Goal: Task Accomplishment & Management: Complete application form

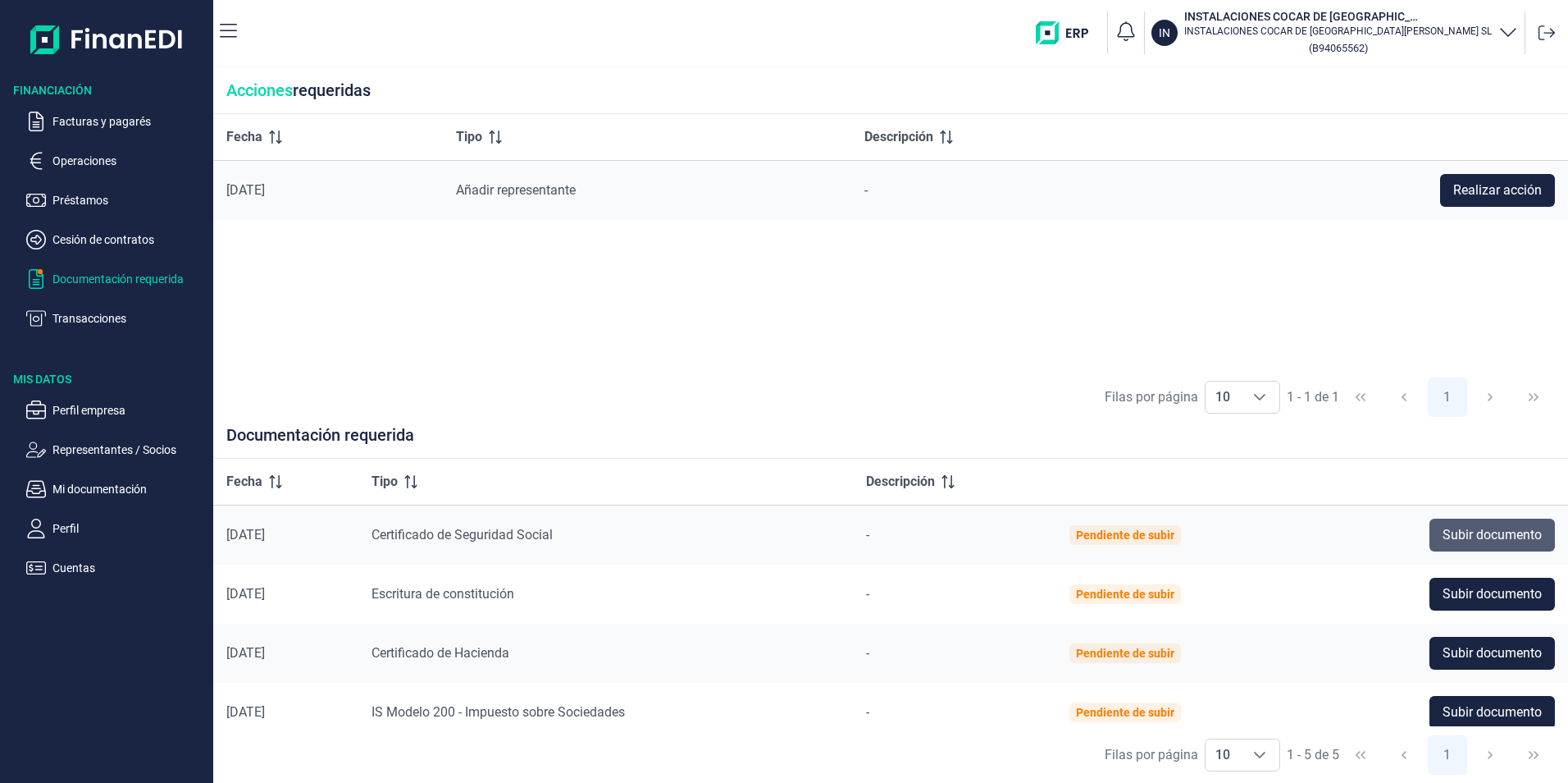
click at [1481, 532] on span "Subir documento" at bounding box center [1492, 535] width 99 height 20
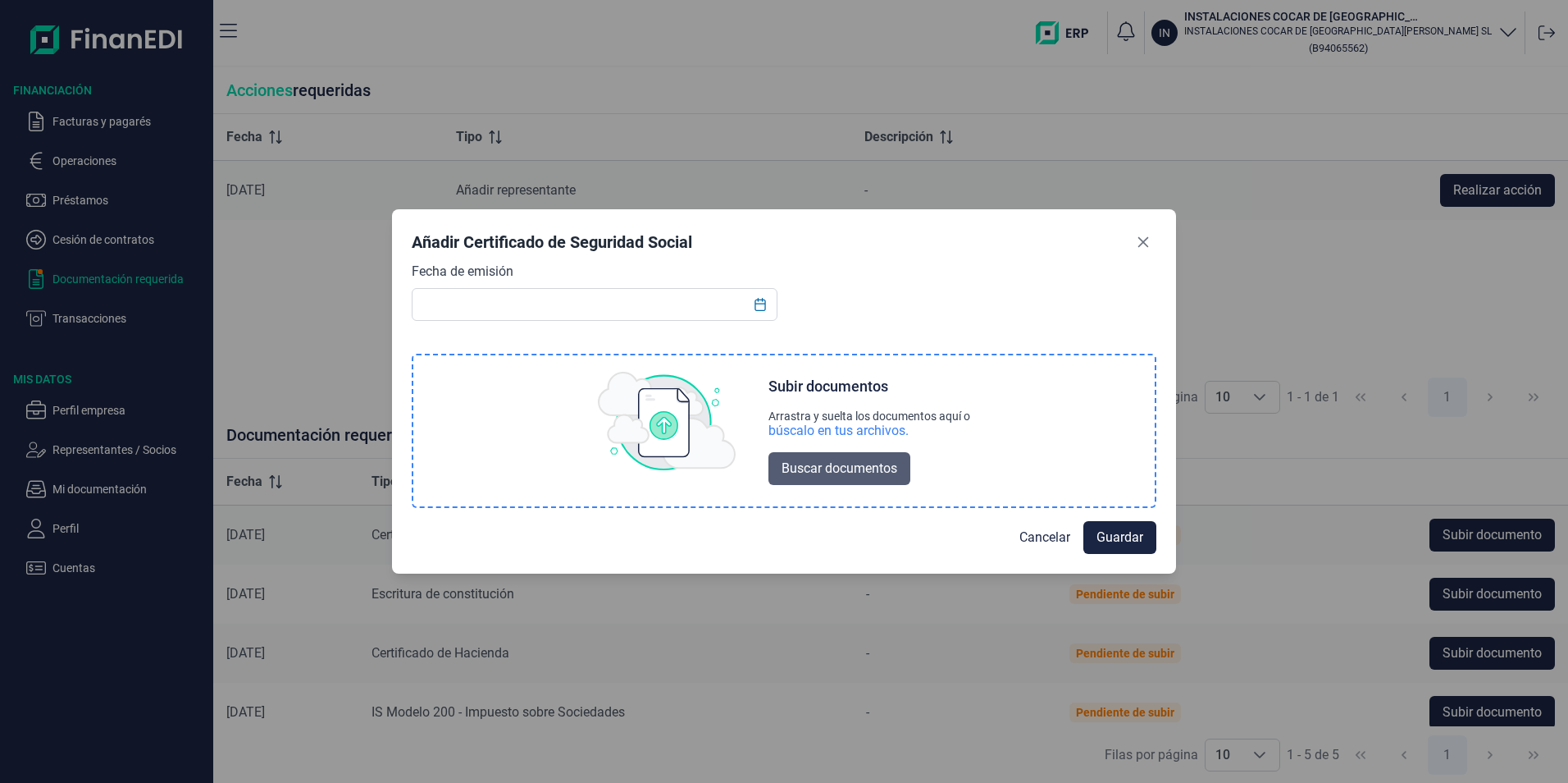
click at [806, 465] on span "Buscar documentos" at bounding box center [839, 469] width 115 height 20
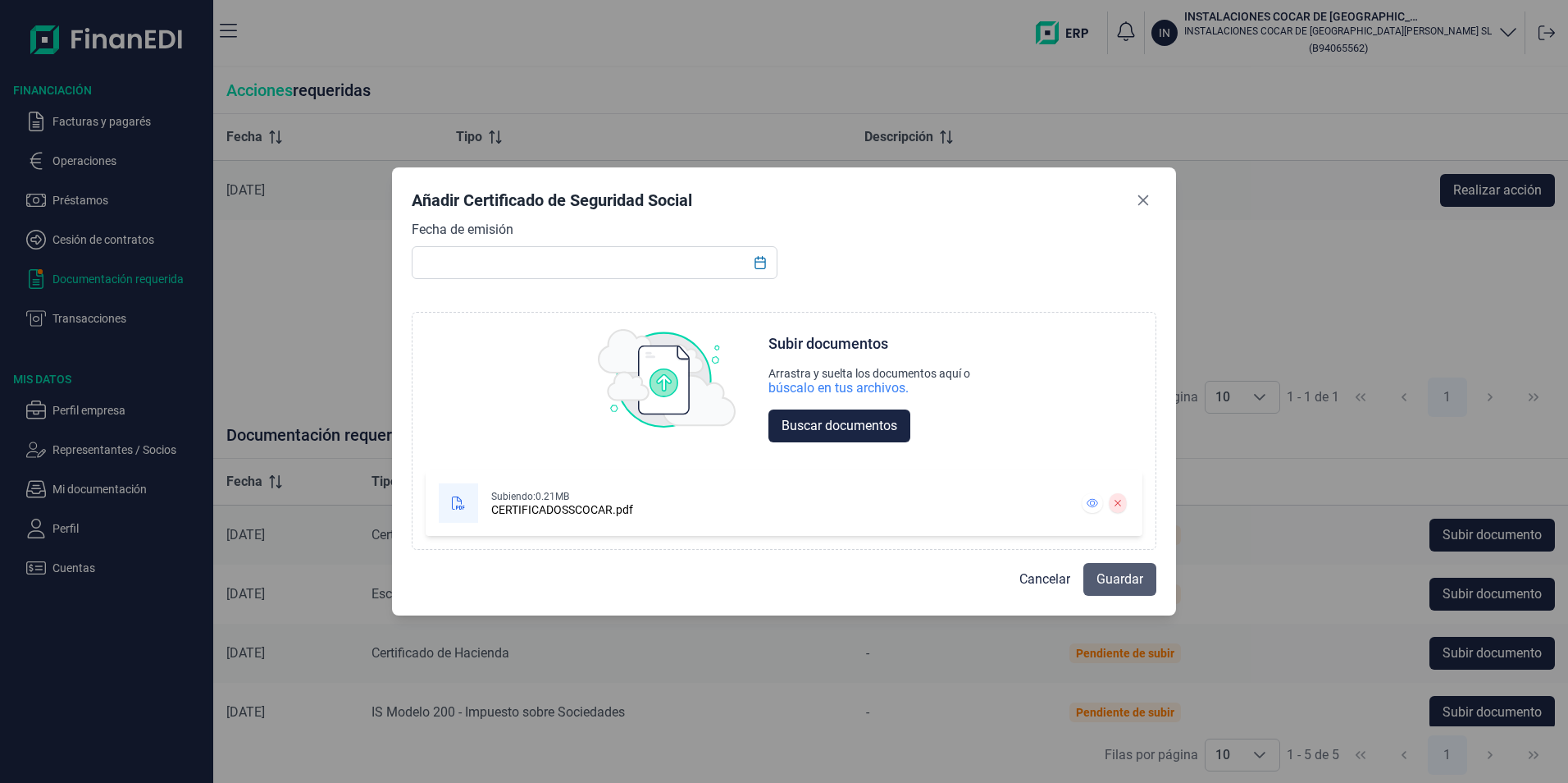
click at [1115, 579] on span "Guardar" at bounding box center [1119, 580] width 47 height 20
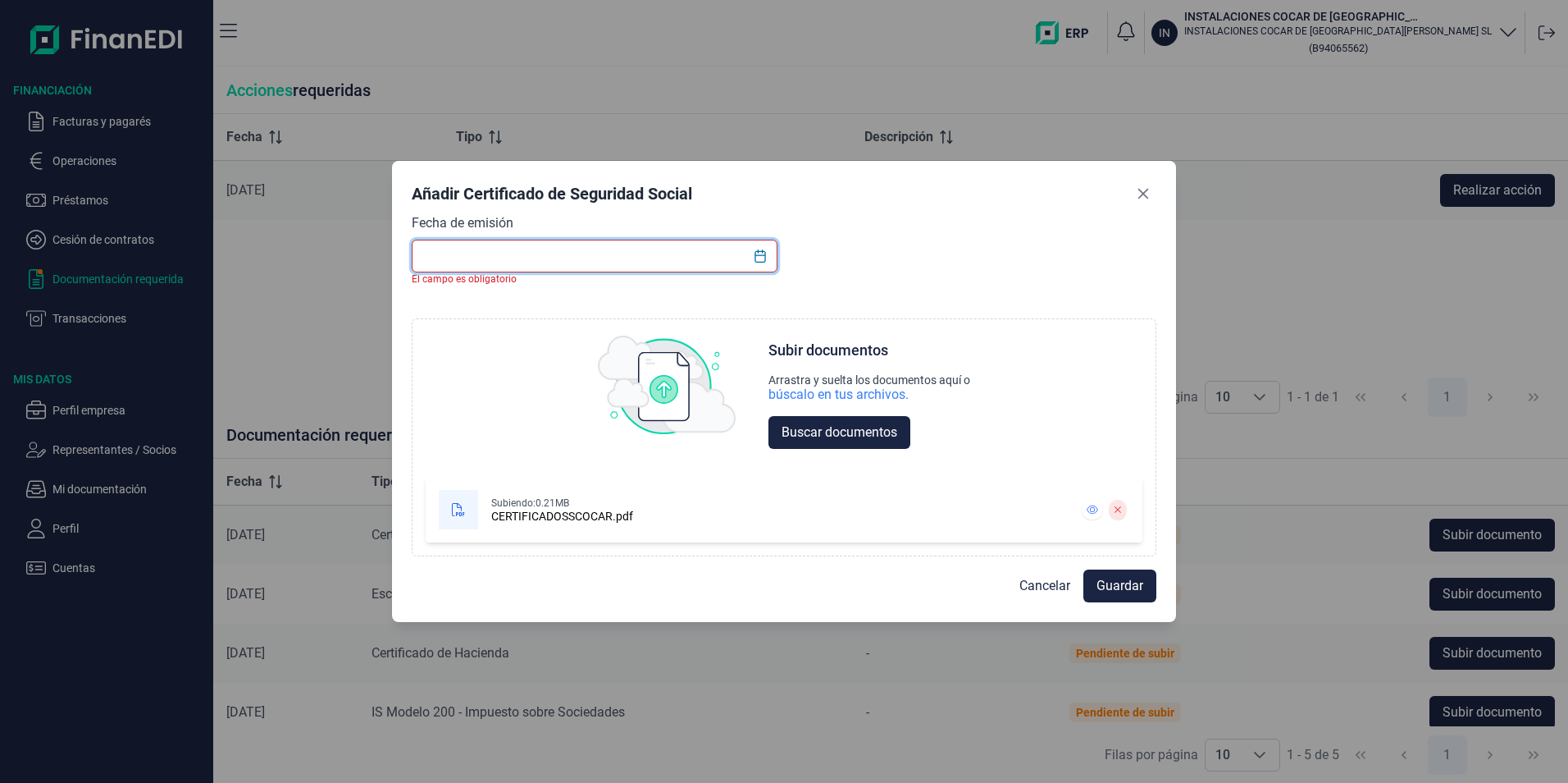
click at [515, 257] on input "text" at bounding box center [595, 256] width 366 height 33
type input "S"
click at [760, 255] on icon "Choose Date" at bounding box center [760, 256] width 13 height 13
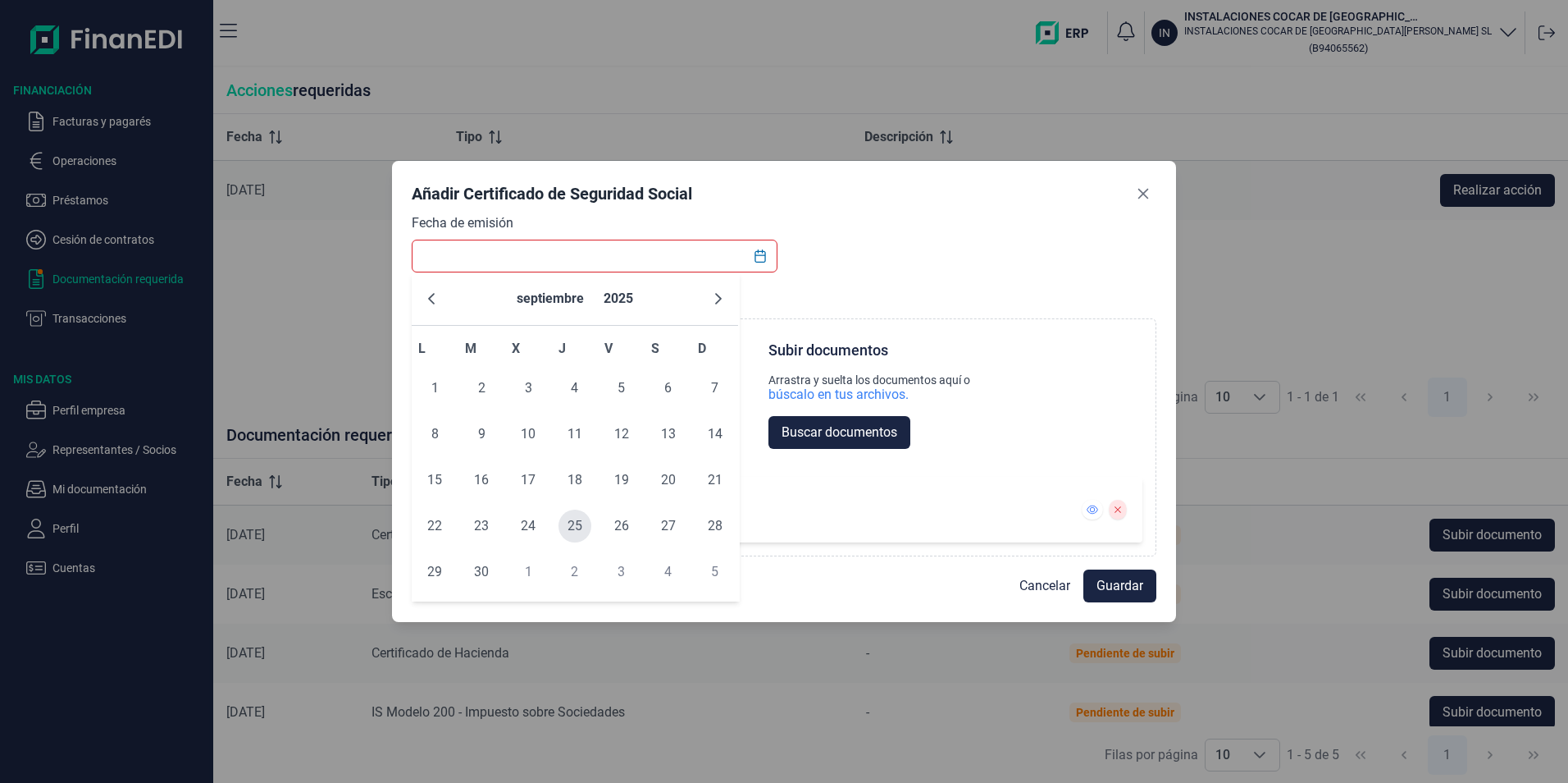
click at [574, 522] on span "25" at bounding box center [575, 526] width 33 height 33
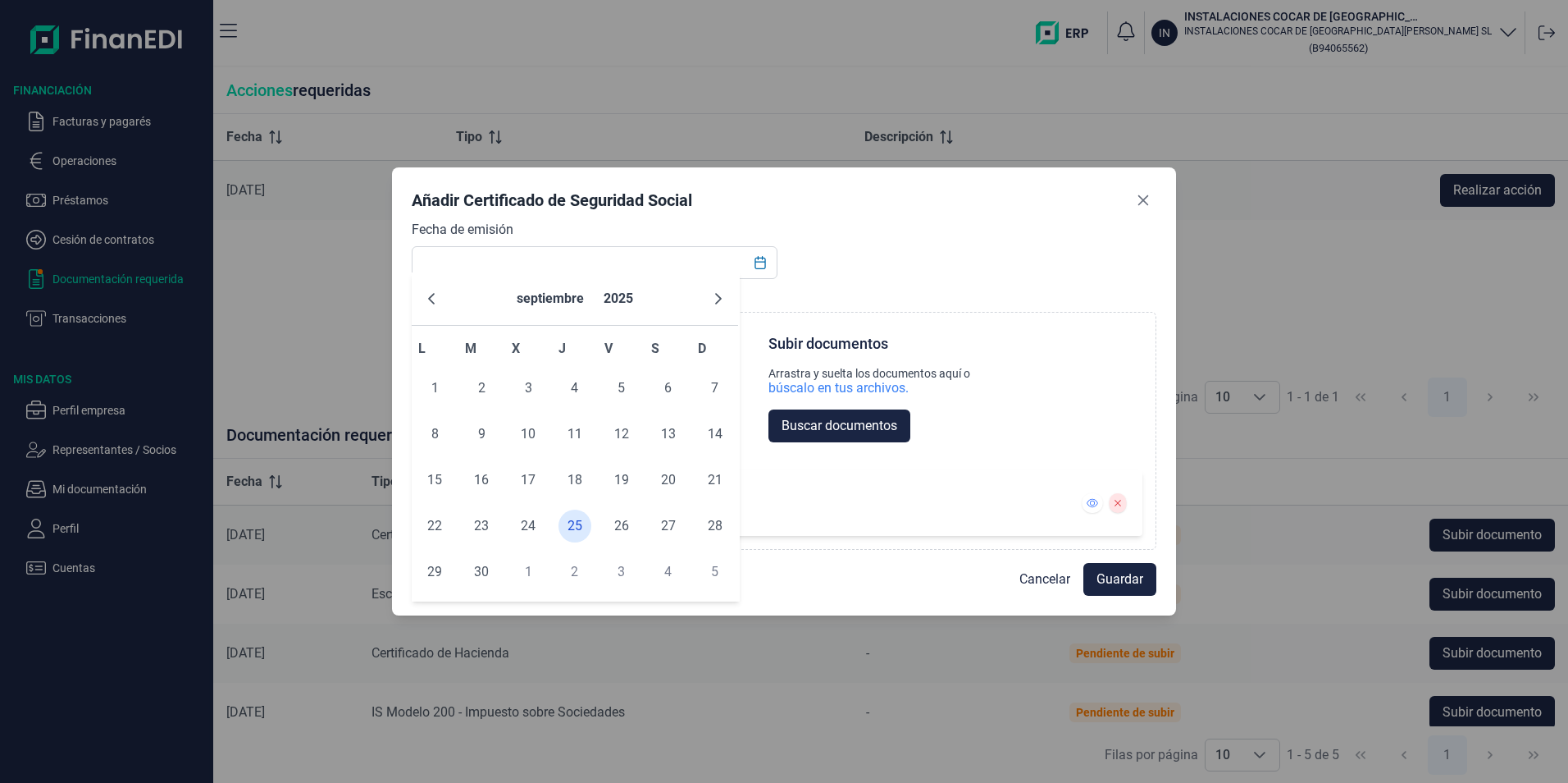
type input "[DATE]"
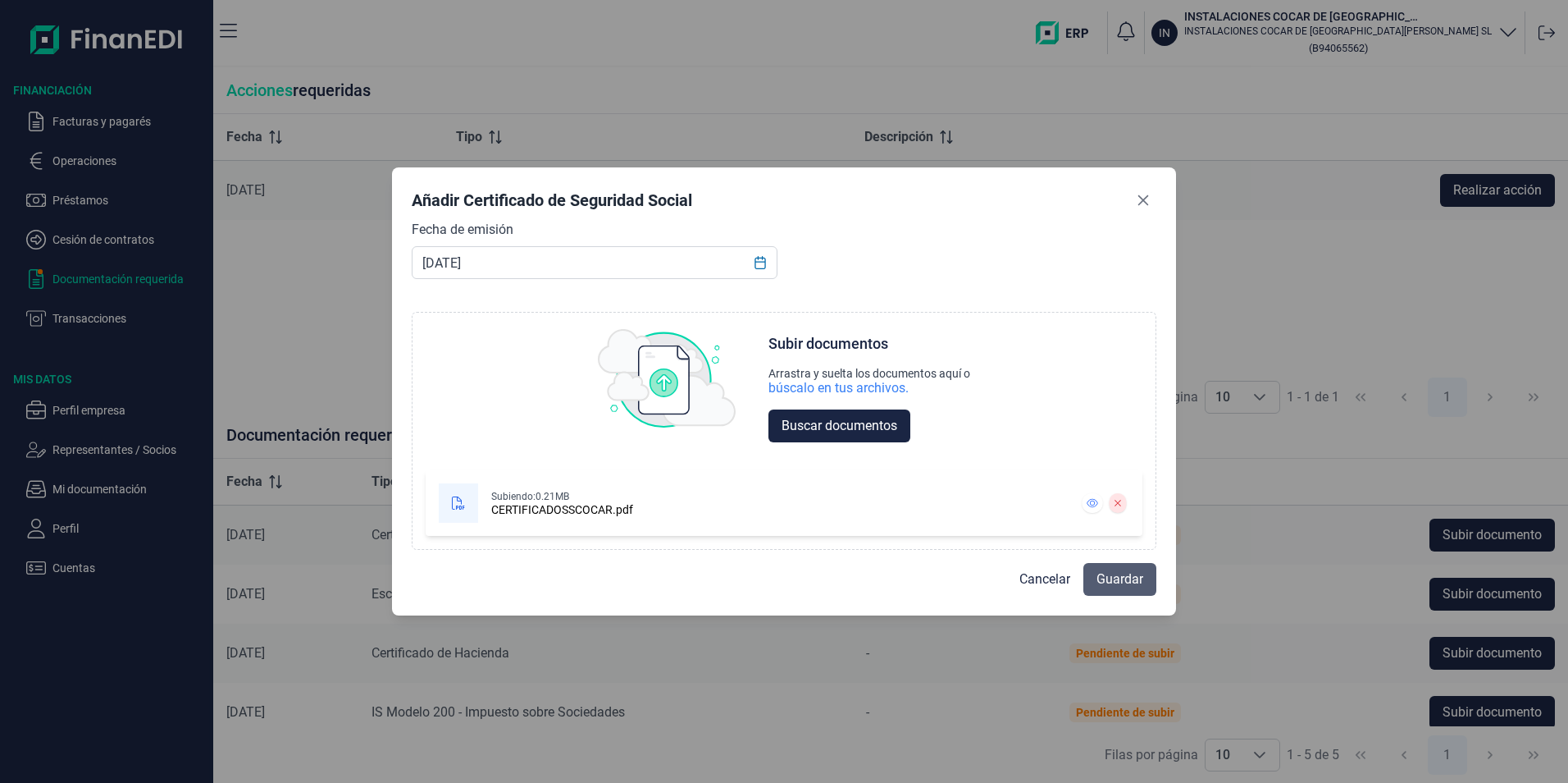
click at [1120, 578] on span "Guardar" at bounding box center [1119, 580] width 47 height 20
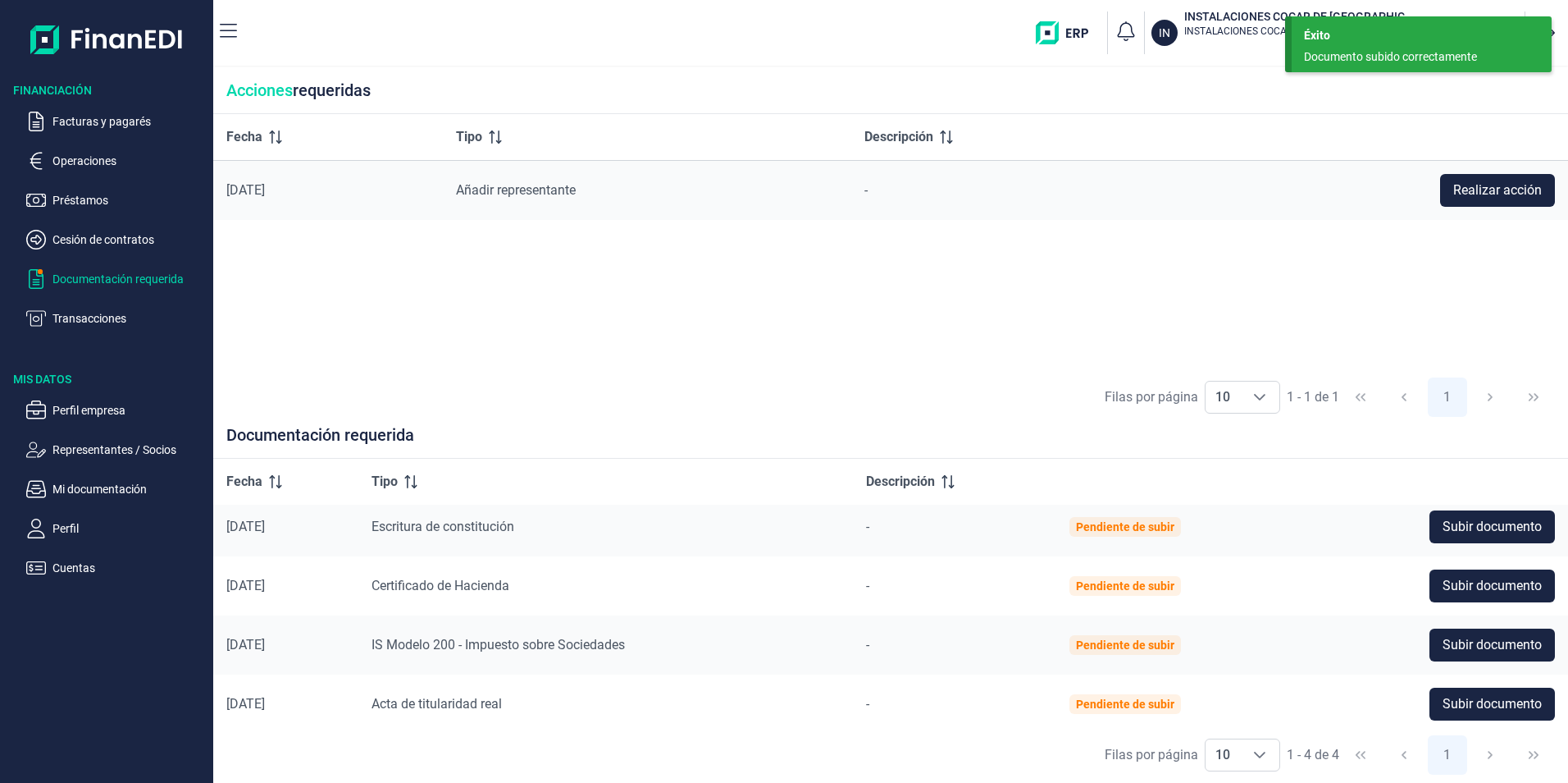
scroll to position [16, 0]
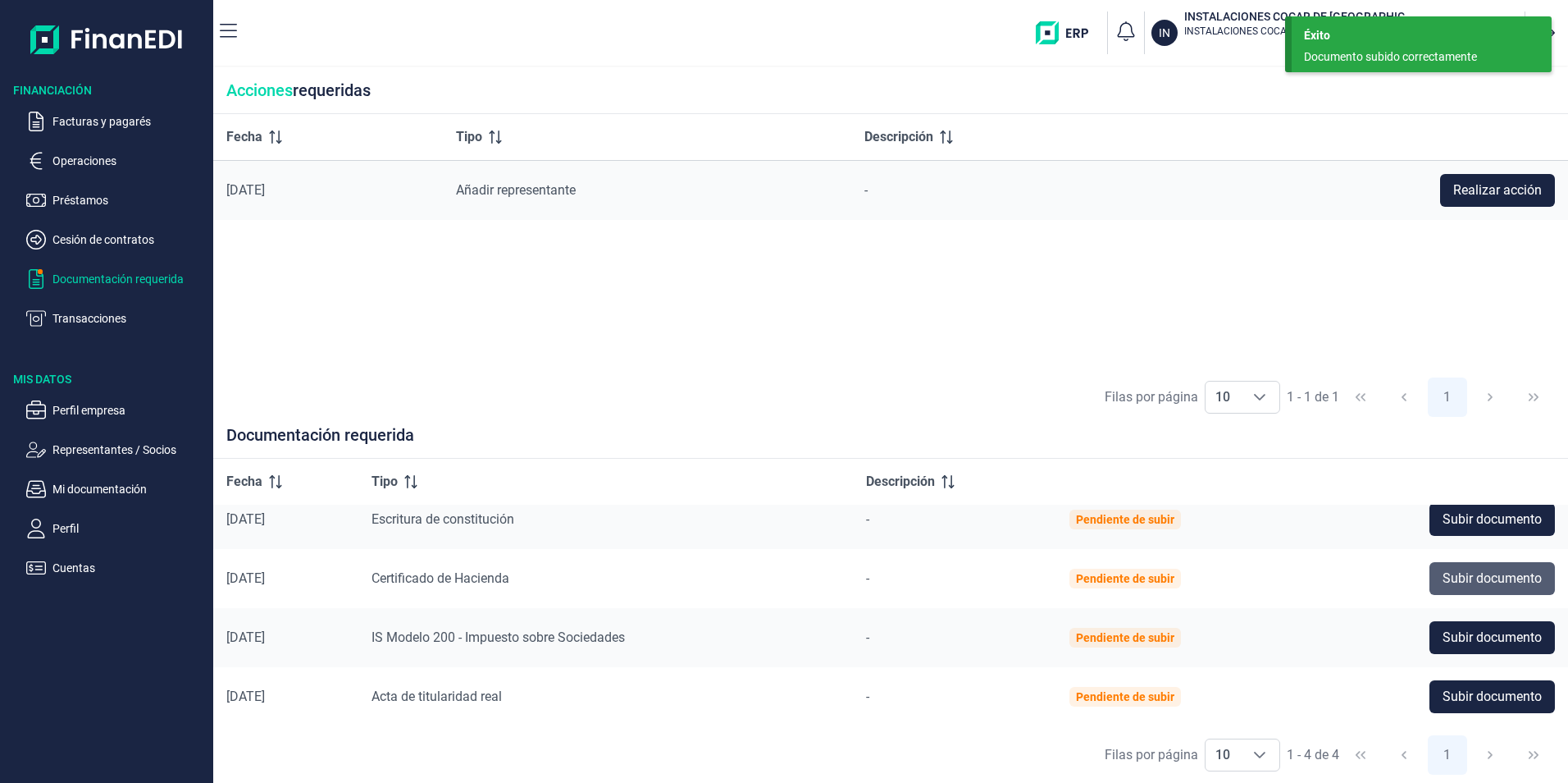
click at [1476, 580] on span "Subir documento" at bounding box center [1492, 579] width 99 height 20
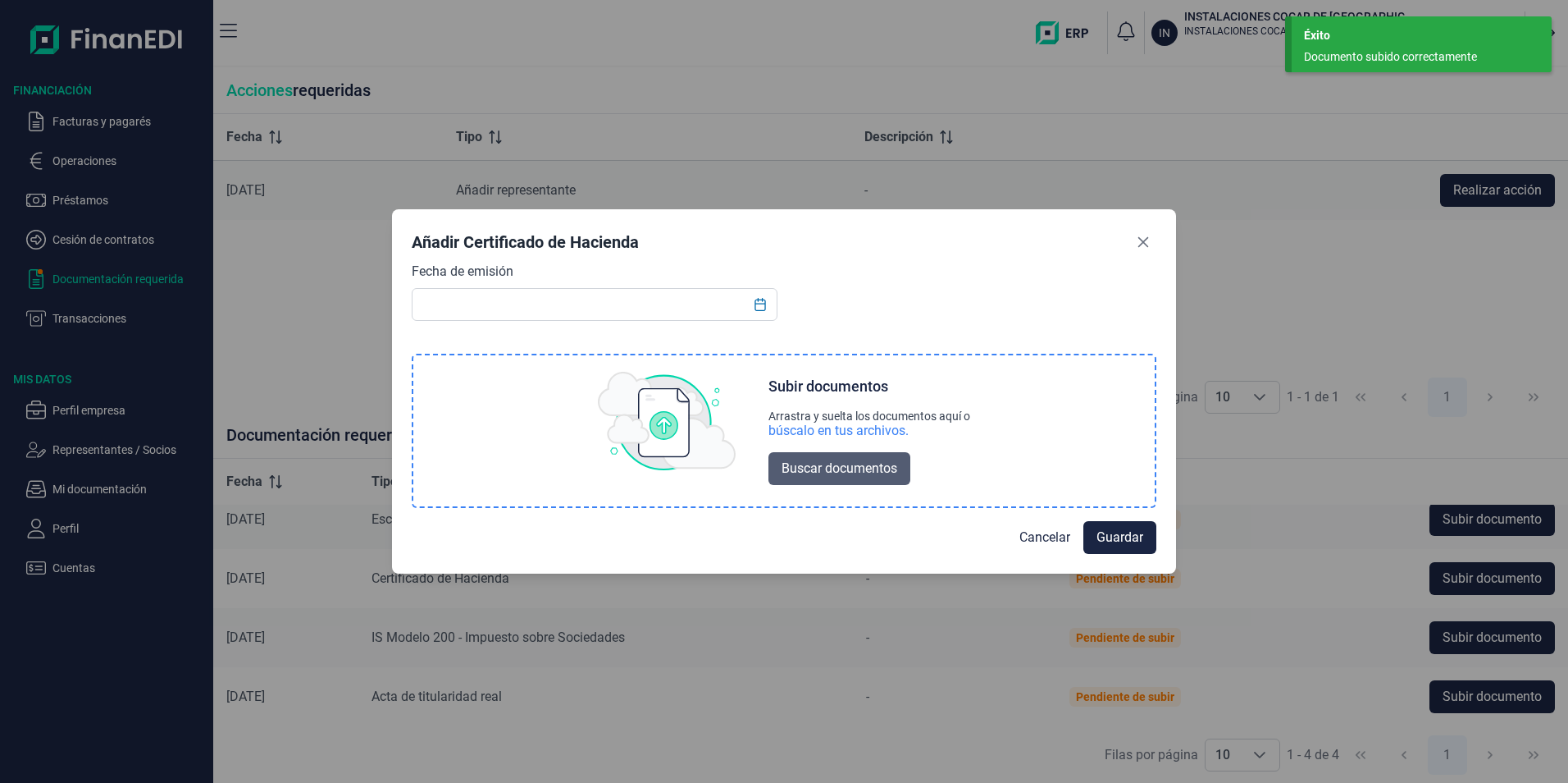
click at [814, 462] on span "Buscar documentos" at bounding box center [839, 469] width 115 height 20
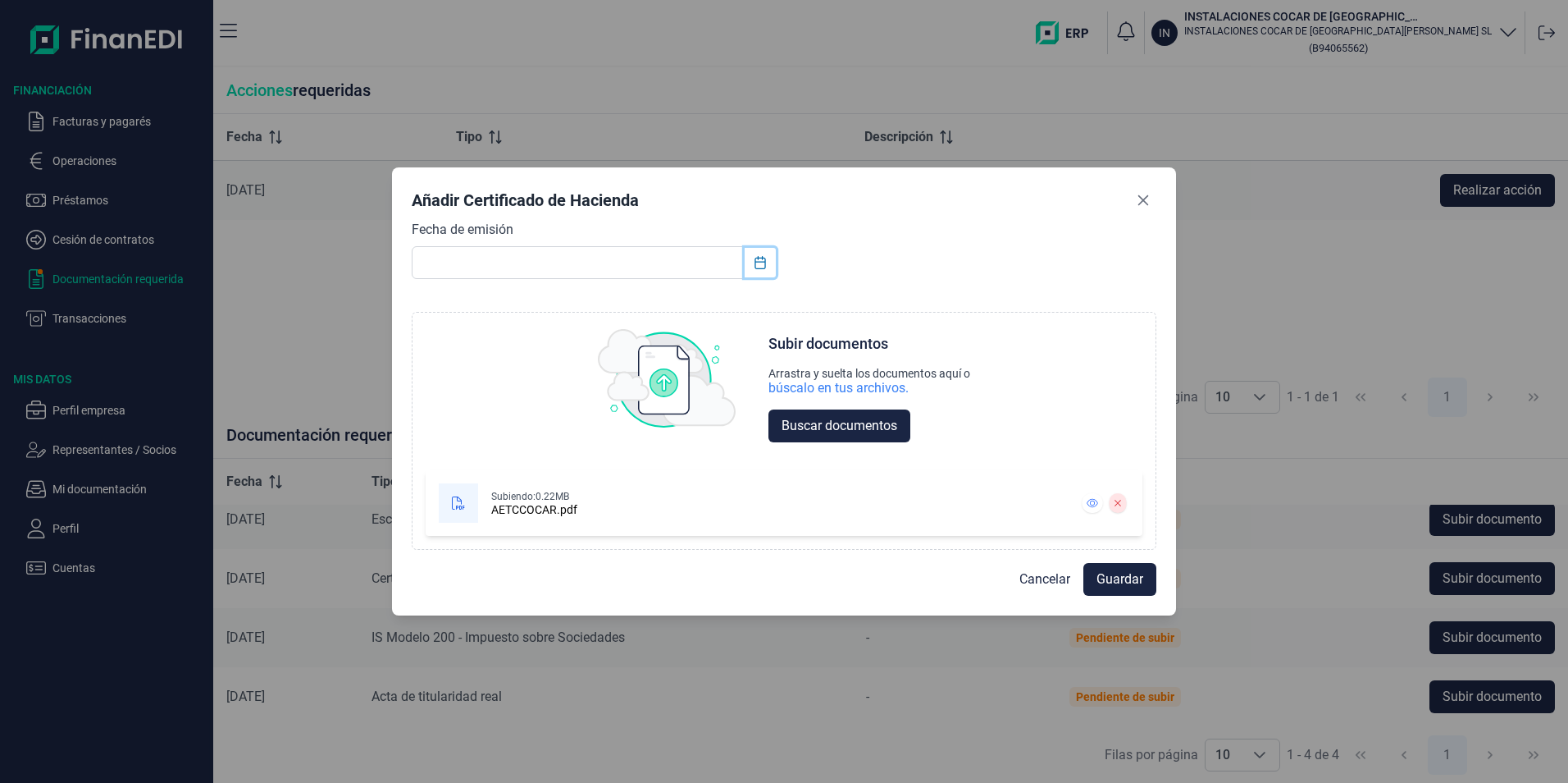
click at [768, 259] on button "Choose Date" at bounding box center [760, 263] width 31 height 29
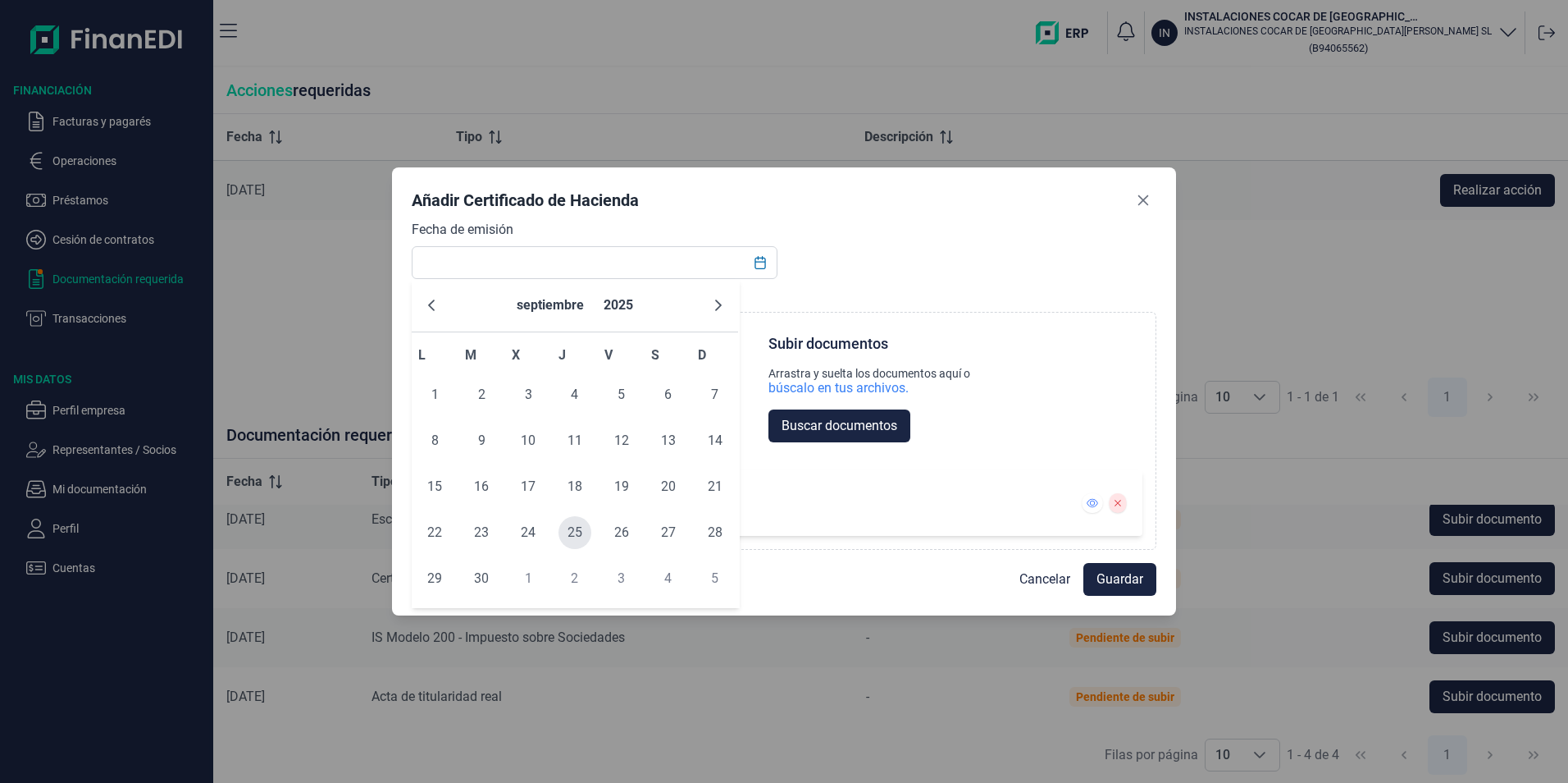
click at [575, 528] on span "25" at bounding box center [575, 532] width 33 height 33
type input "[DATE]"
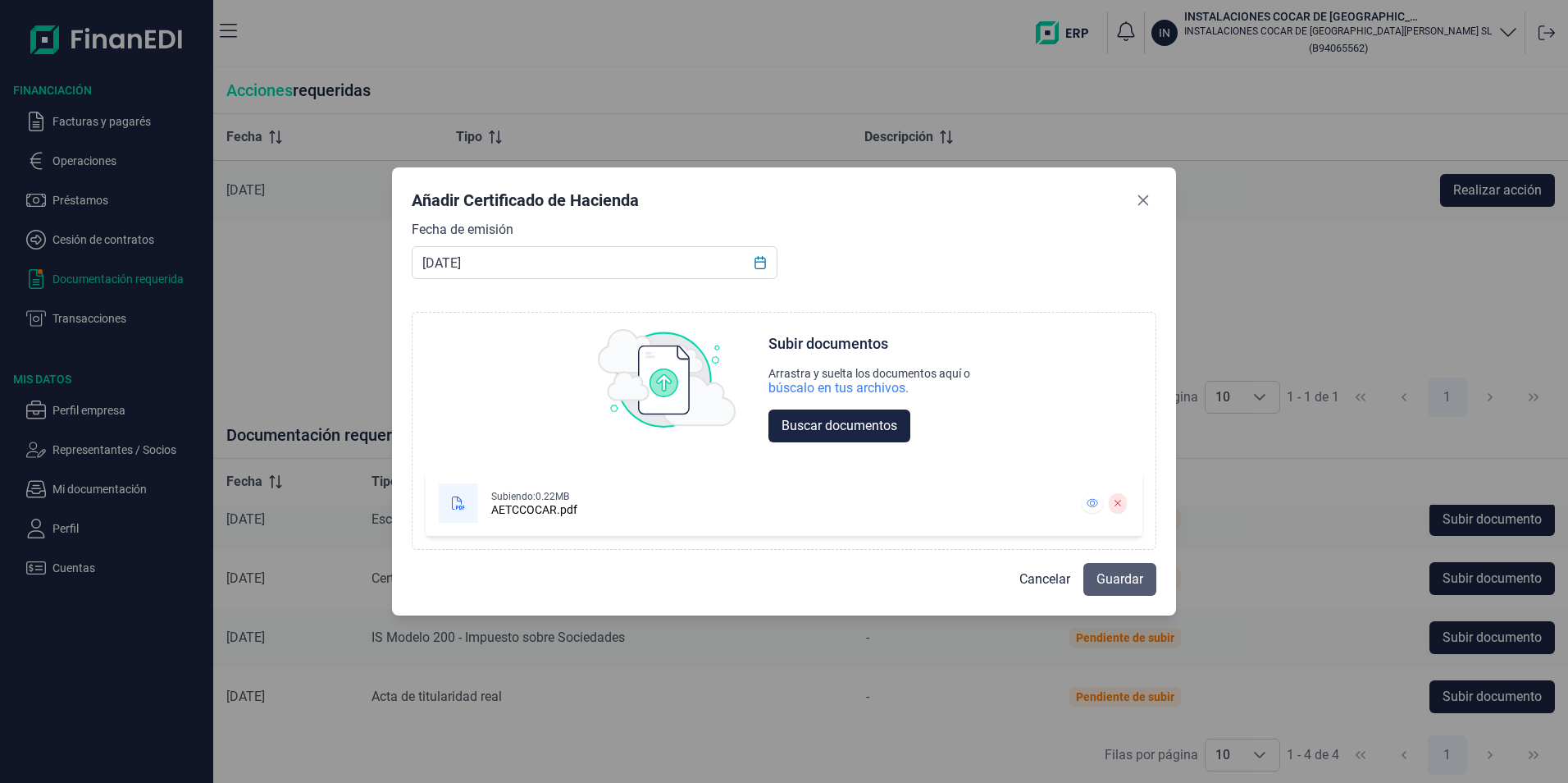
click at [1138, 585] on span "Guardar" at bounding box center [1119, 580] width 47 height 20
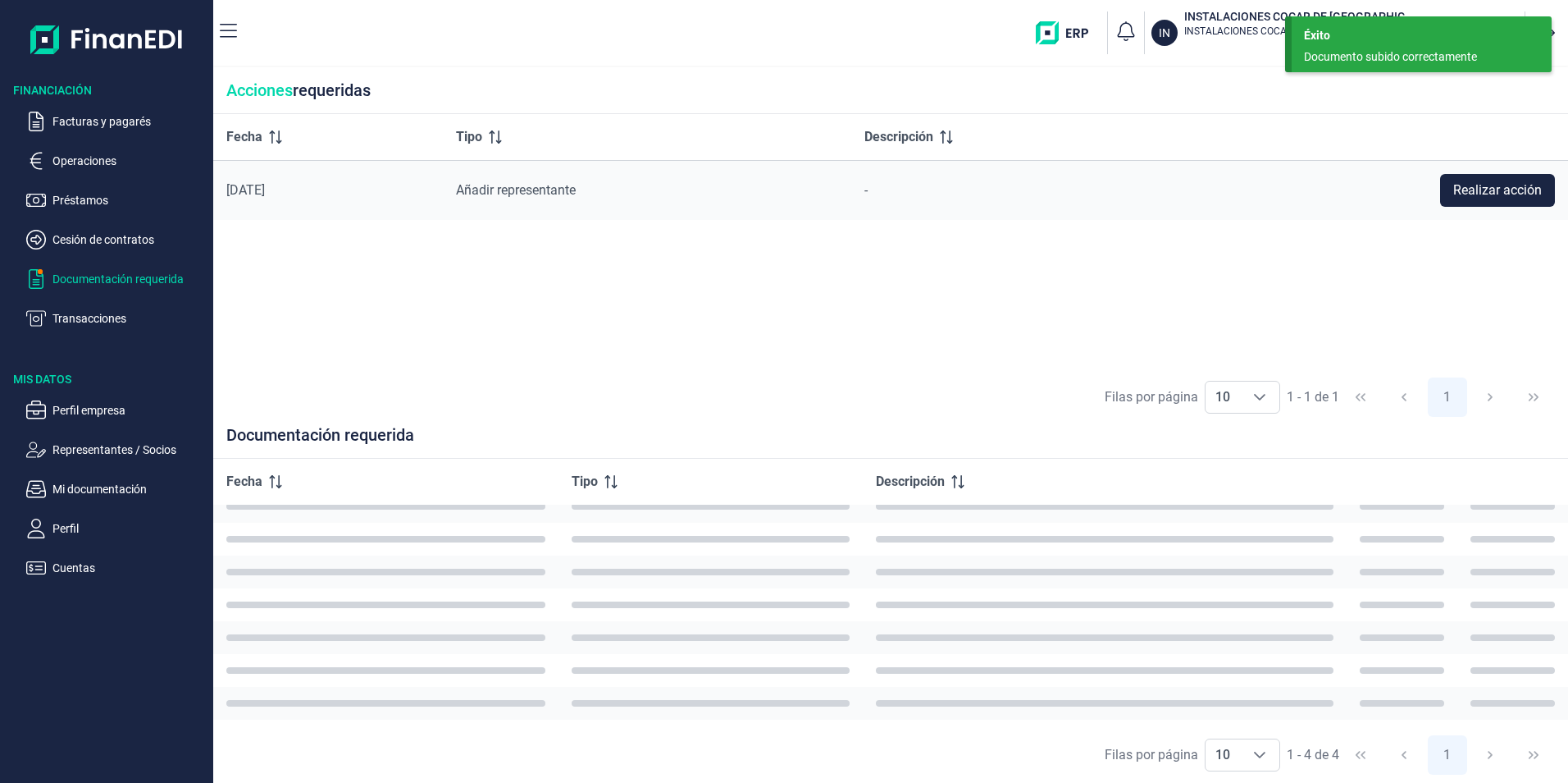
scroll to position [0, 0]
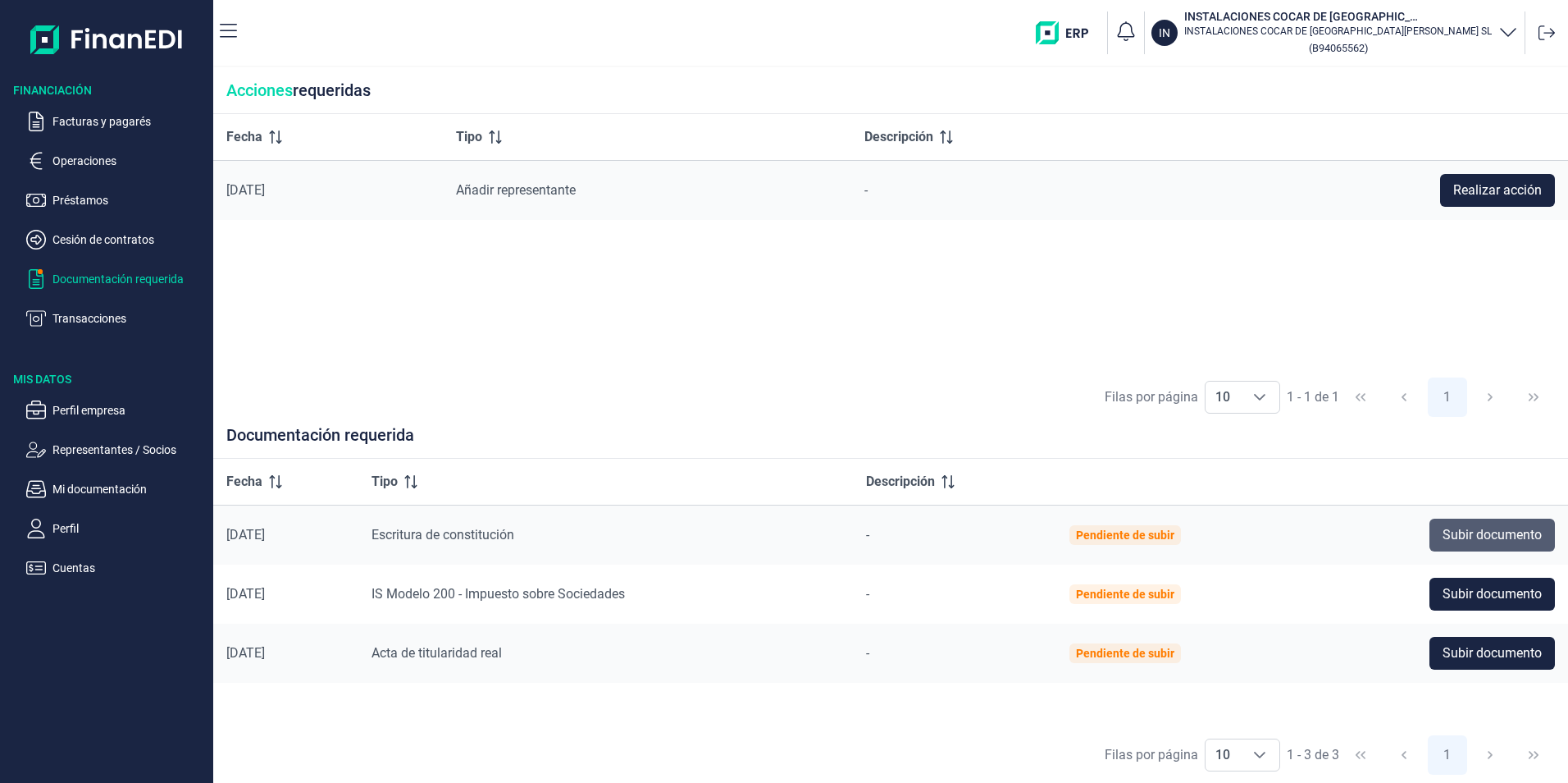
click at [1463, 531] on span "Subir documento" at bounding box center [1492, 535] width 99 height 20
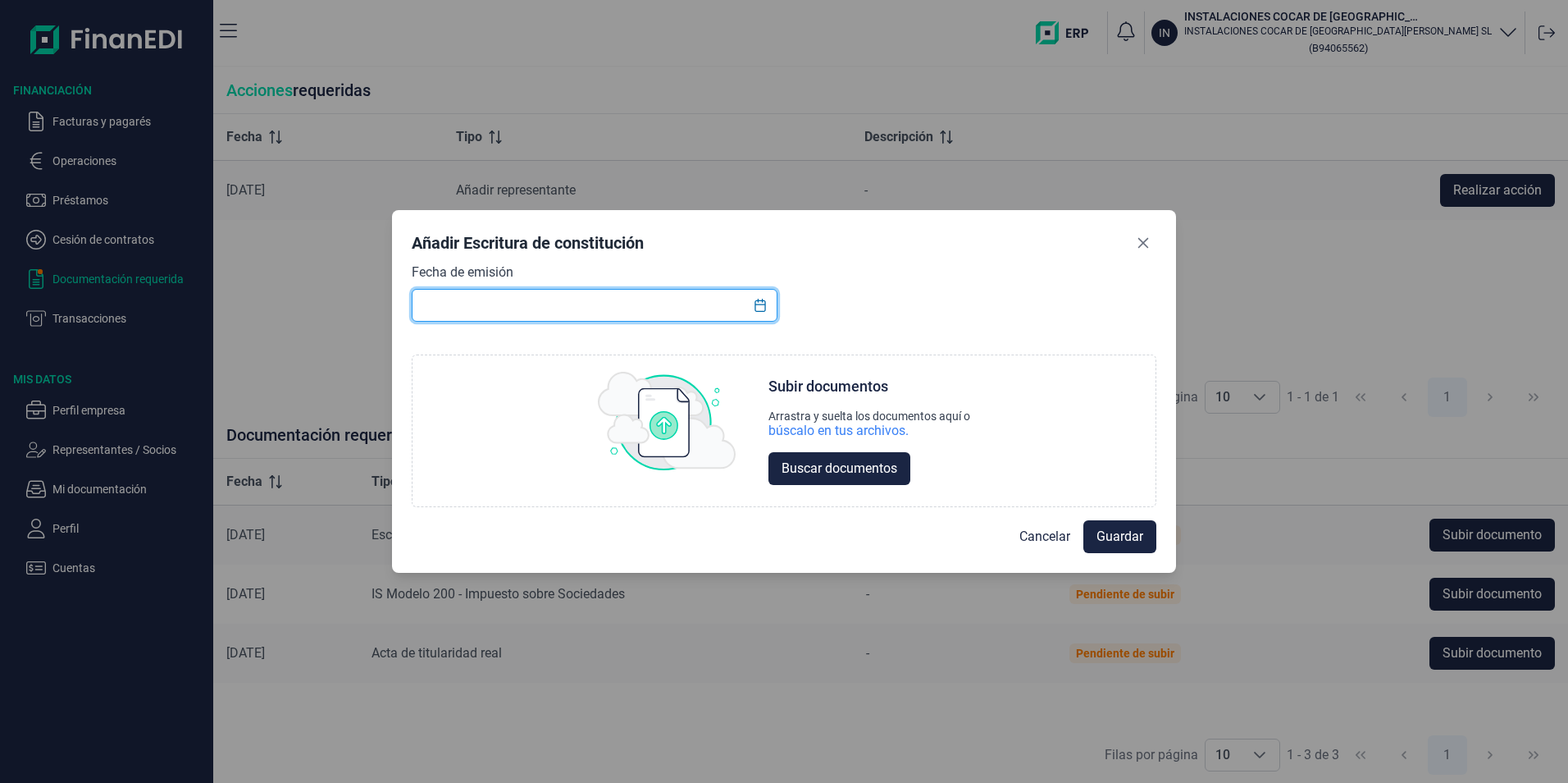
click at [589, 310] on input "text" at bounding box center [595, 305] width 366 height 33
click at [766, 299] on icon "Choose Date" at bounding box center [760, 305] width 13 height 13
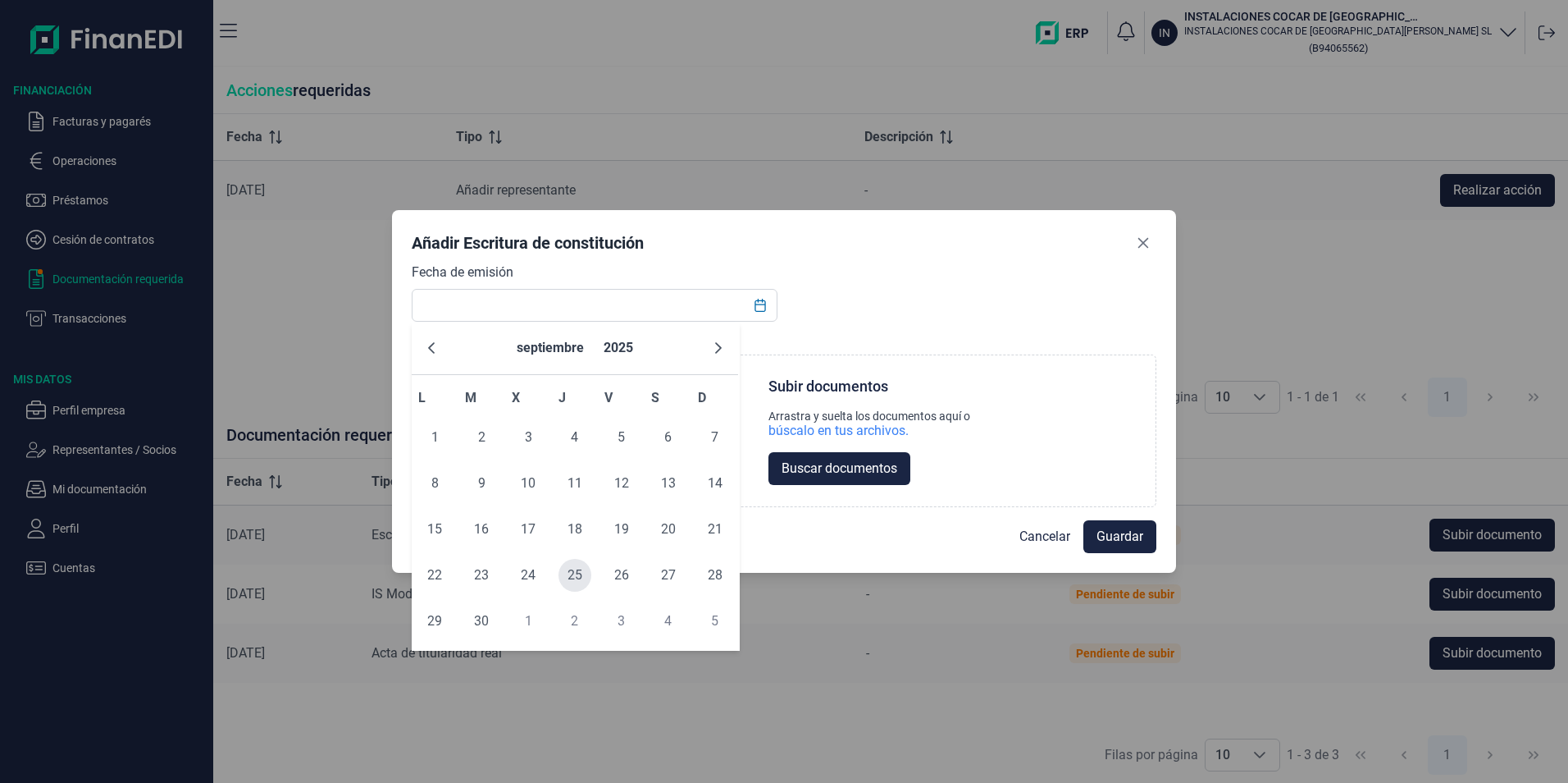
click at [581, 573] on span "25" at bounding box center [575, 575] width 33 height 33
type input "[DATE]"
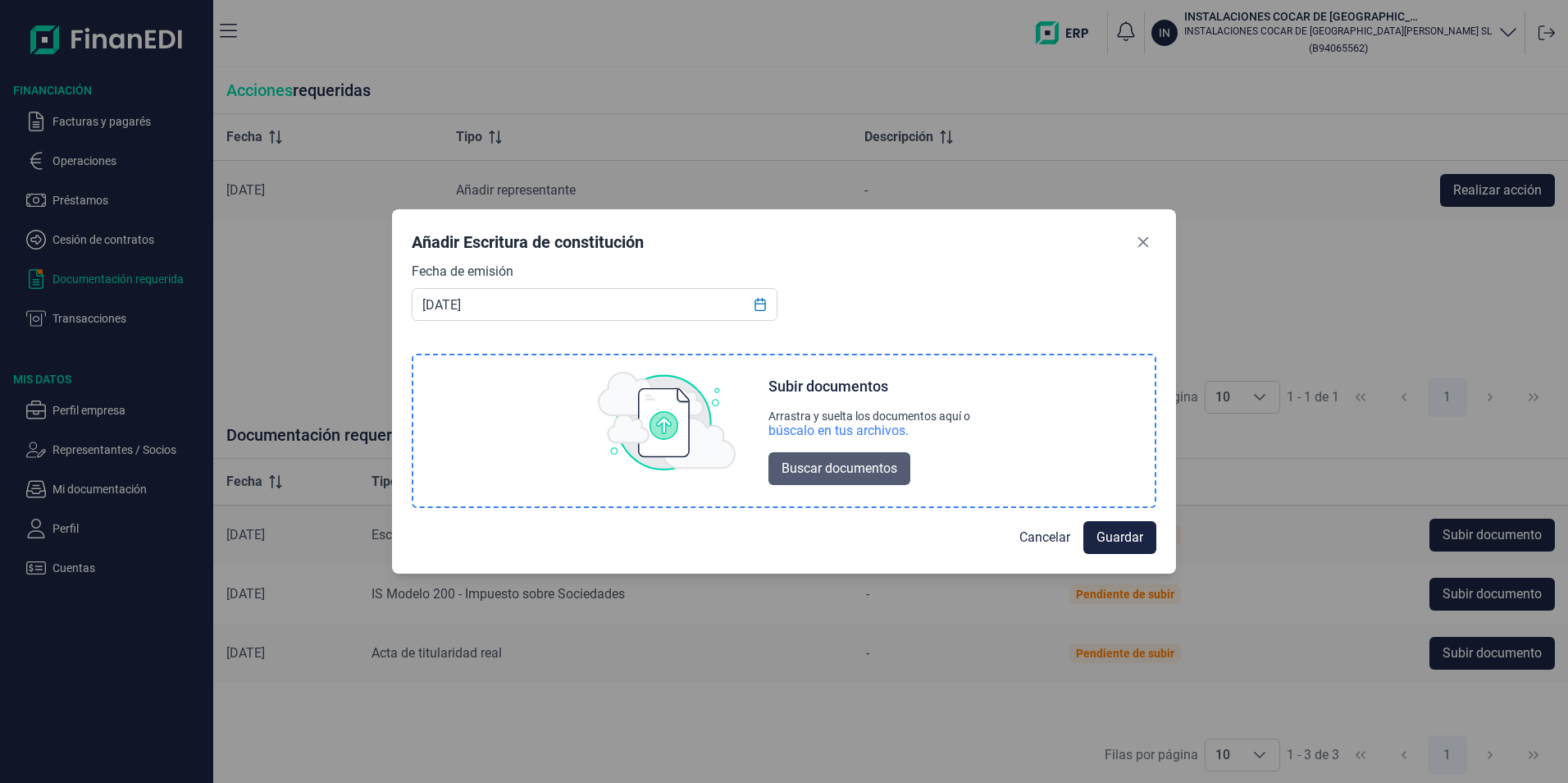
click at [840, 471] on span "Buscar documentos" at bounding box center [839, 469] width 115 height 20
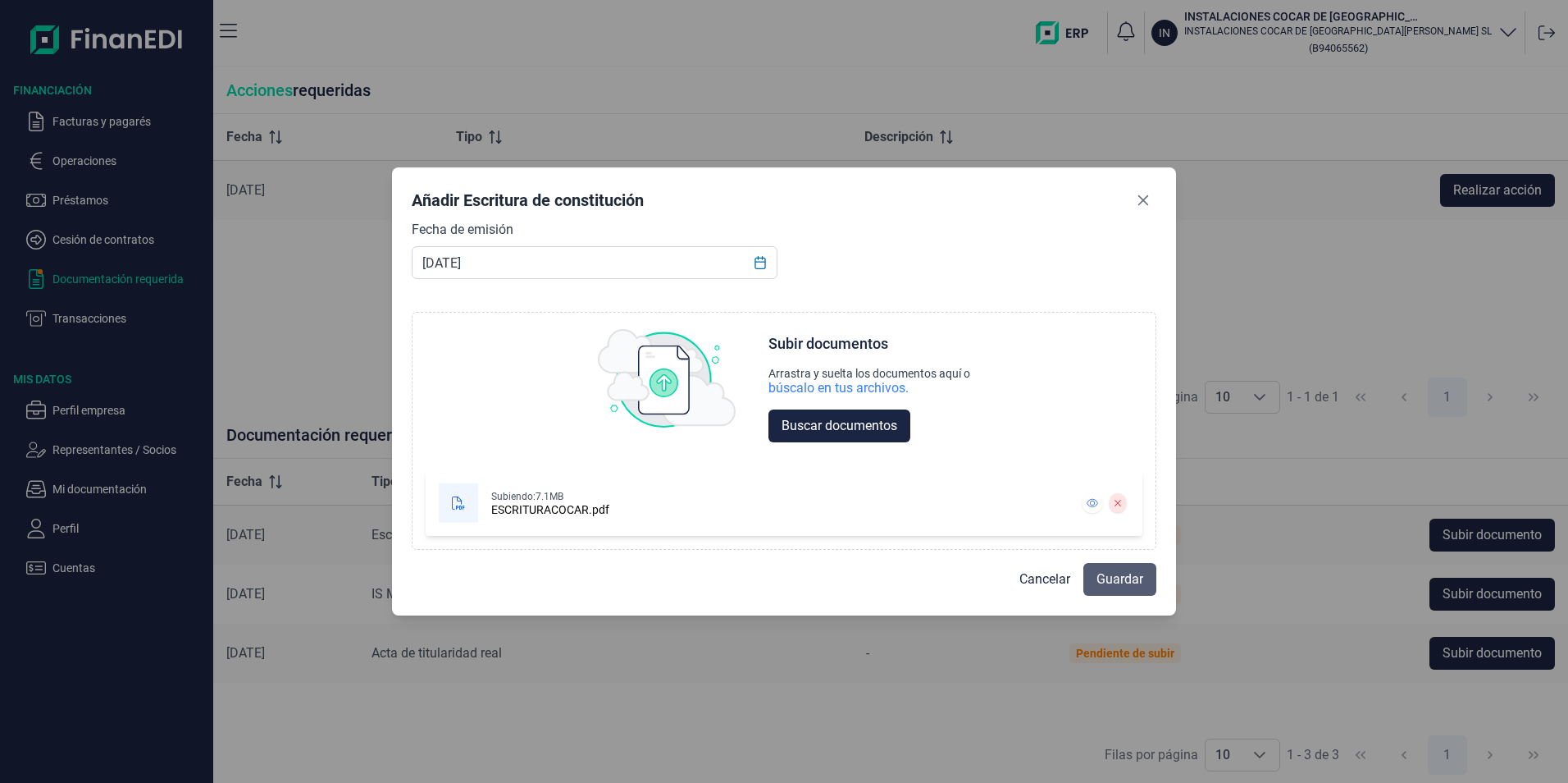
click at [1116, 580] on span "Guardar" at bounding box center [1119, 580] width 47 height 20
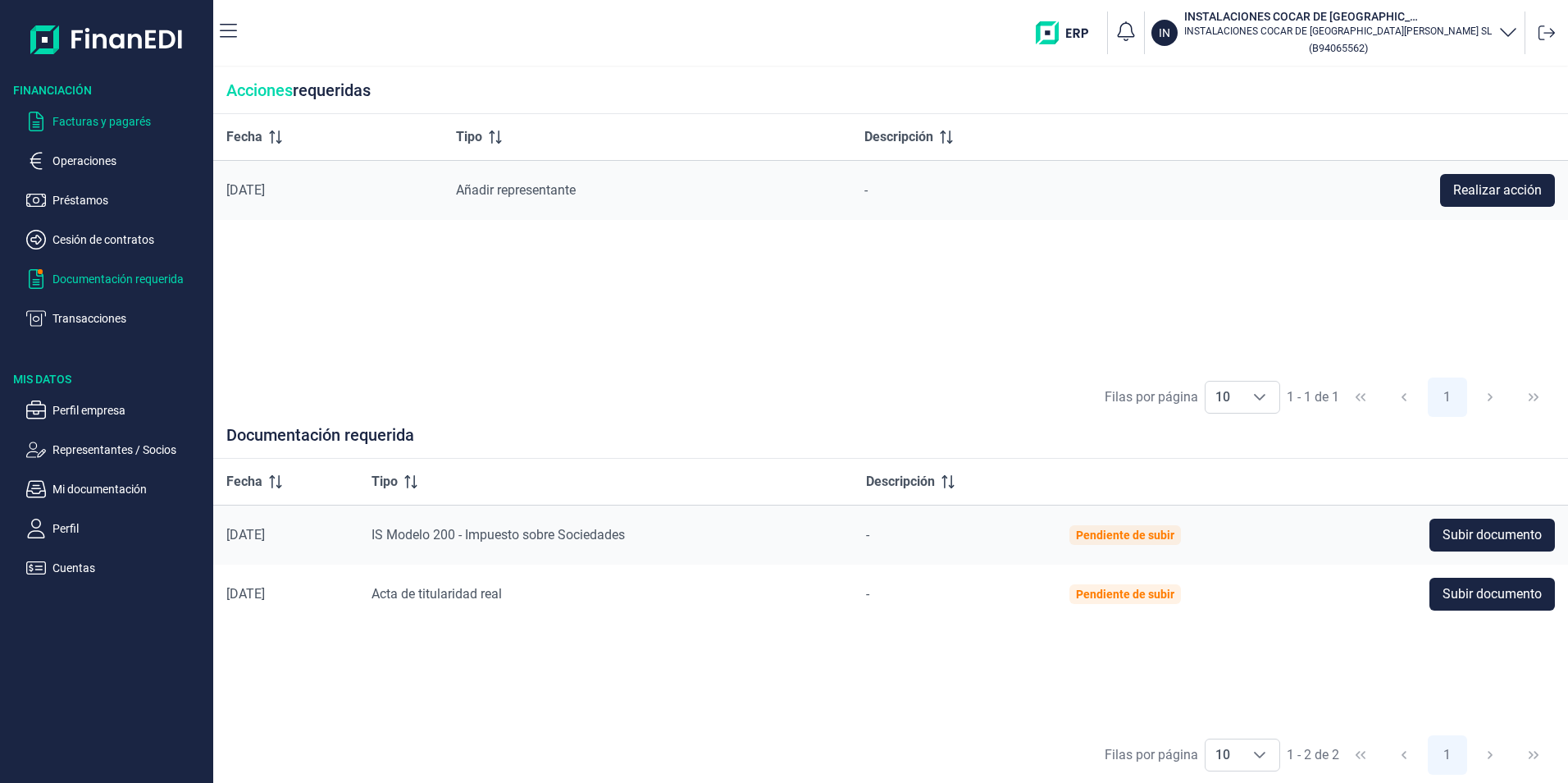
click at [110, 120] on p "Facturas y pagarés" at bounding box center [129, 122] width 154 height 20
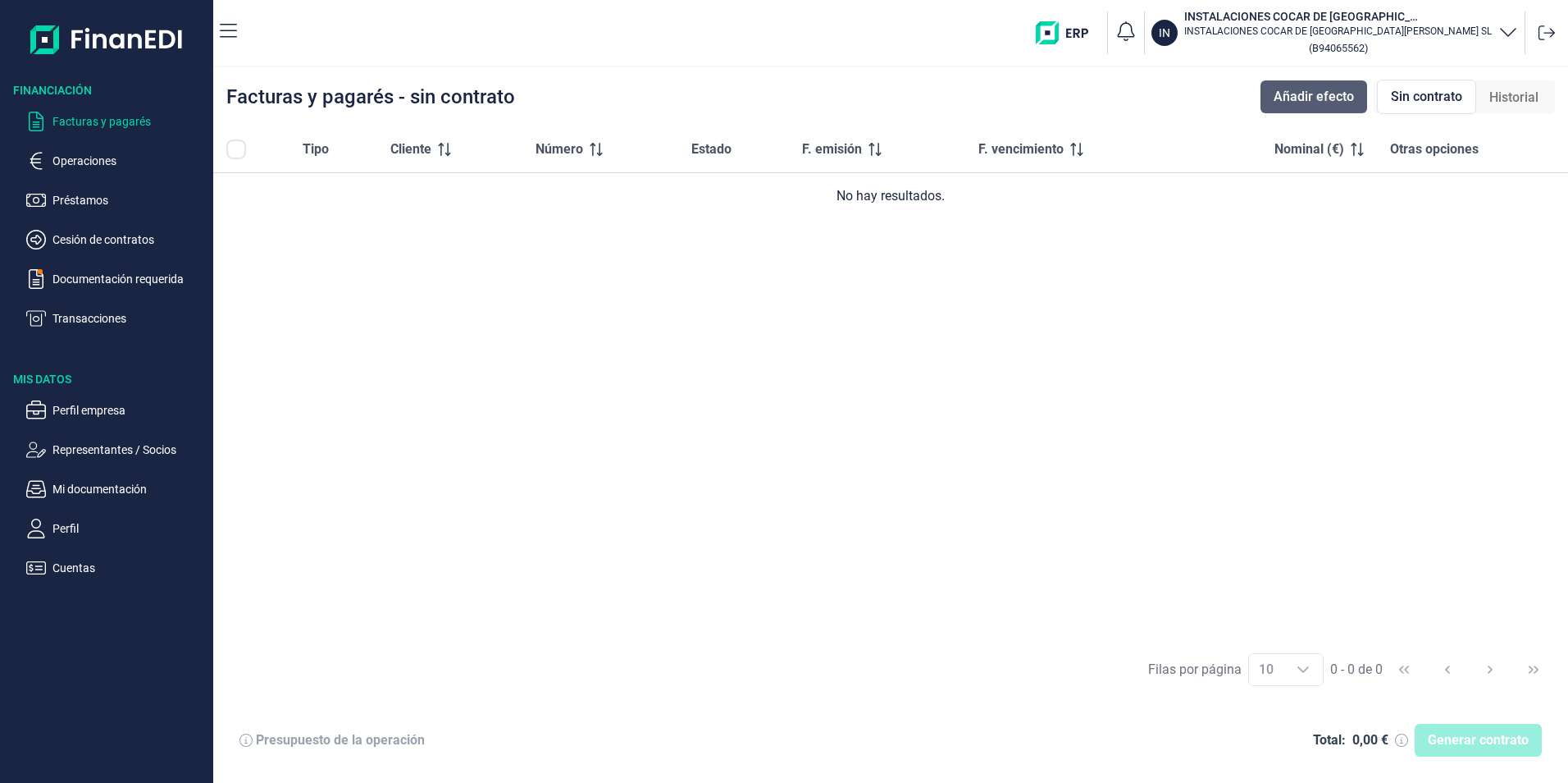
click at [1321, 92] on span "Añadir efecto" at bounding box center [1314, 97] width 81 height 20
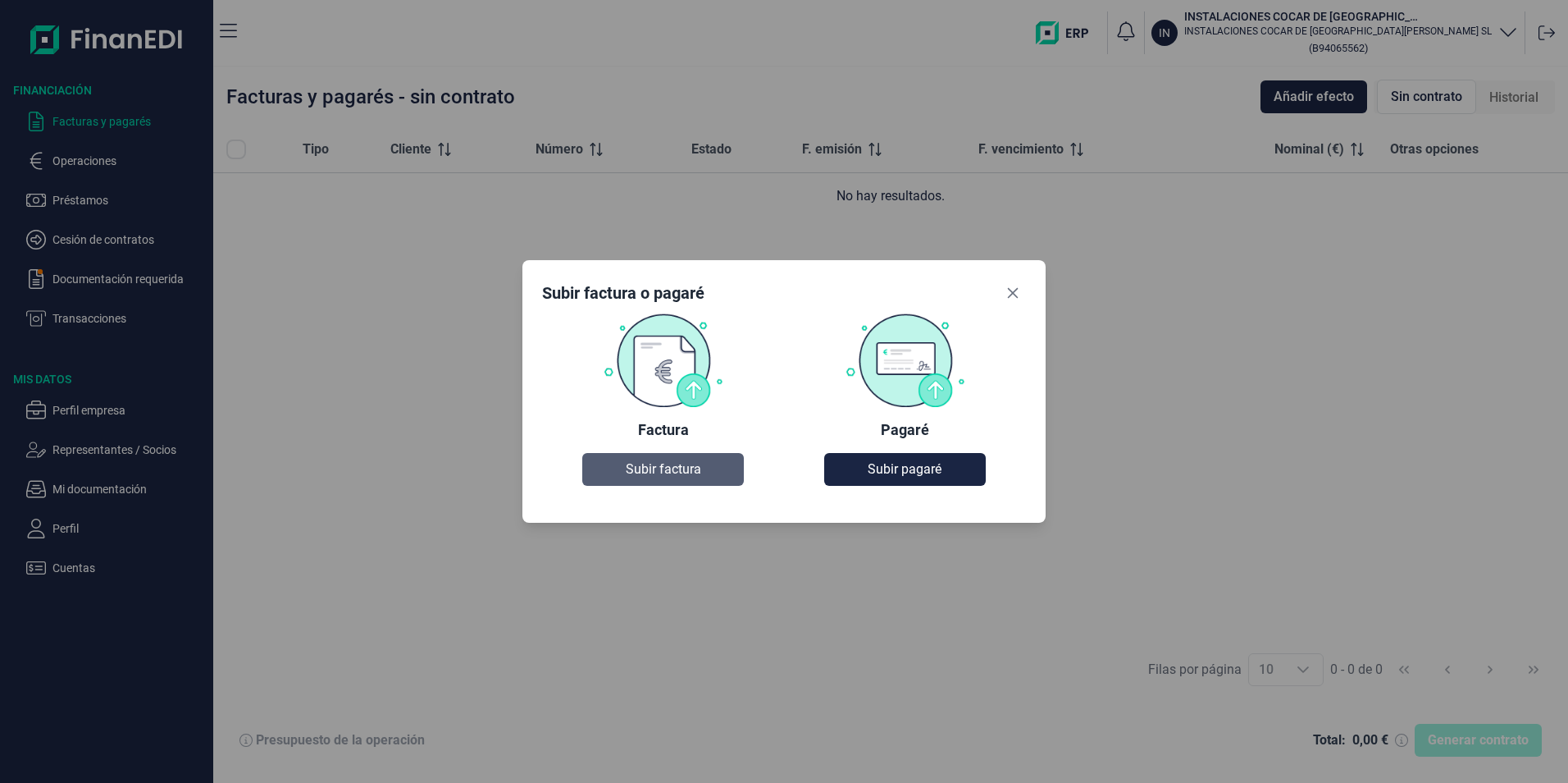
click at [666, 467] on span "Subir factura" at bounding box center [664, 470] width 75 height 20
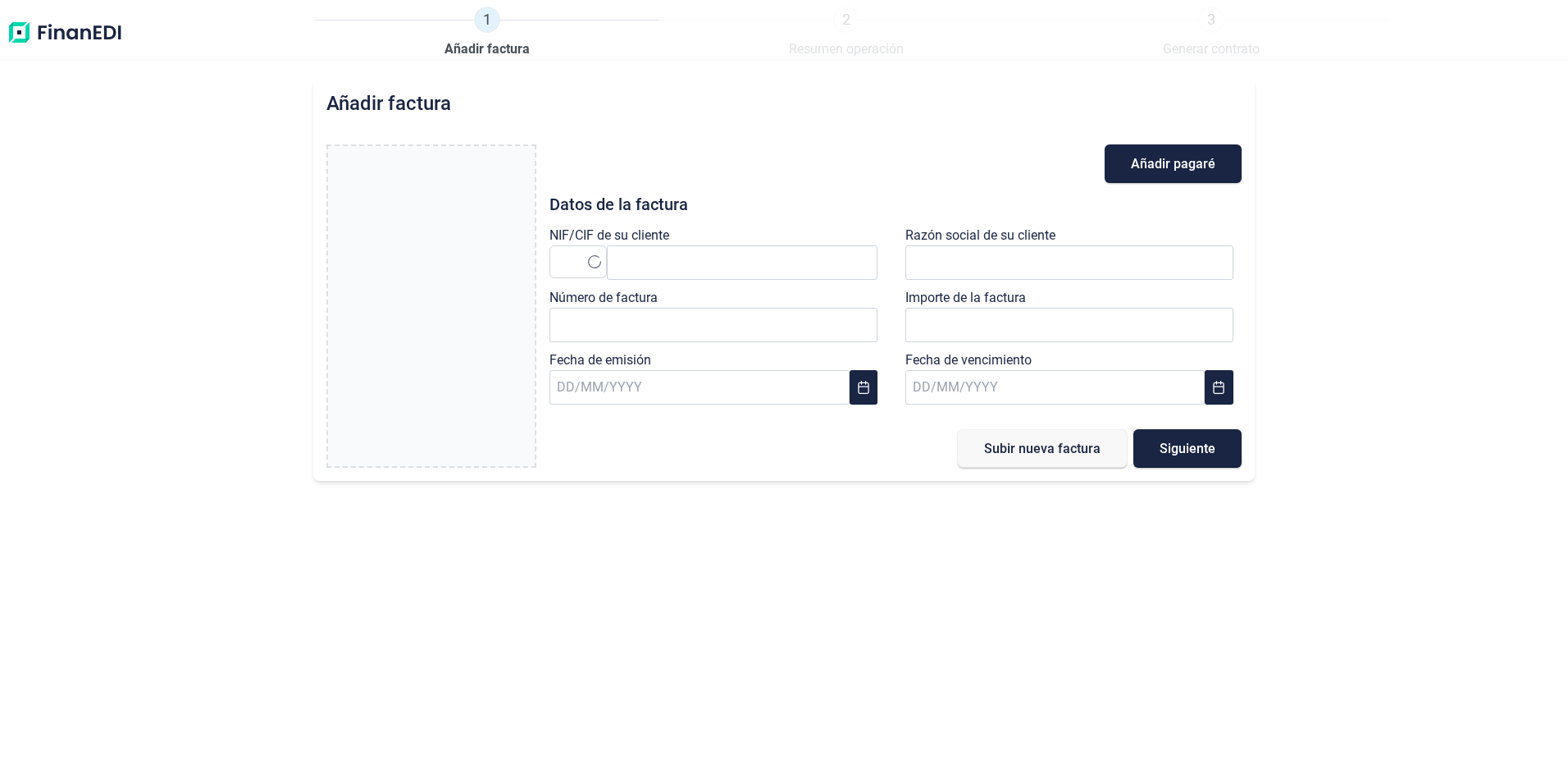
type input "0,00 €"
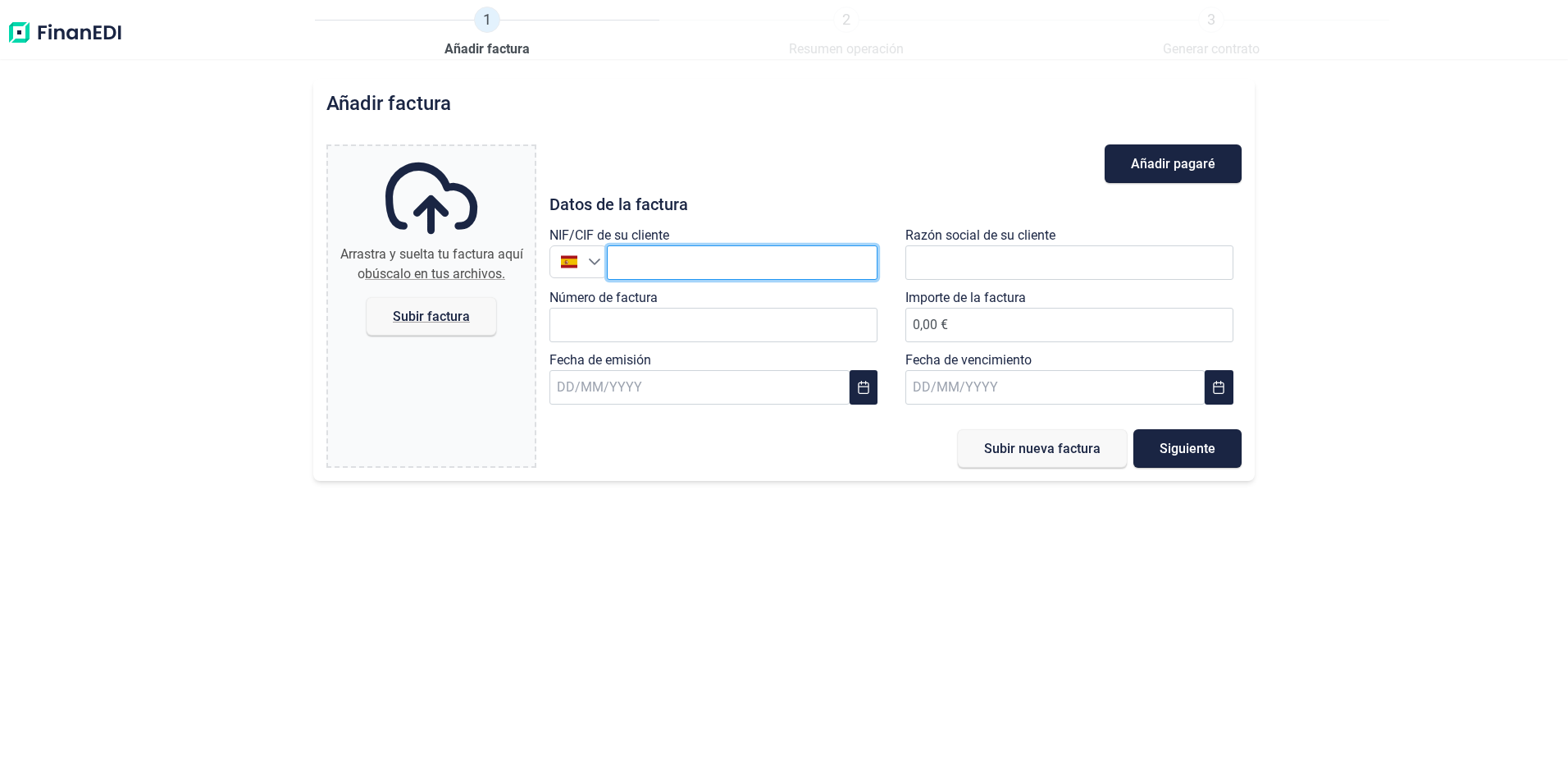
click at [673, 256] on input "text" at bounding box center [742, 263] width 271 height 35
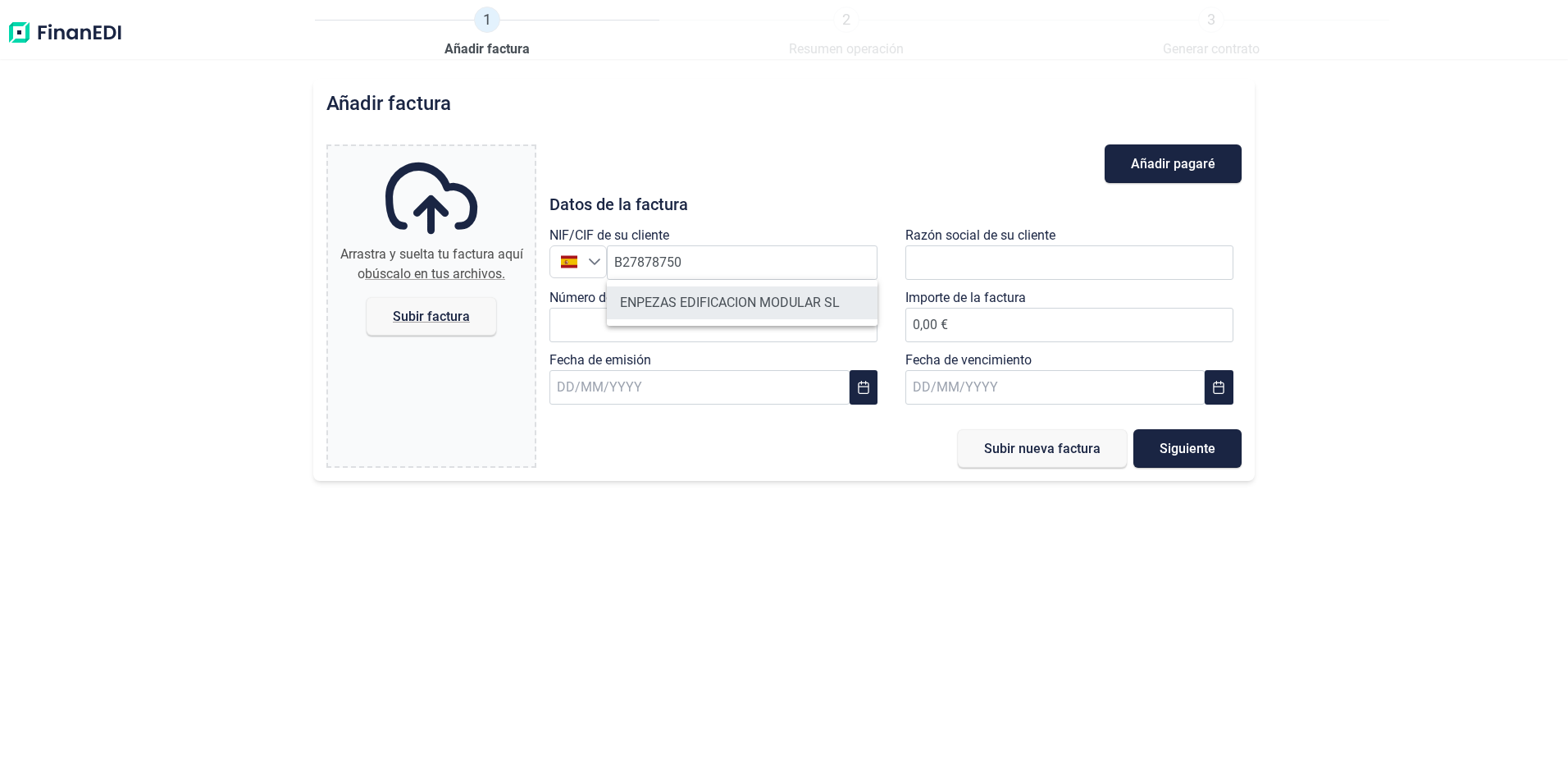
click at [703, 299] on li "ENPEZAS EDIFICACION MODULAR SL" at bounding box center [742, 303] width 271 height 33
type input "B27878750"
type input "ENPEZAS EDIFICACION MODULAR SL"
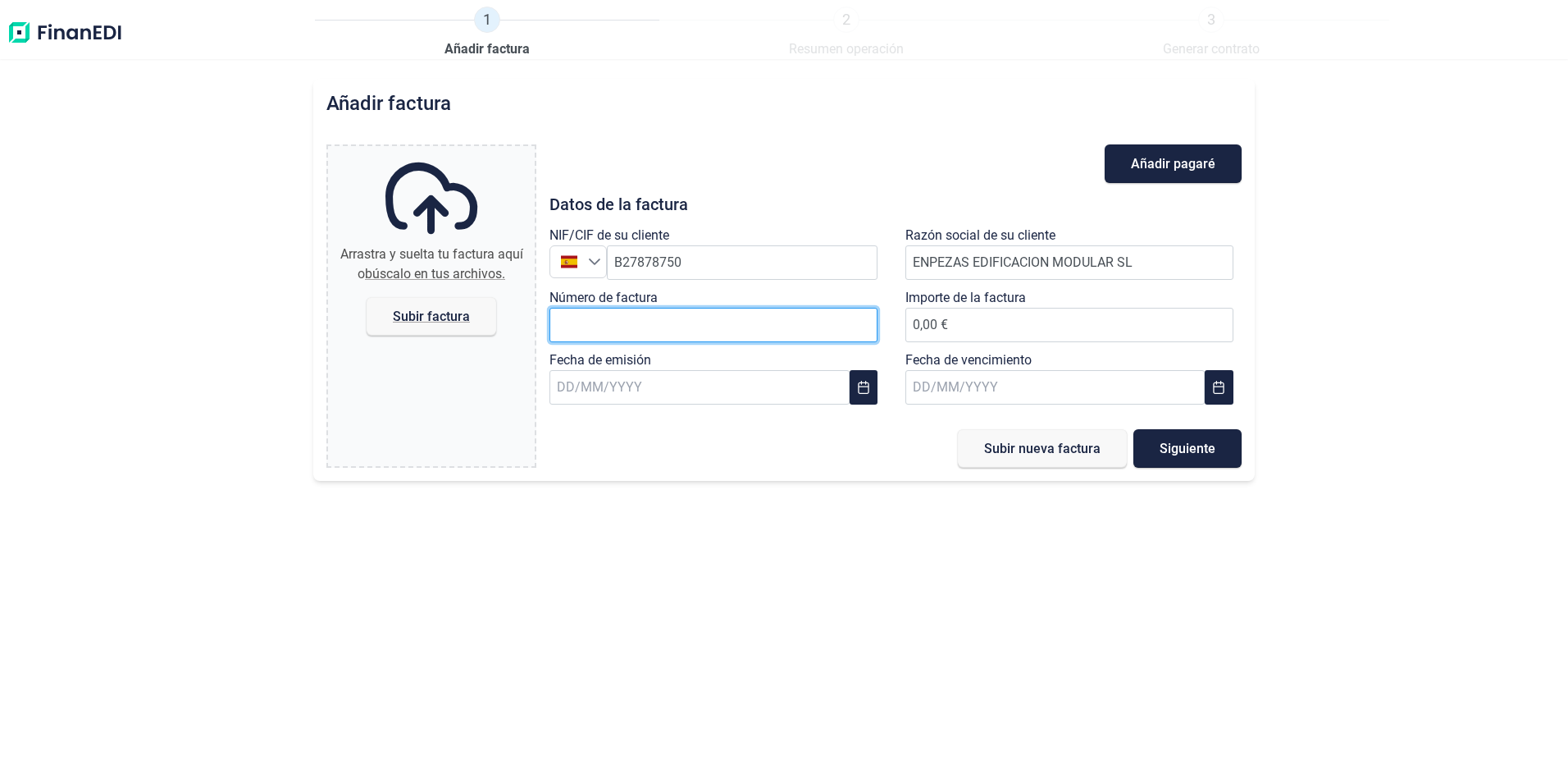
click at [677, 325] on input "Número de factura" at bounding box center [713, 325] width 328 height 35
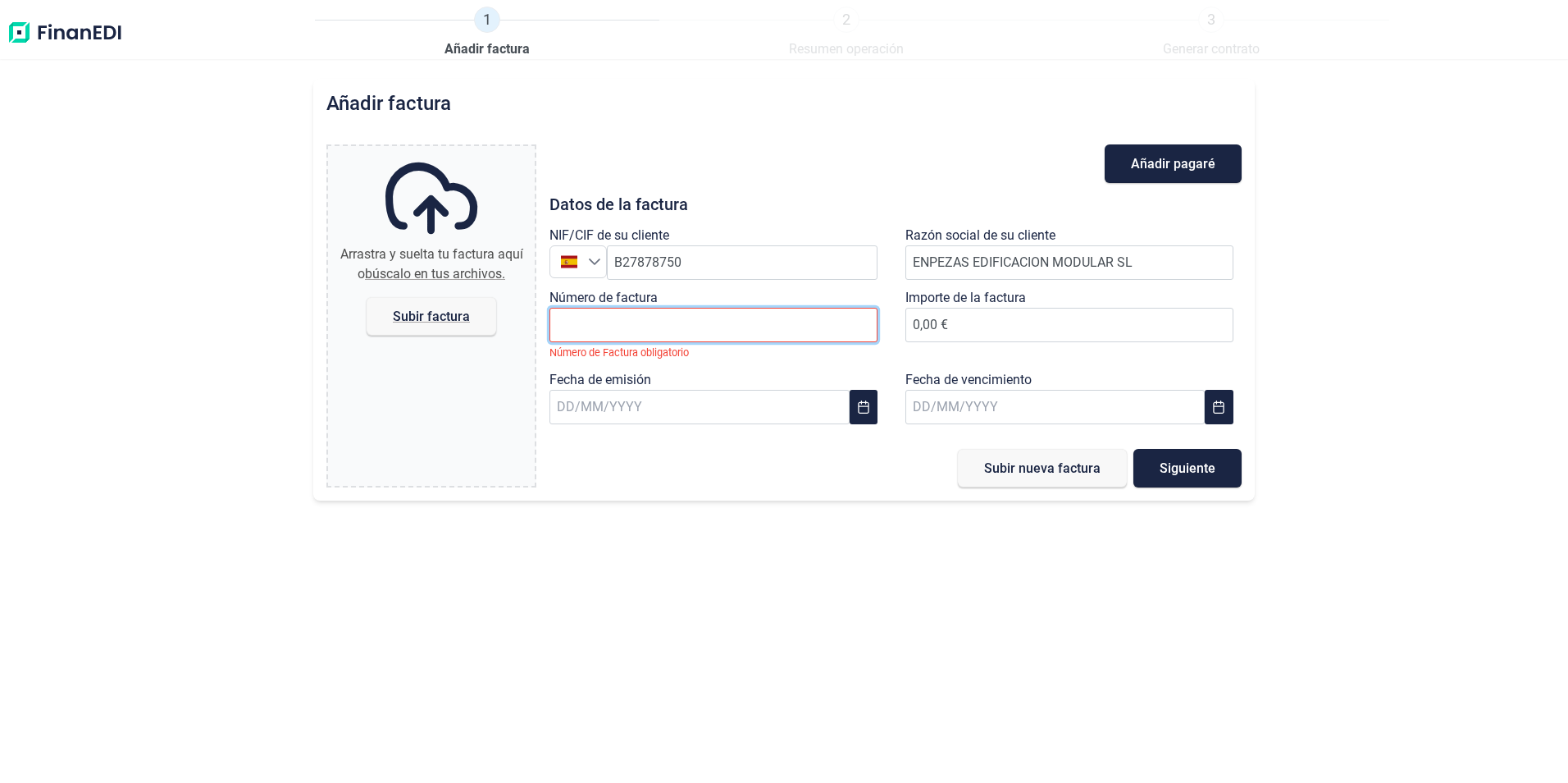
click at [652, 319] on input "Número de factura" at bounding box center [713, 325] width 328 height 35
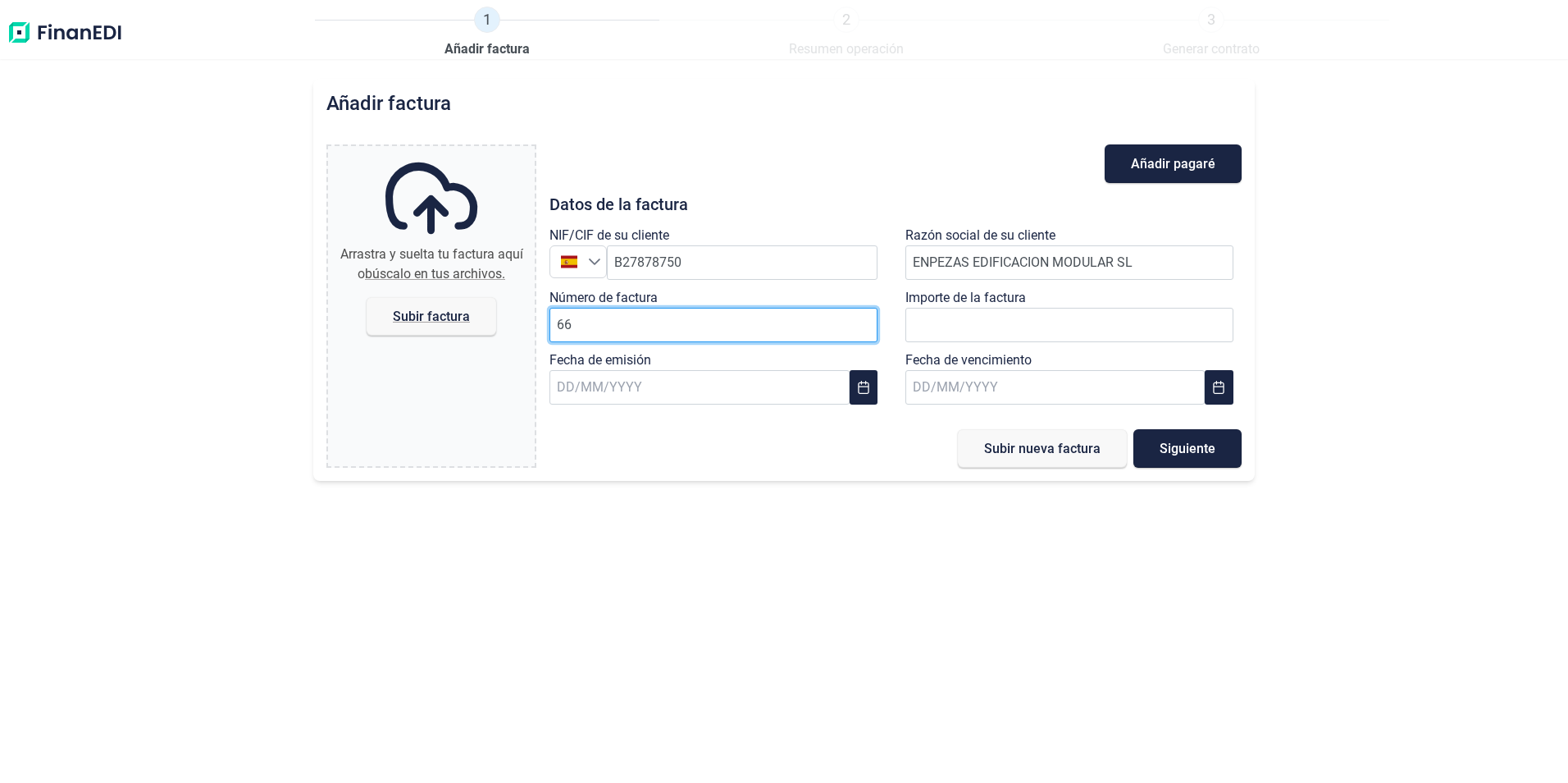
click at [643, 322] on input "66" at bounding box center [713, 325] width 328 height 35
drag, startPoint x: 426, startPoint y: 423, endPoint x: 482, endPoint y: 406, distance: 58.5
click at [439, 418] on div "Arrastra y suelta tu factura aquí o búscalo en tus archivos. Subir factura Files" at bounding box center [431, 305] width 207 height 320
drag, startPoint x: 599, startPoint y: 321, endPoint x: 553, endPoint y: 318, distance: 46.1
click at [554, 318] on input "66; 60" at bounding box center [713, 325] width 328 height 35
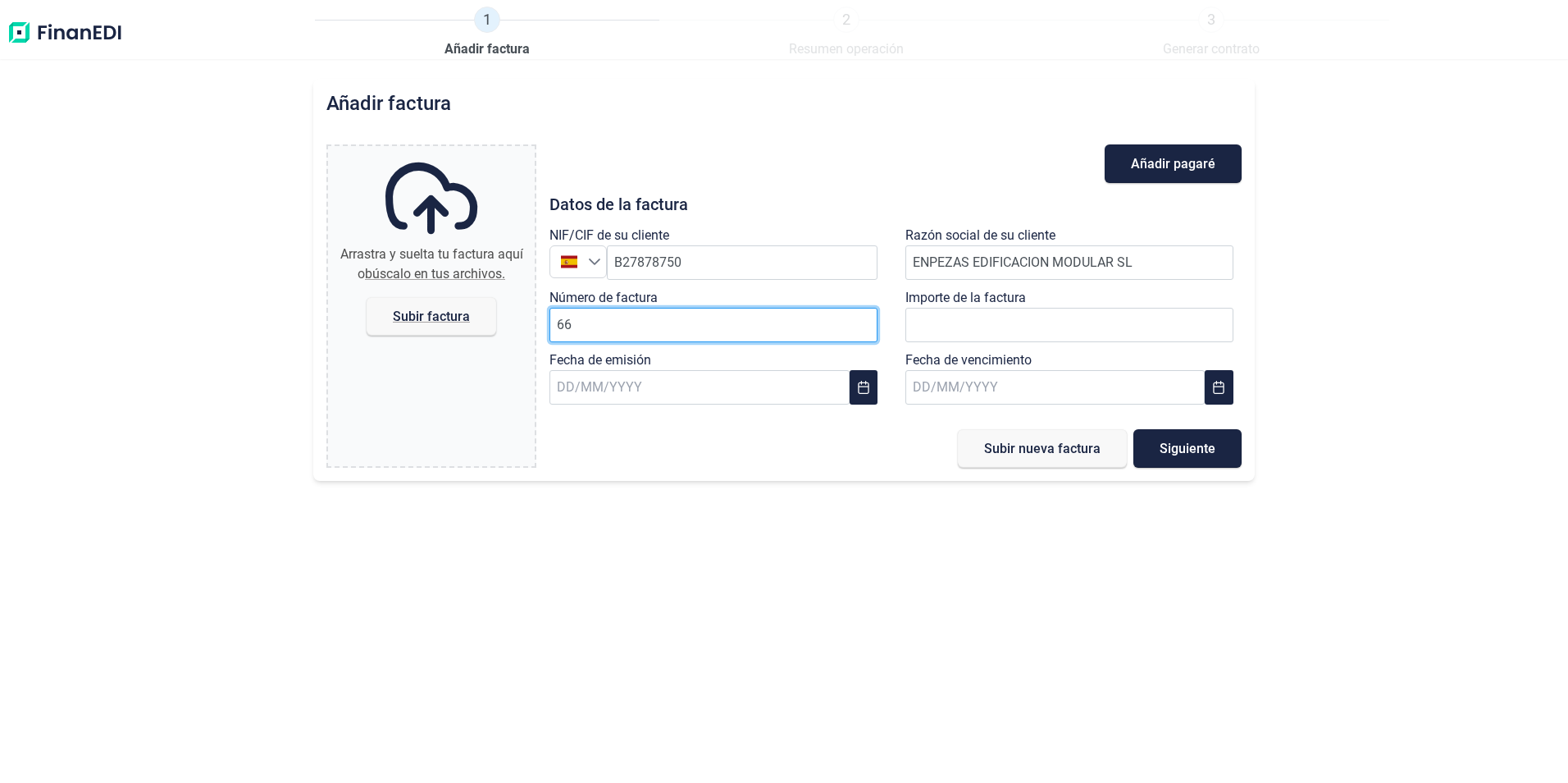
type input "66"
click at [730, 221] on div "Datos de la factura NIF/CIF de su cliente España B27878750 Razón social de su c…" at bounding box center [894, 304] width 691 height 217
click at [582, 391] on input "text" at bounding box center [698, 387] width 299 height 35
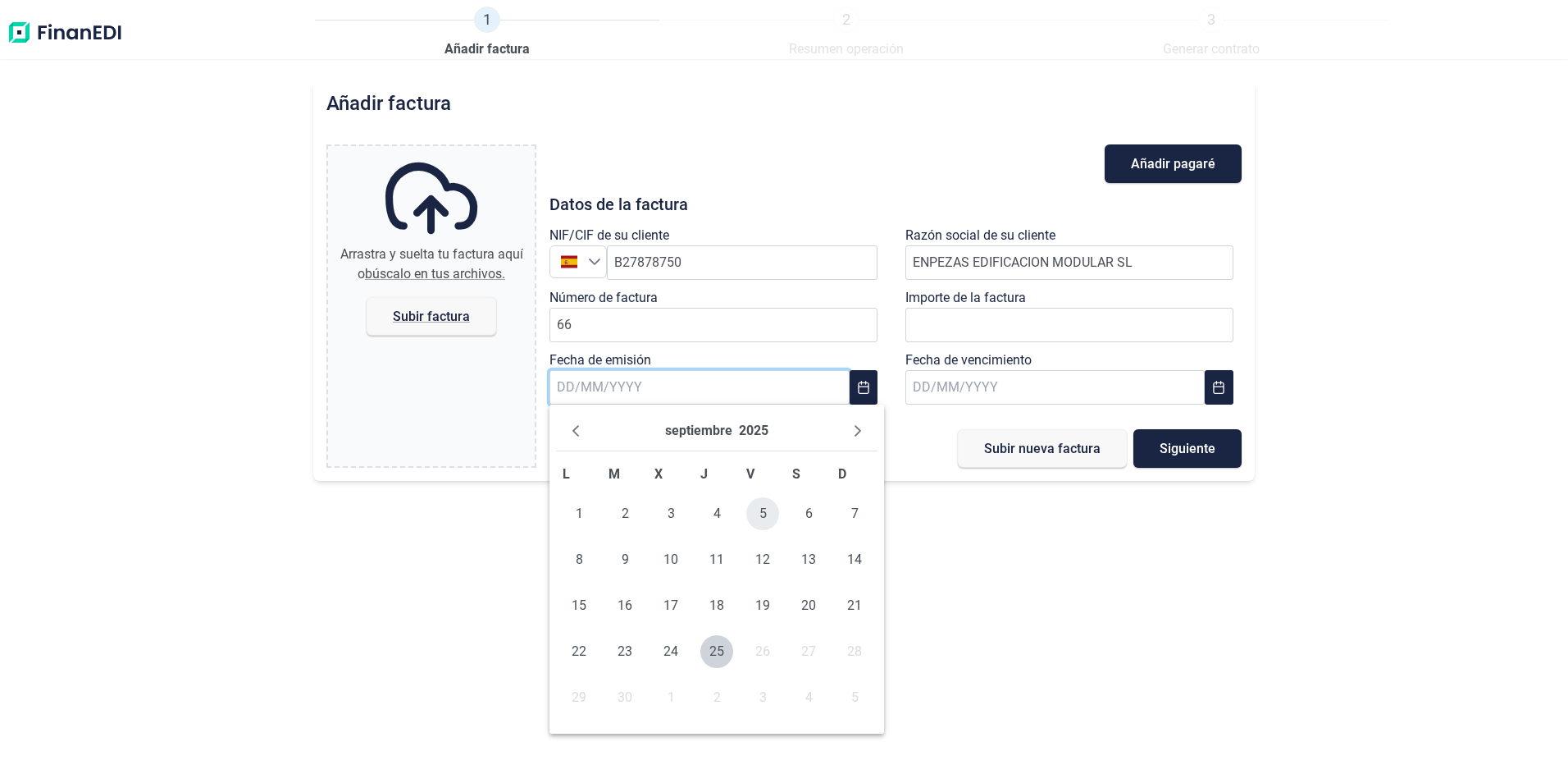
click at [765, 514] on span "5" at bounding box center [762, 514] width 33 height 33
drag, startPoint x: 665, startPoint y: 385, endPoint x: 505, endPoint y: 375, distance: 160.3
click at [505, 375] on div "Arrastra y suelta tu factura aquí o búscalo en tus archivos. Subir factura File…" at bounding box center [784, 306] width 914 height 323
click at [573, 430] on icon "Previous Month" at bounding box center [576, 430] width 13 height 13
click at [769, 650] on span "22" at bounding box center [762, 651] width 33 height 33
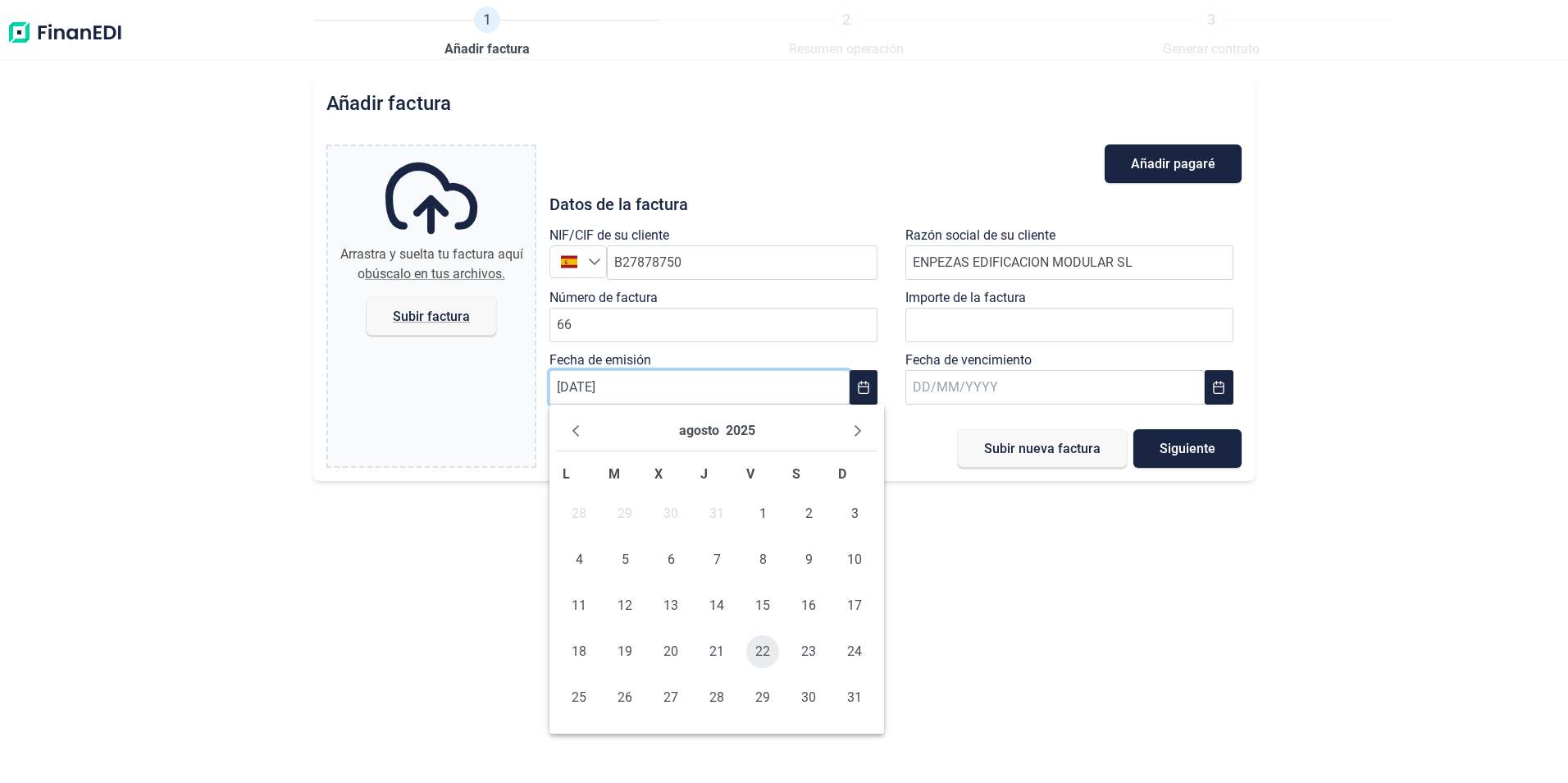
type input "[DATE]"
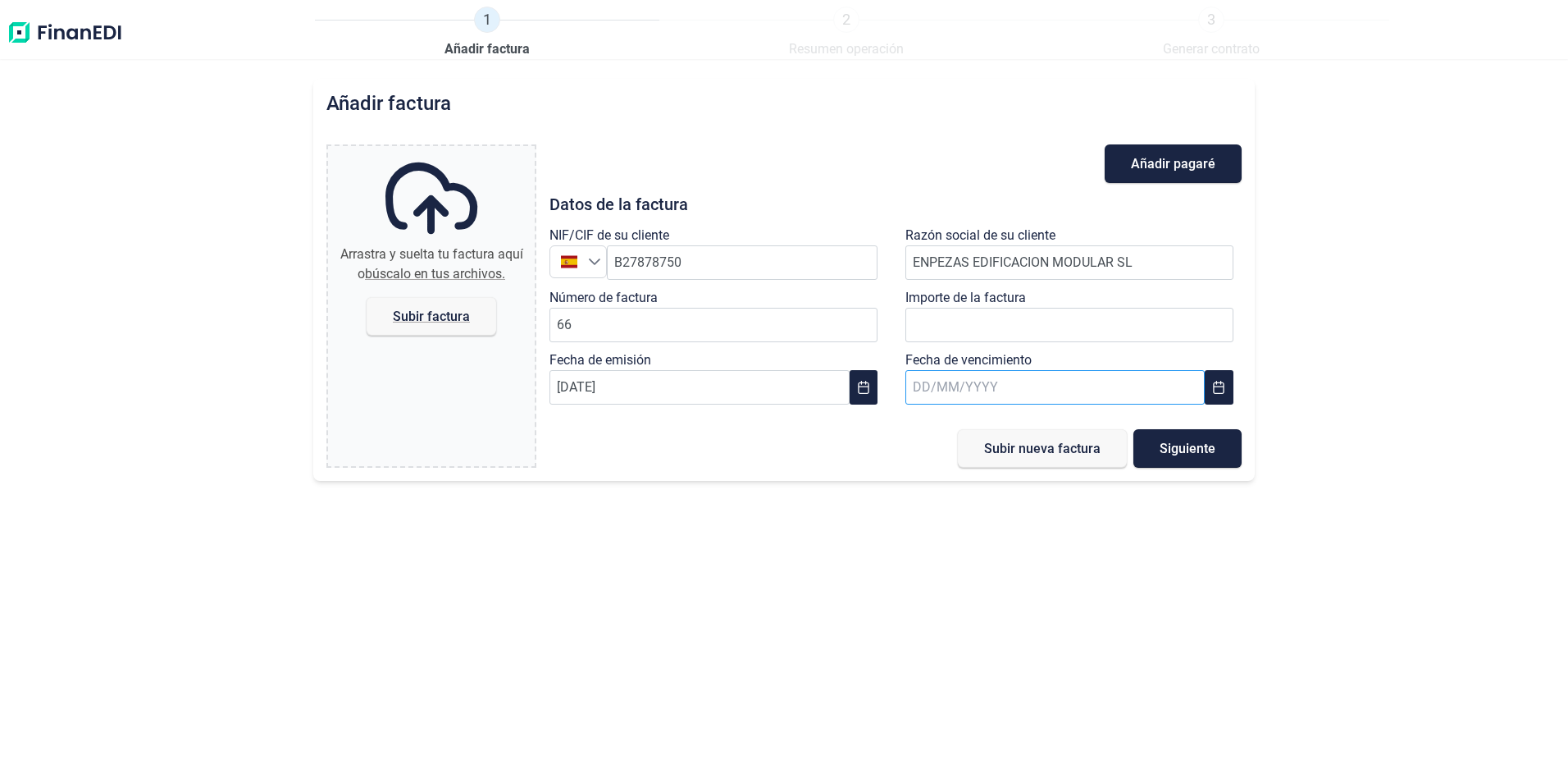
click at [1001, 387] on input "text" at bounding box center [1054, 387] width 299 height 35
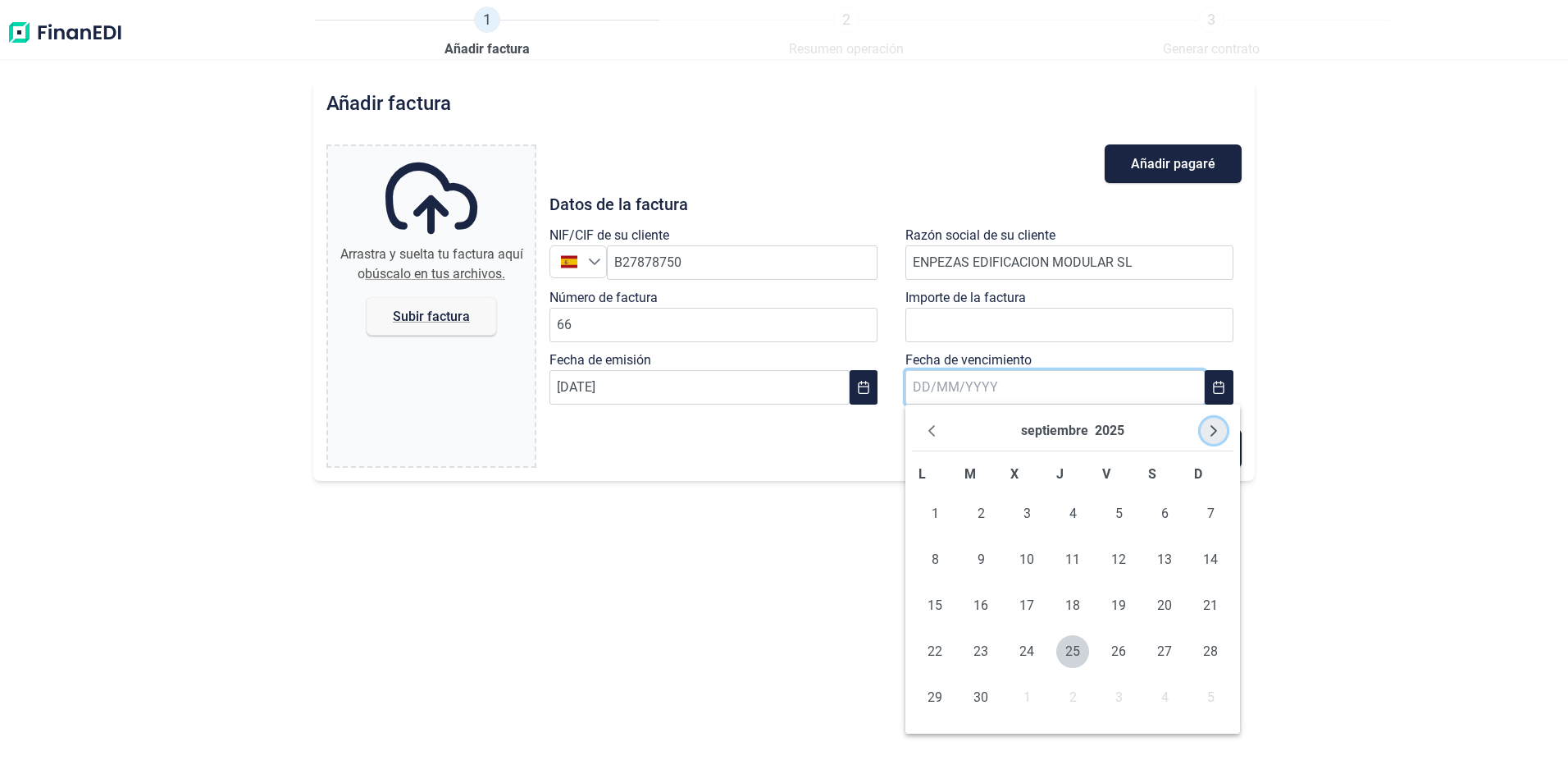
click at [1216, 430] on icon "Next Month" at bounding box center [1213, 430] width 6 height 12
click at [936, 605] on span "15" at bounding box center [935, 605] width 33 height 33
type input "[DATE]"
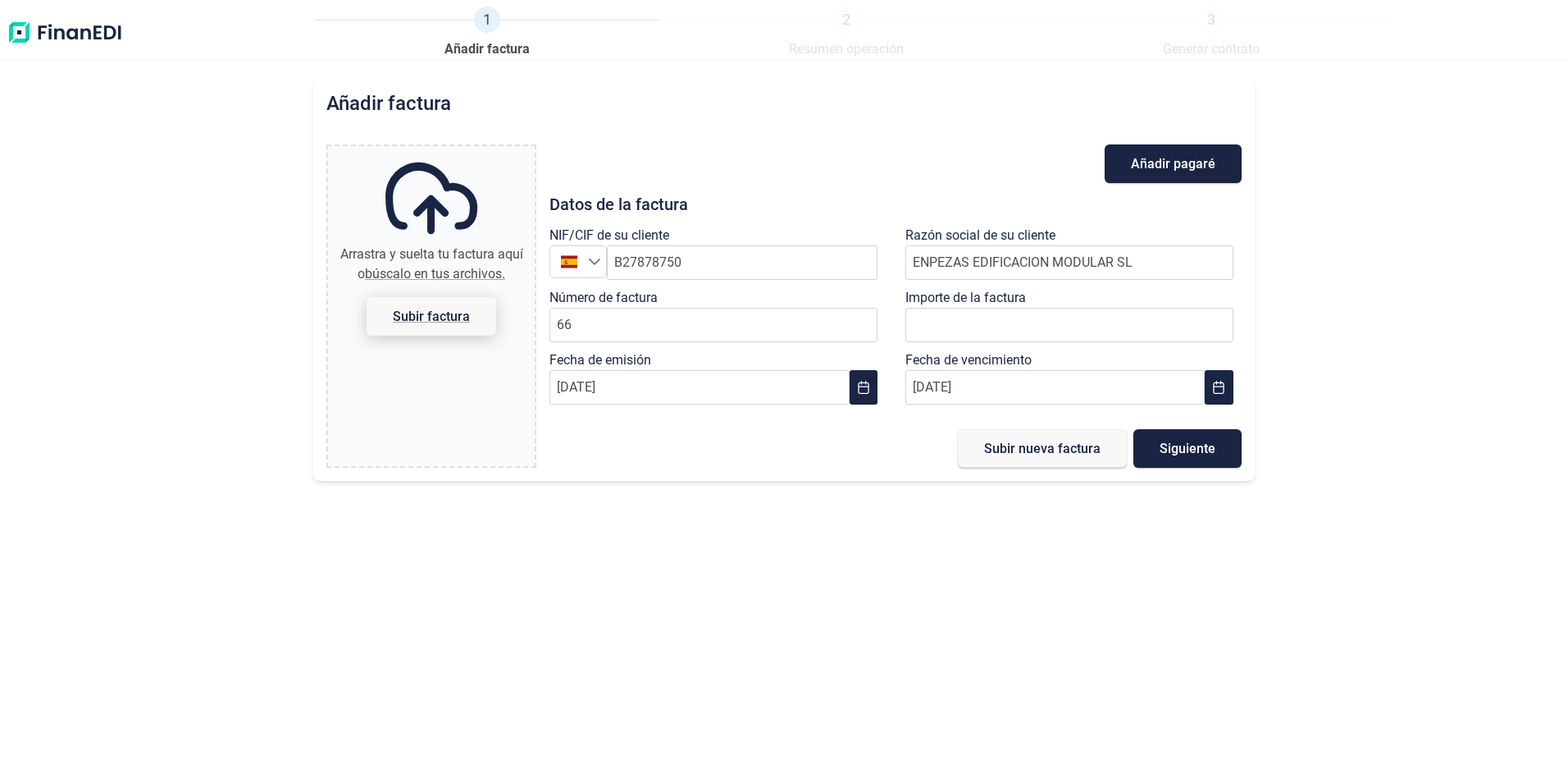
click at [427, 312] on span "Subir factura" at bounding box center [431, 316] width 77 height 12
click at [427, 151] on input "Arrastra y suelta tu factura aquí o búscalo en tus archivos. Subir factura" at bounding box center [431, 147] width 207 height 5
type input "C:\fakepath\ENPEZASFACTURA1...pdf"
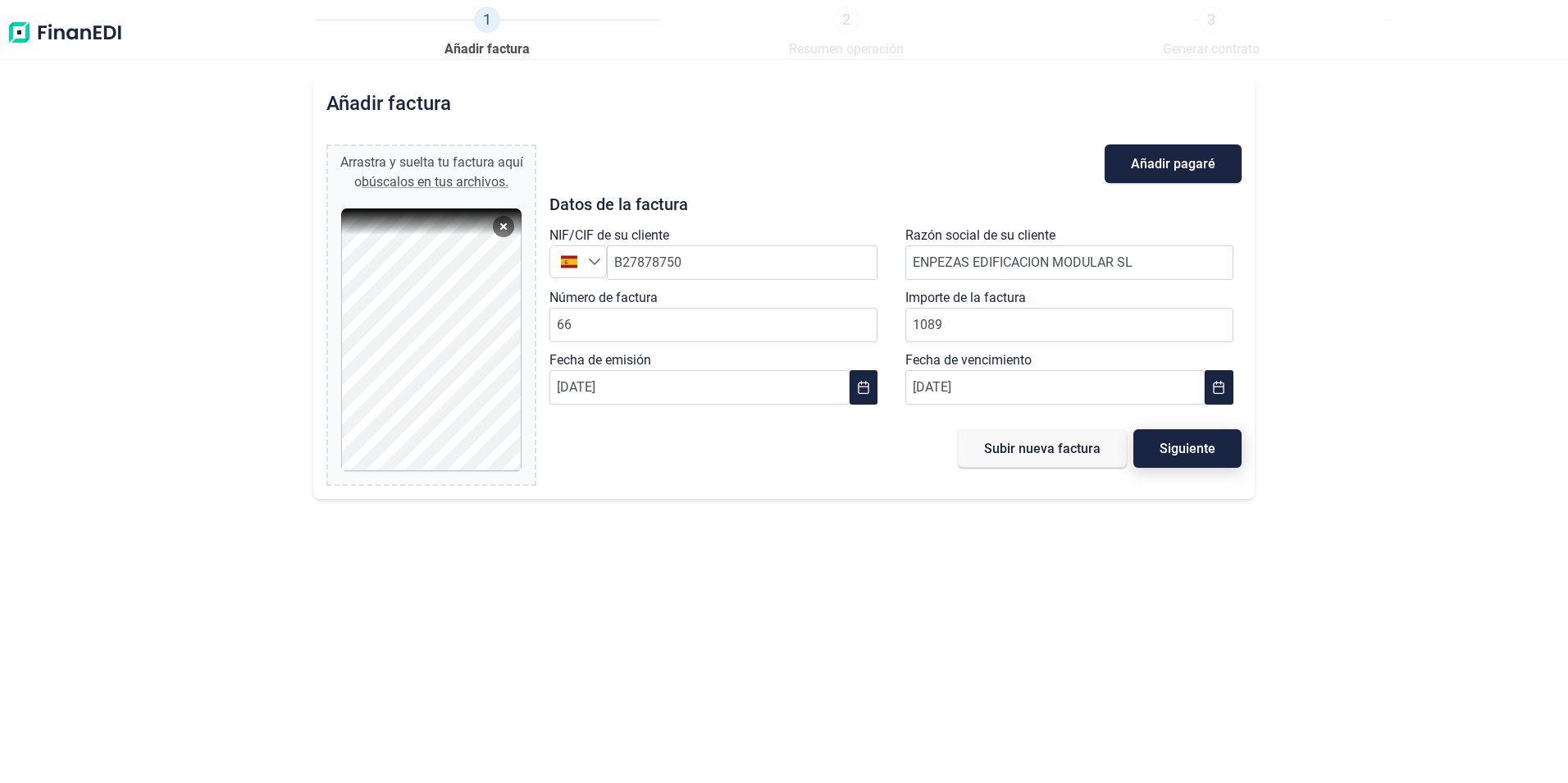
type input "1.089,00 €"
click at [1207, 448] on span "Siguiente" at bounding box center [1187, 448] width 56 height 12
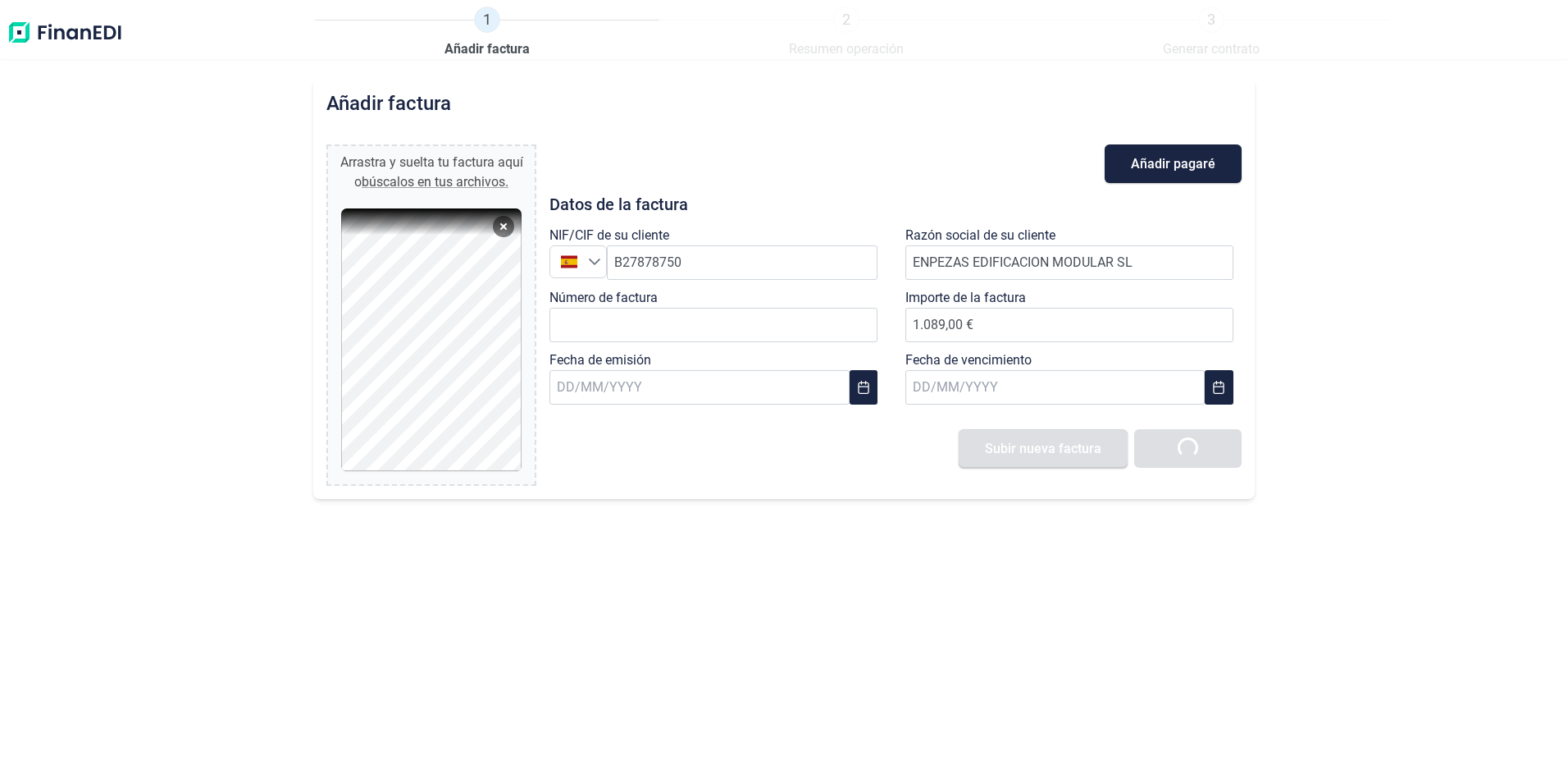
type input "0,00 €"
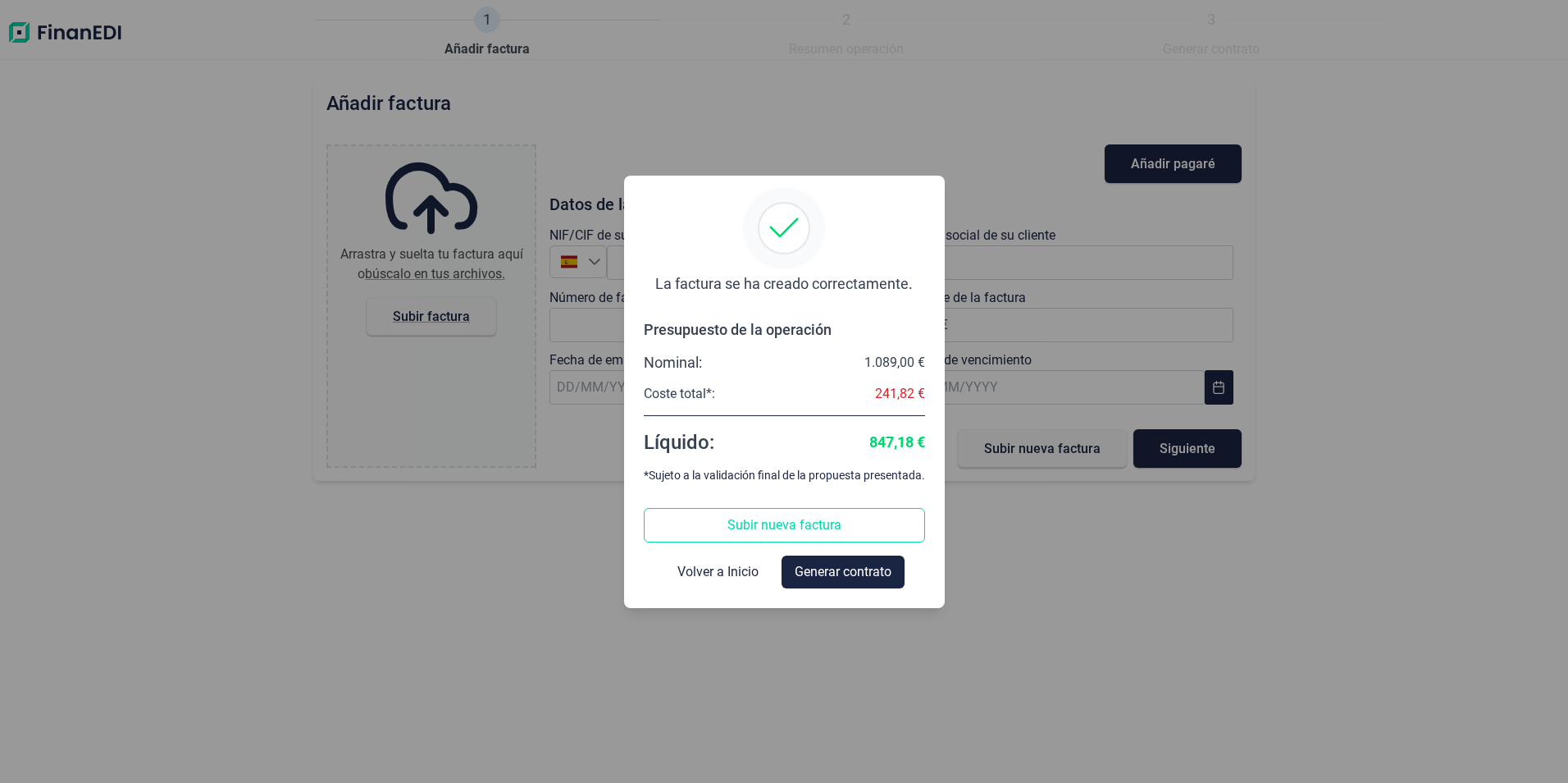
click at [776, 524] on span "Subir nueva factura" at bounding box center [784, 526] width 114 height 20
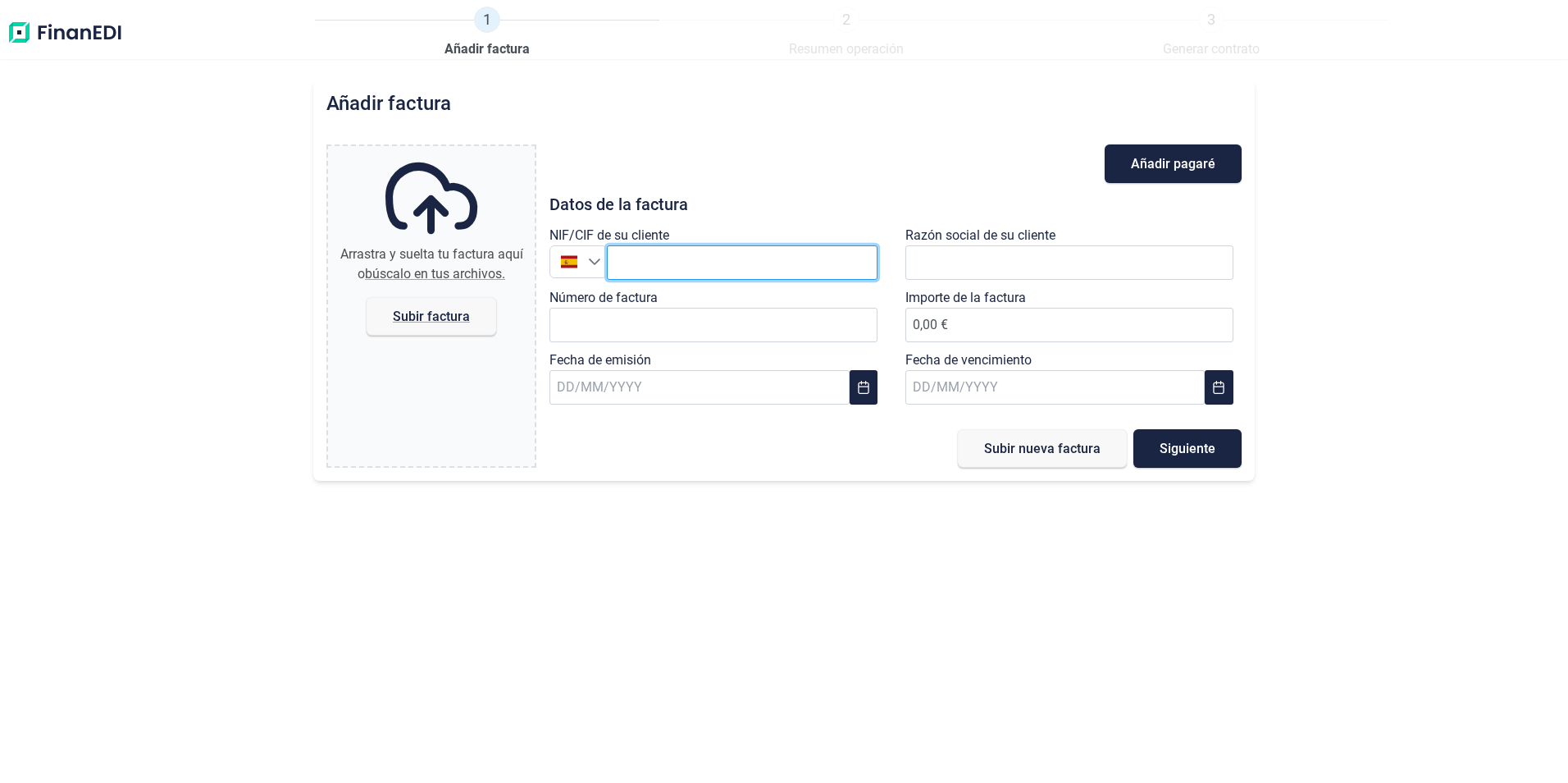
click at [657, 260] on input "text" at bounding box center [742, 263] width 271 height 35
type input "B"
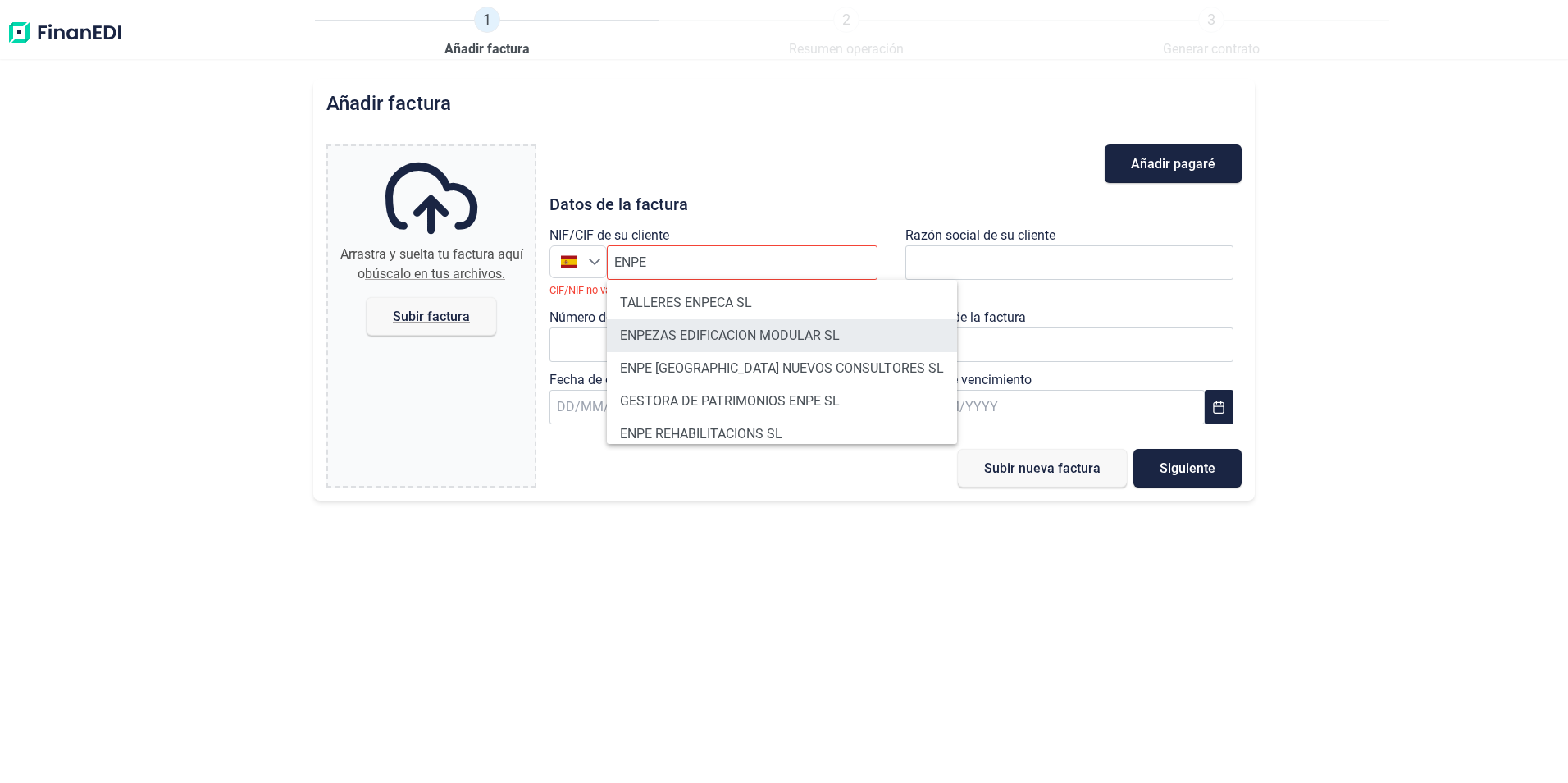
click at [654, 335] on li "ENPEZAS EDIFICACION MODULAR SL" at bounding box center [782, 335] width 351 height 33
type input "B27878750"
type input "ENPEZAS EDIFICACION MODULAR SL"
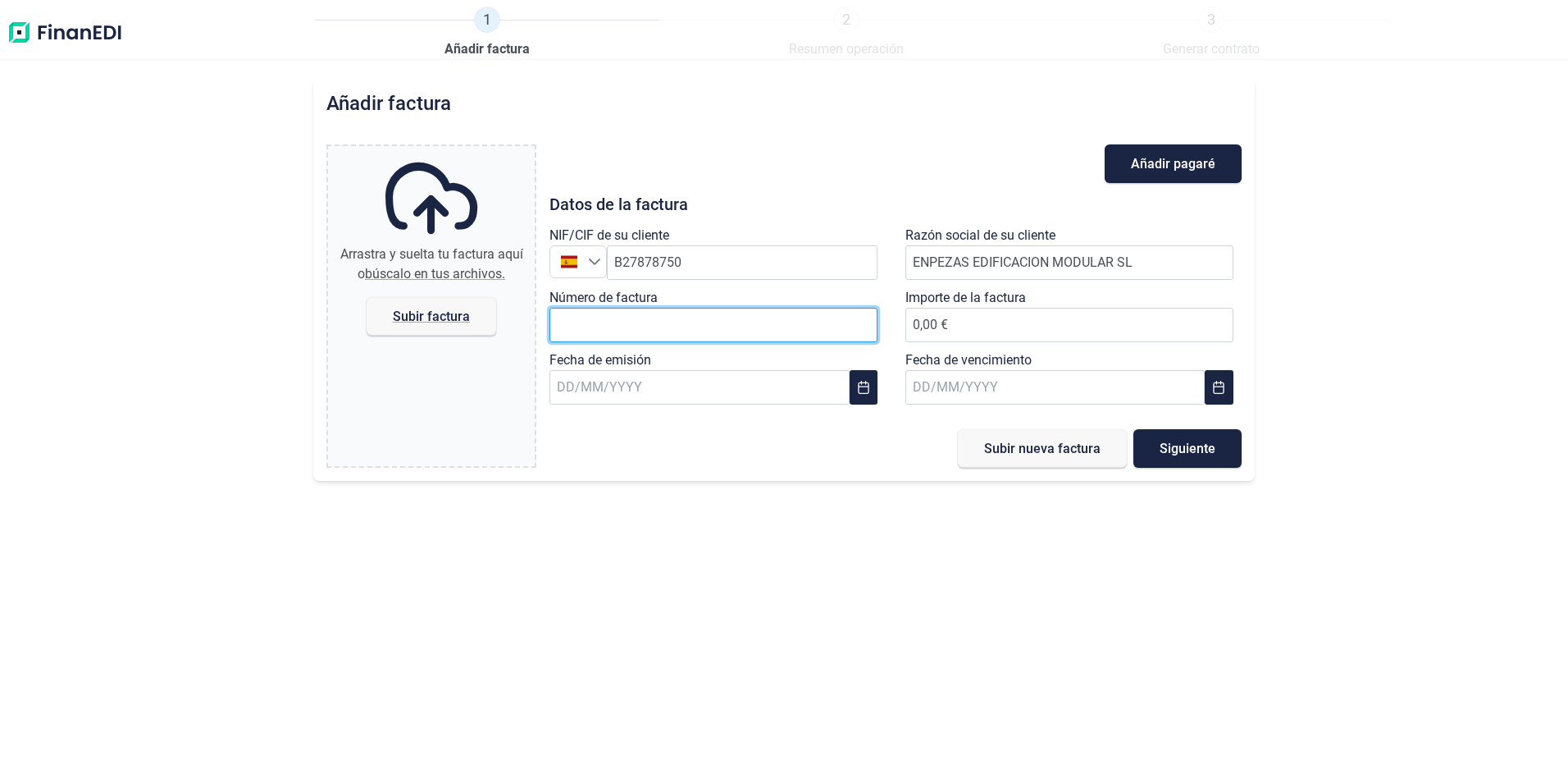
click at [677, 317] on input "Número de factura" at bounding box center [713, 325] width 328 height 35
type input "60"
click at [564, 388] on input "text" at bounding box center [698, 387] width 299 height 35
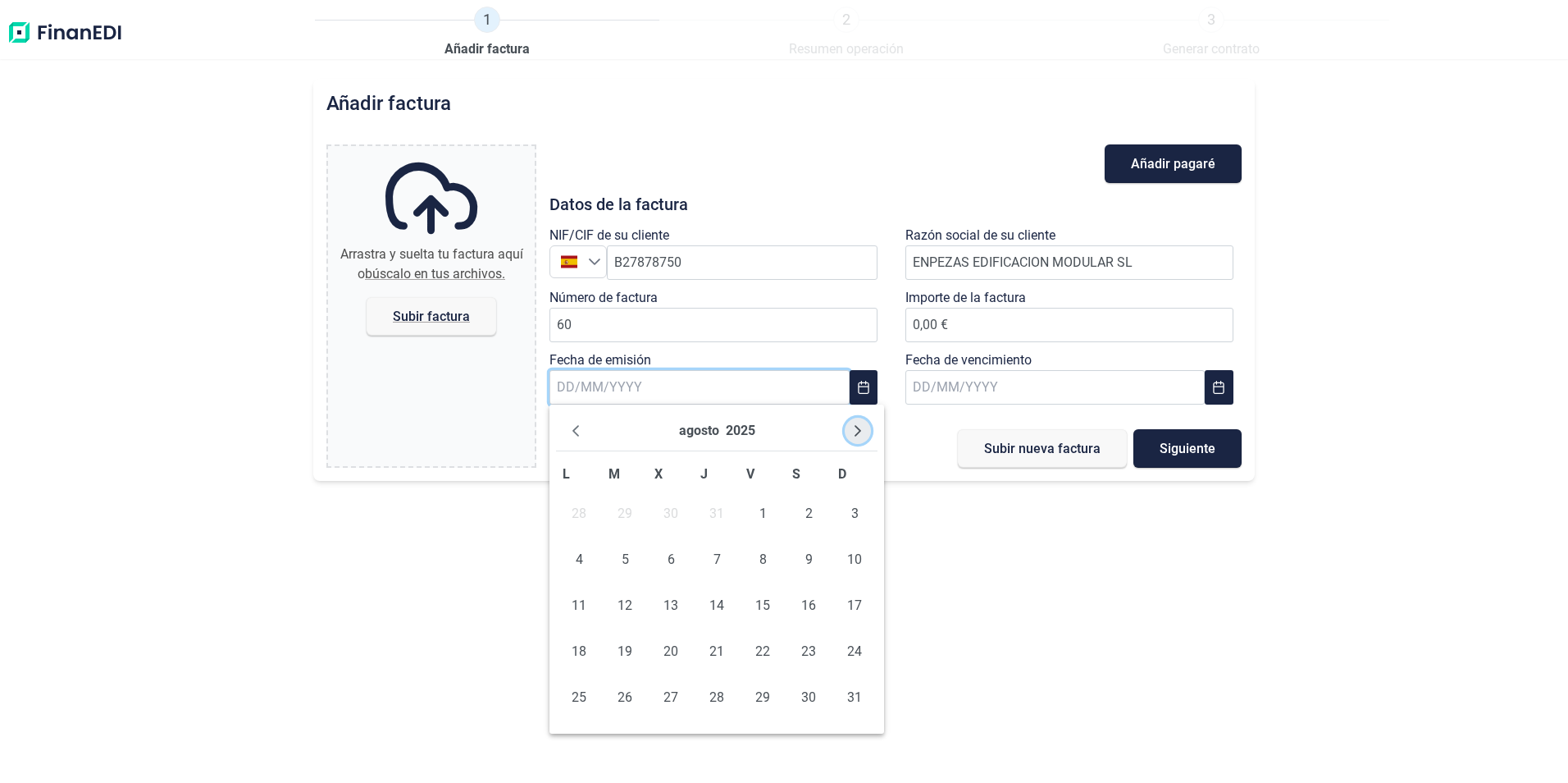
click at [862, 430] on icon "Next Month" at bounding box center [858, 430] width 13 height 13
click at [769, 516] on span "5" at bounding box center [762, 514] width 33 height 33
type input "[DATE]"
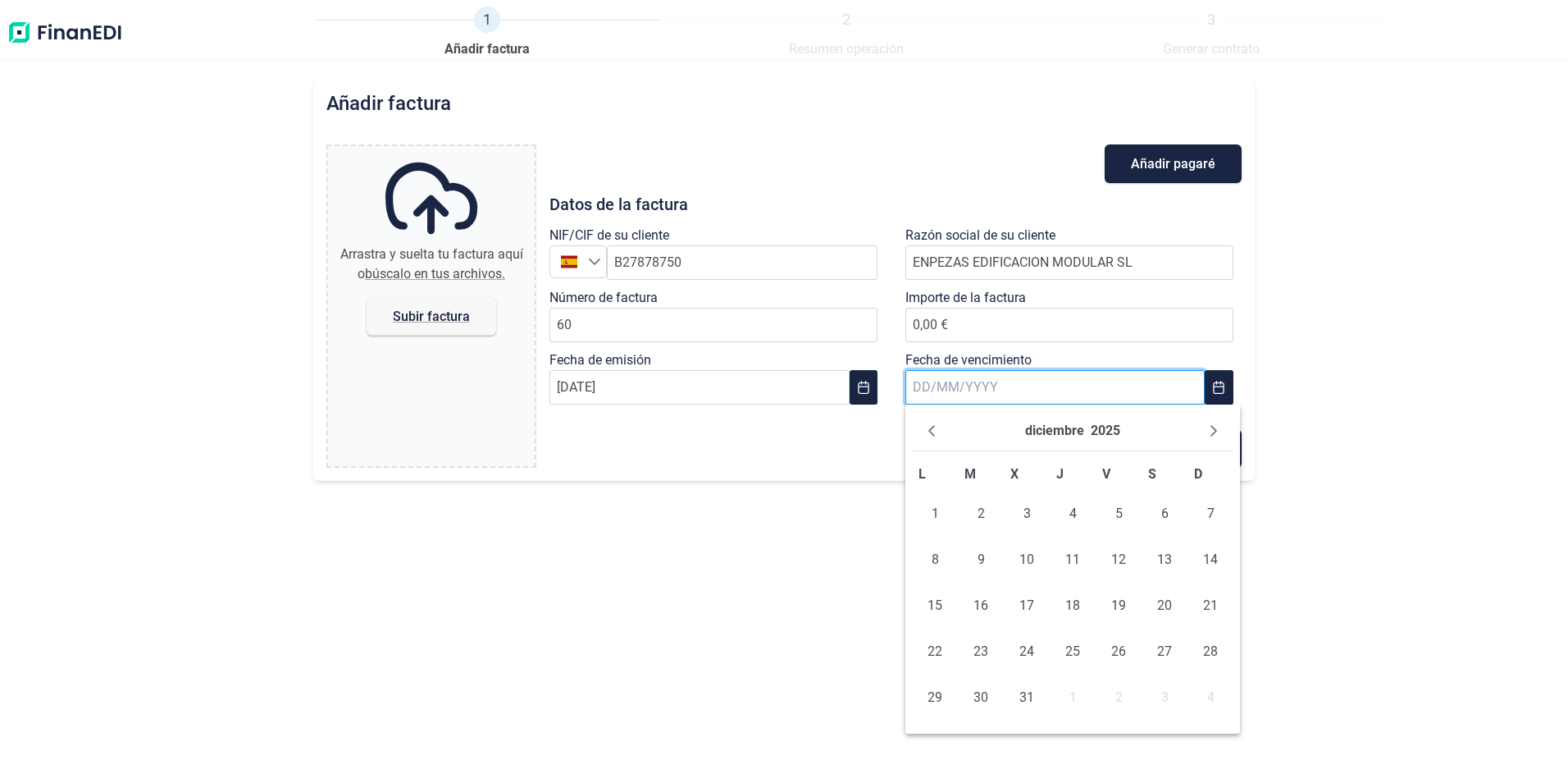
click at [973, 386] on input "text" at bounding box center [1054, 387] width 299 height 35
click at [944, 601] on span "15" at bounding box center [935, 605] width 33 height 33
type input "[DATE]"
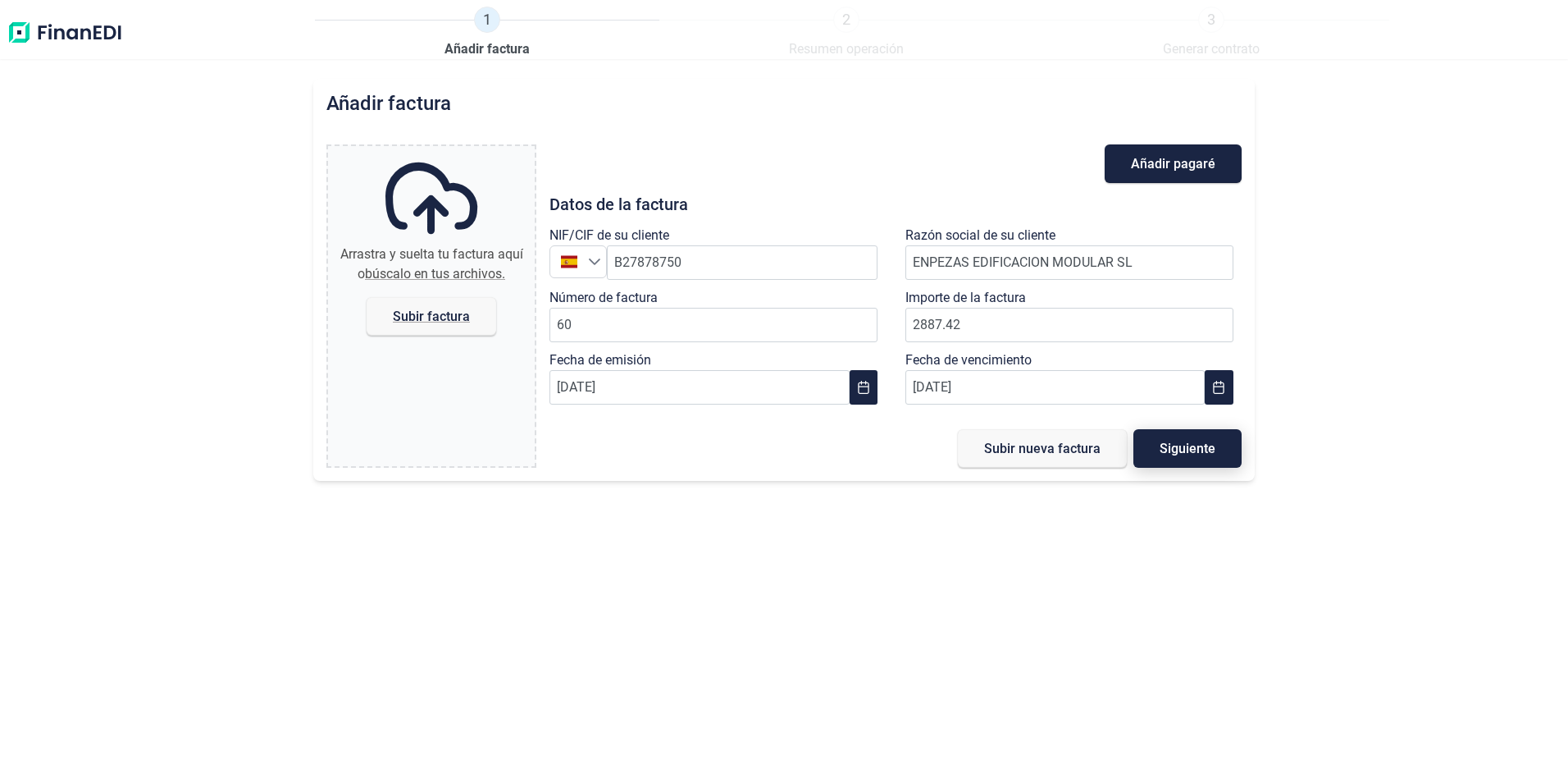
type input "2.887,42 €"
click at [1195, 444] on span "Siguiente" at bounding box center [1187, 448] width 56 height 12
click at [447, 317] on span "Subir factura" at bounding box center [431, 316] width 77 height 12
click at [447, 151] on input "Arrastra y suelta tu factura aquí o búscalo en tus archivos. Subir factura" at bounding box center [431, 147] width 207 height 5
type input "C:\fakepath\FACTURAENPEZAS2.pdf"
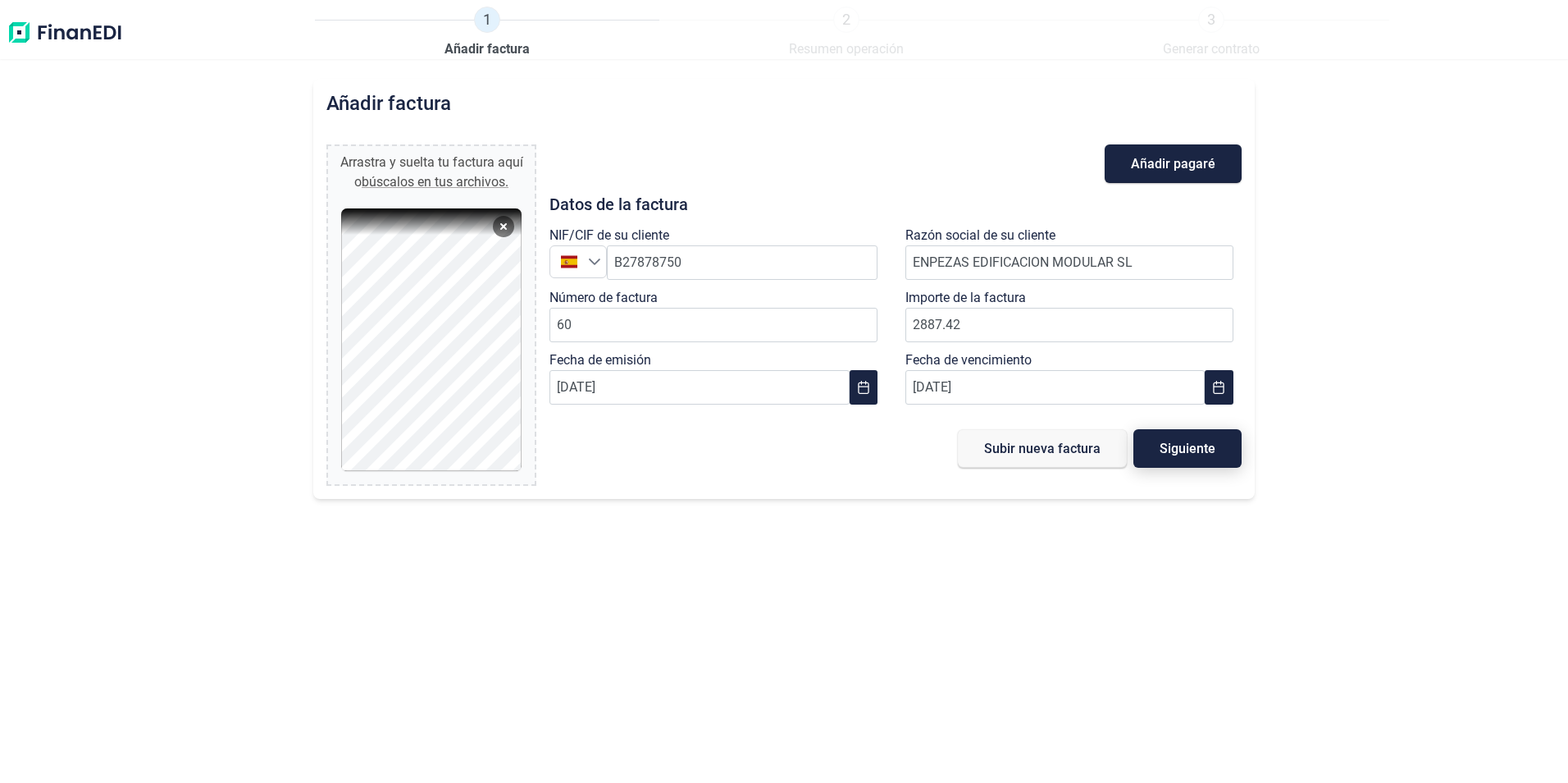
click at [1196, 445] on span "Siguiente" at bounding box center [1187, 448] width 56 height 12
type input "0,00 €"
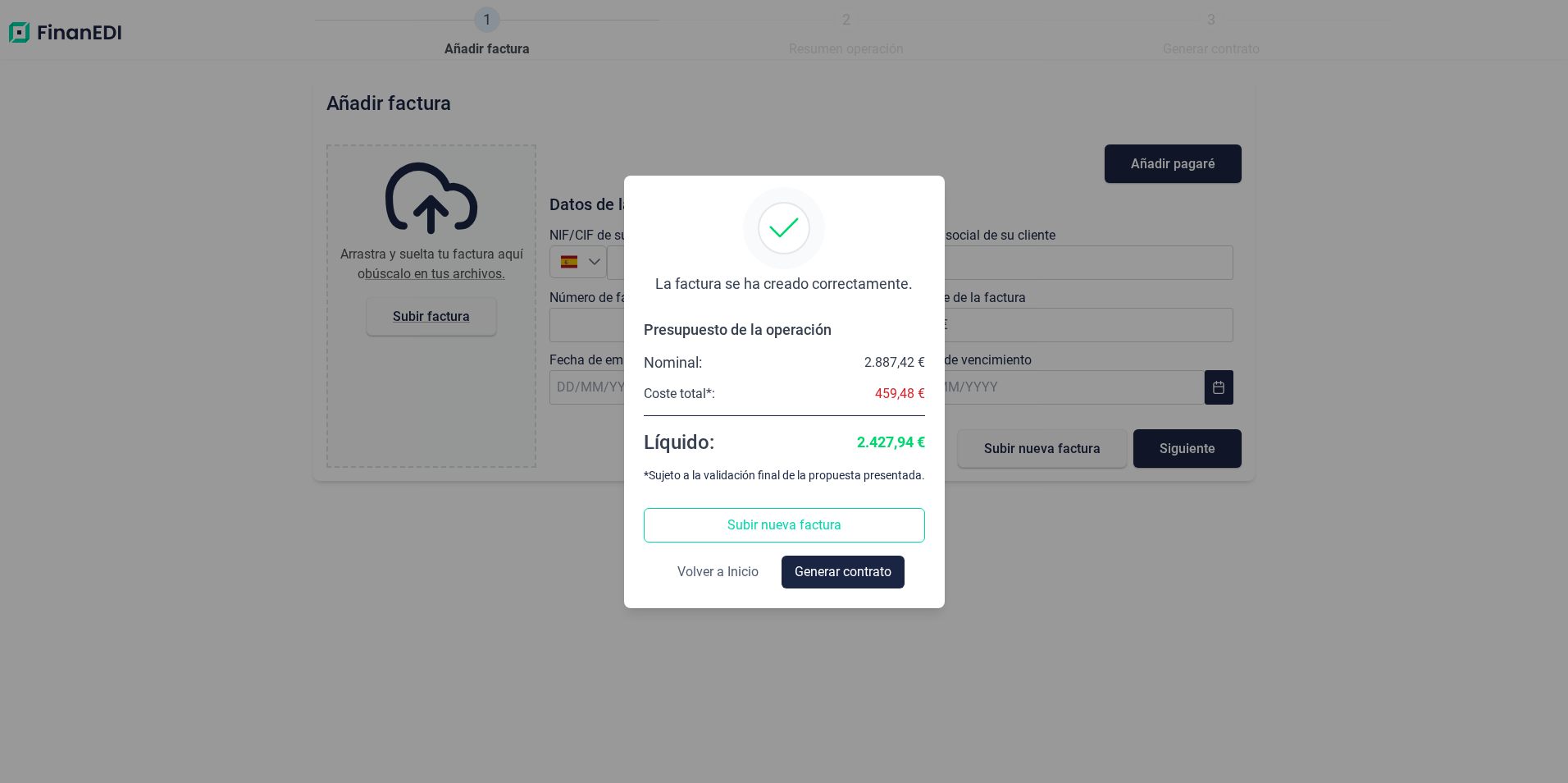
click at [728, 571] on span "Volver a Inicio" at bounding box center [718, 572] width 81 height 20
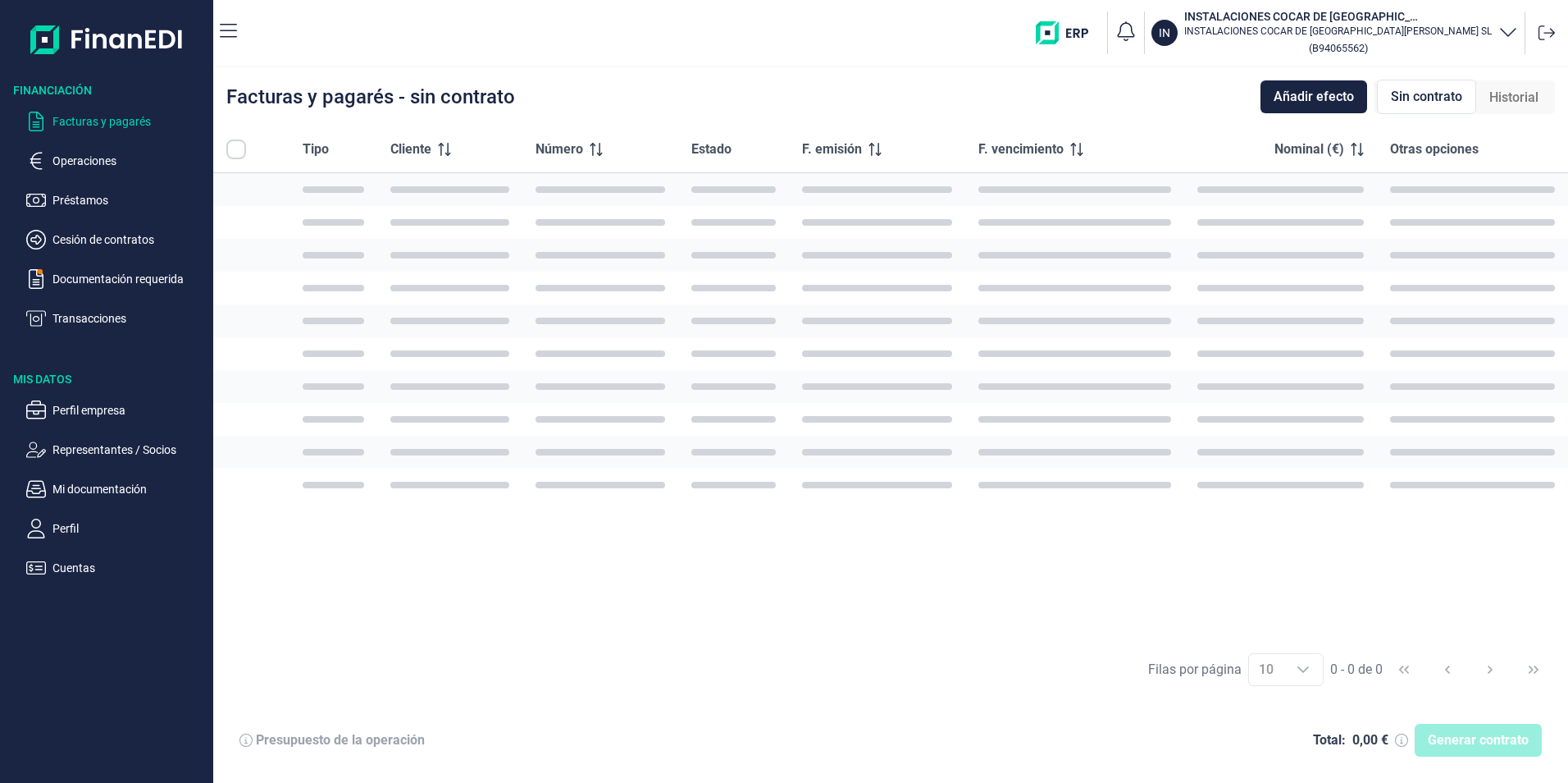
checkbox input "true"
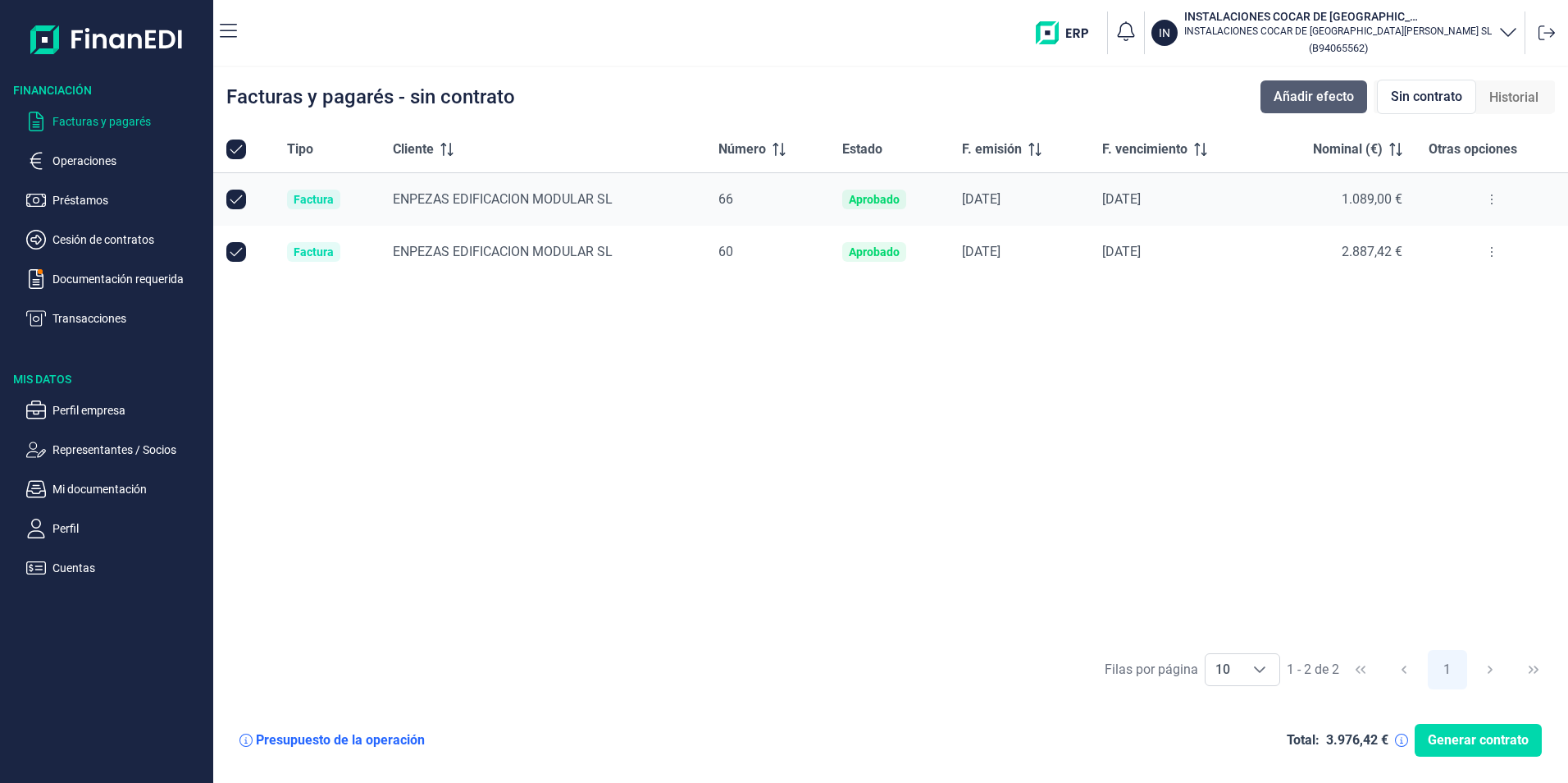
click at [1315, 92] on span "Añadir efecto" at bounding box center [1314, 97] width 81 height 20
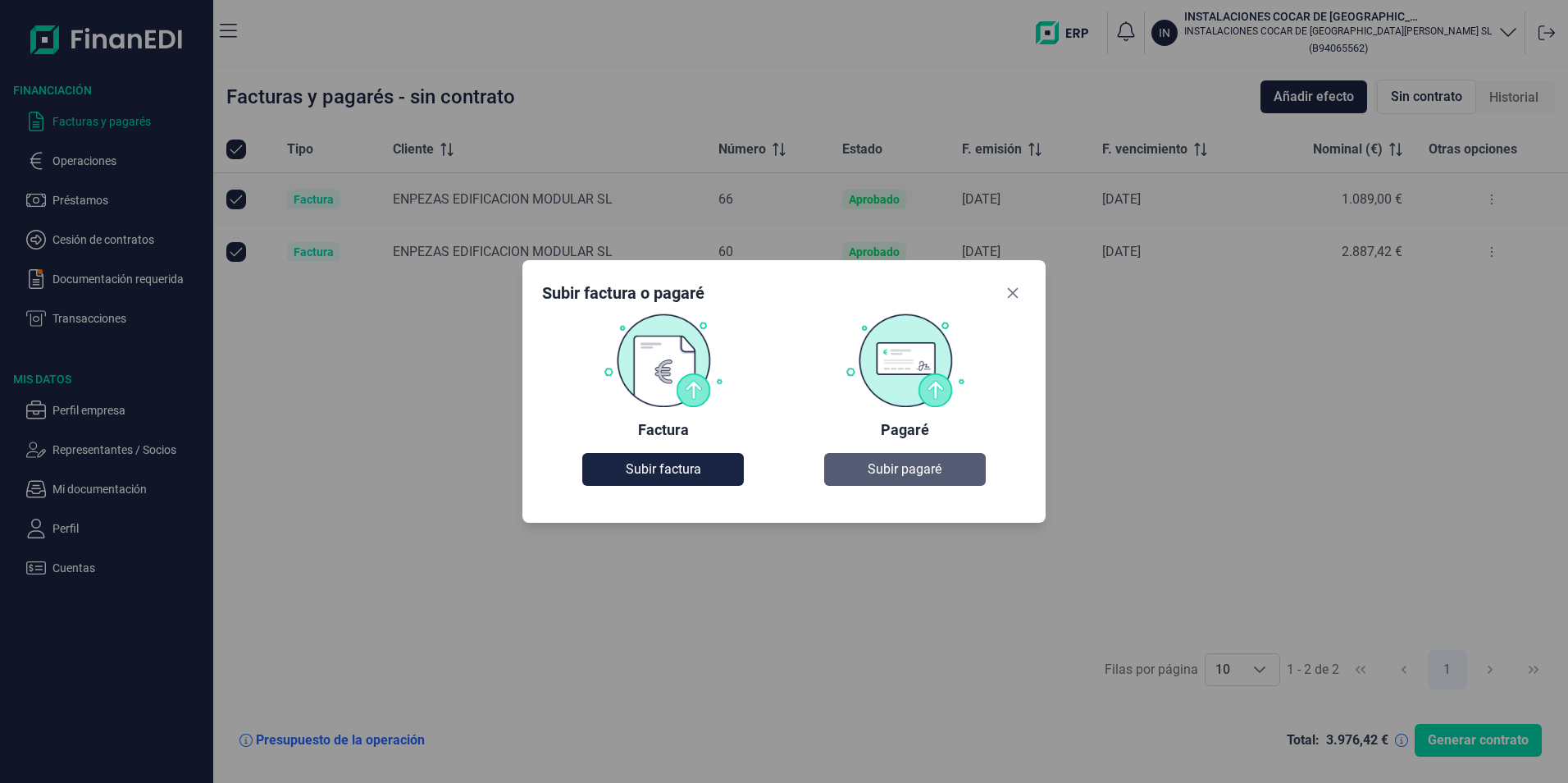
click at [877, 473] on span "Subir pagaré" at bounding box center [904, 470] width 74 height 20
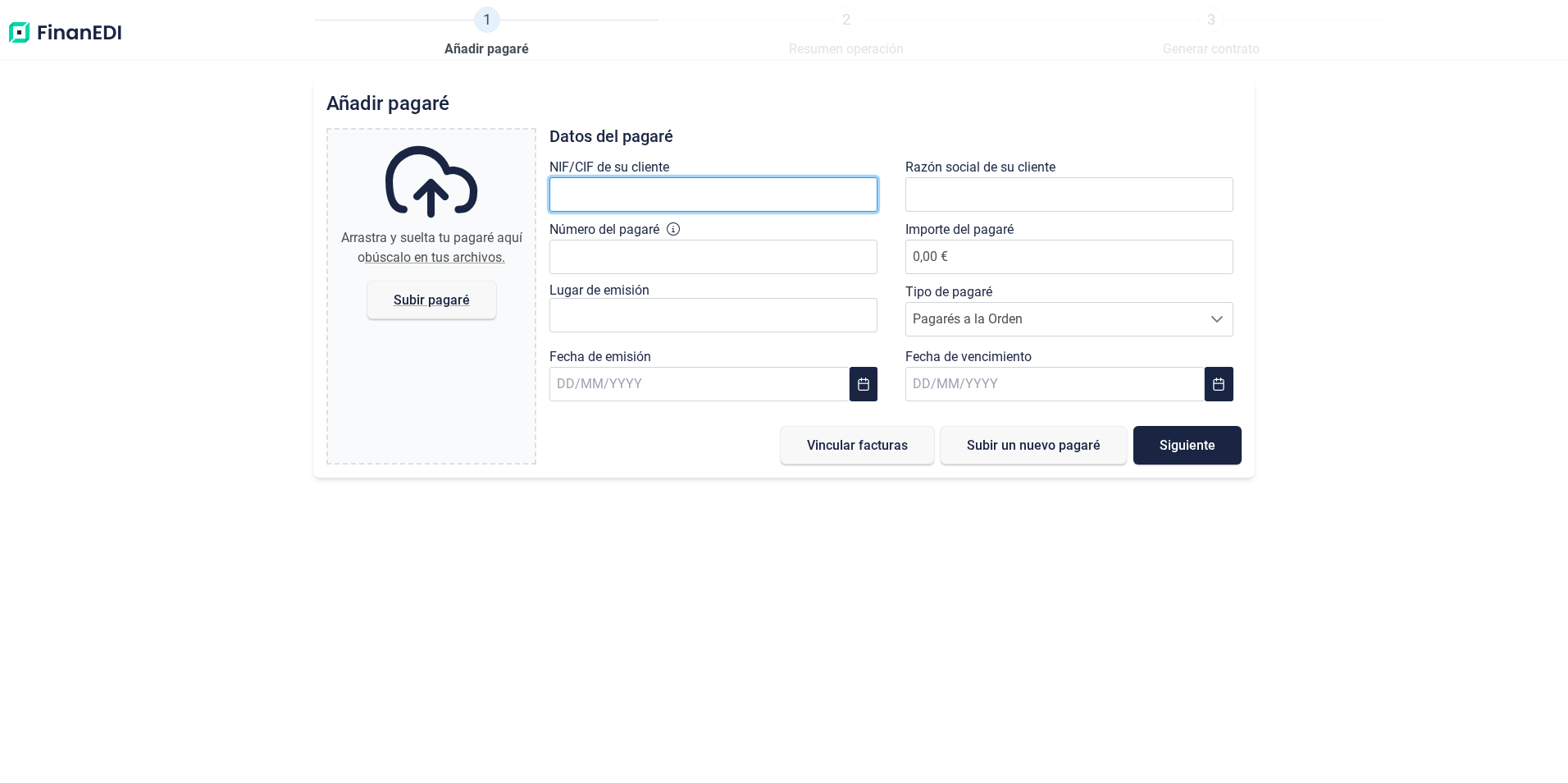
click at [616, 194] on input "text" at bounding box center [713, 195] width 328 height 35
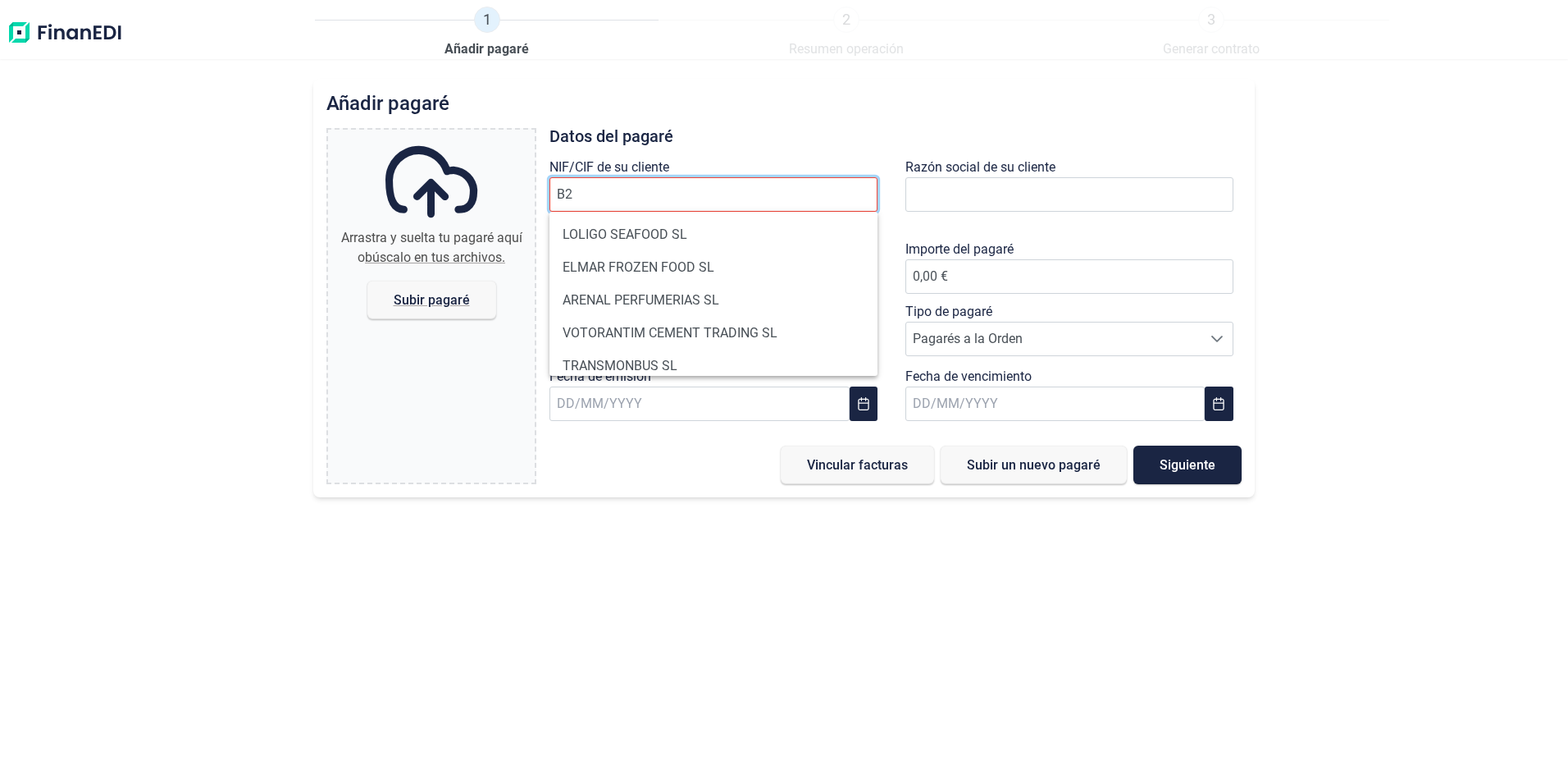
type input "B"
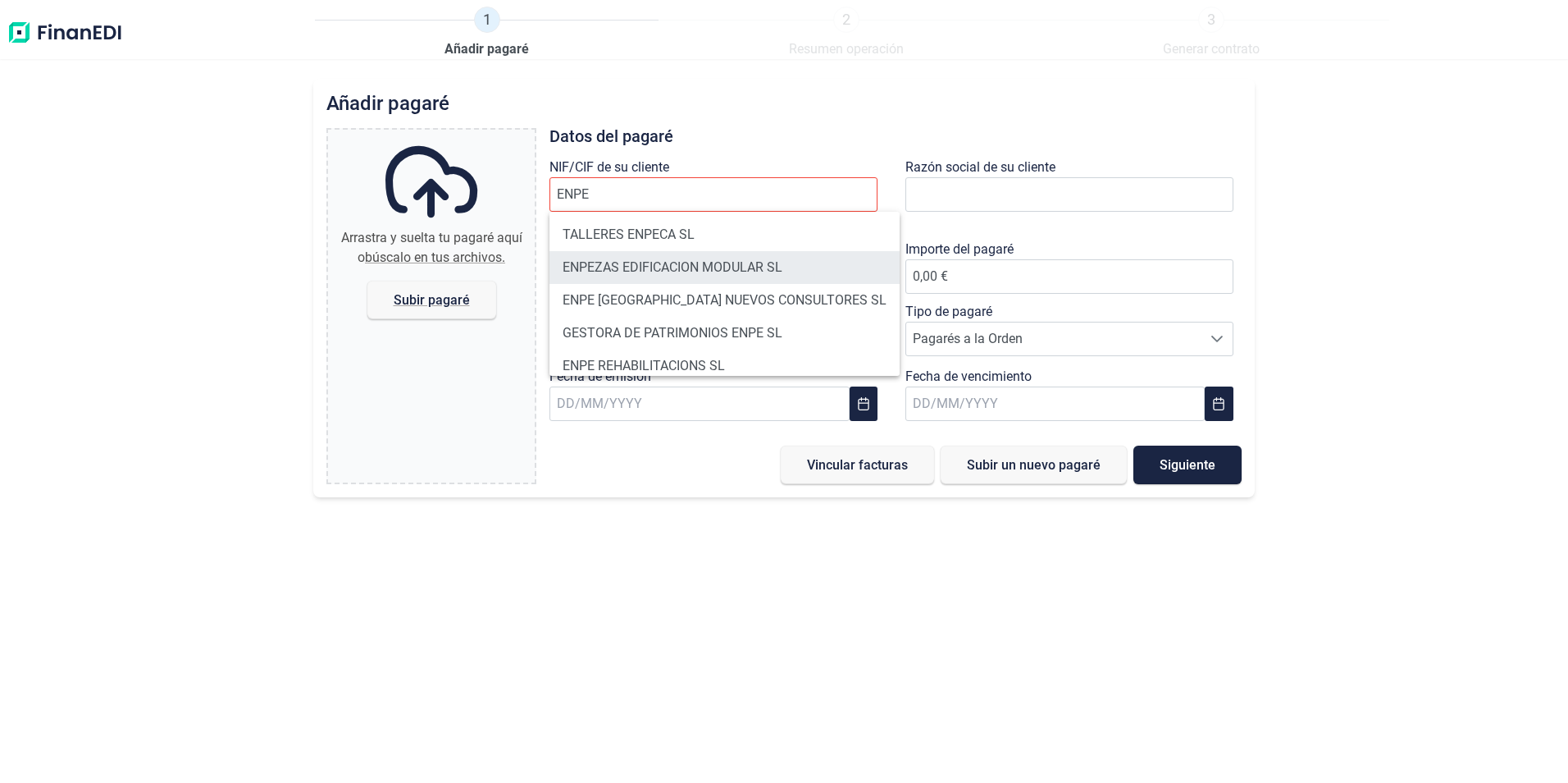
drag, startPoint x: 644, startPoint y: 268, endPoint x: 653, endPoint y: 262, distance: 10.8
click at [644, 267] on li "ENPEZAS EDIFICACION MODULAR SL" at bounding box center [724, 267] width 351 height 33
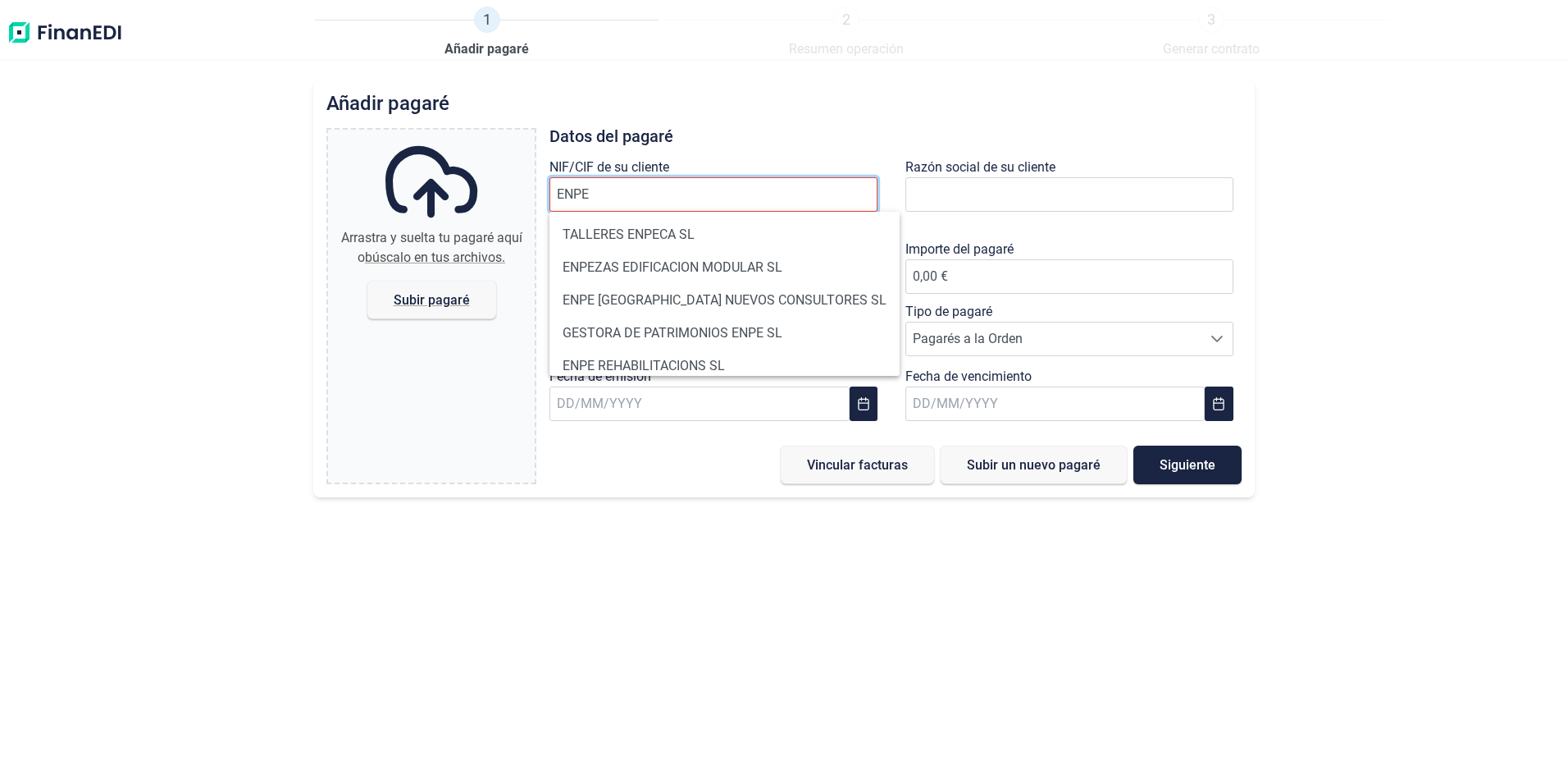
type input "B27878750"
type input "ENPEZAS EDIFICACION MODULAR SL"
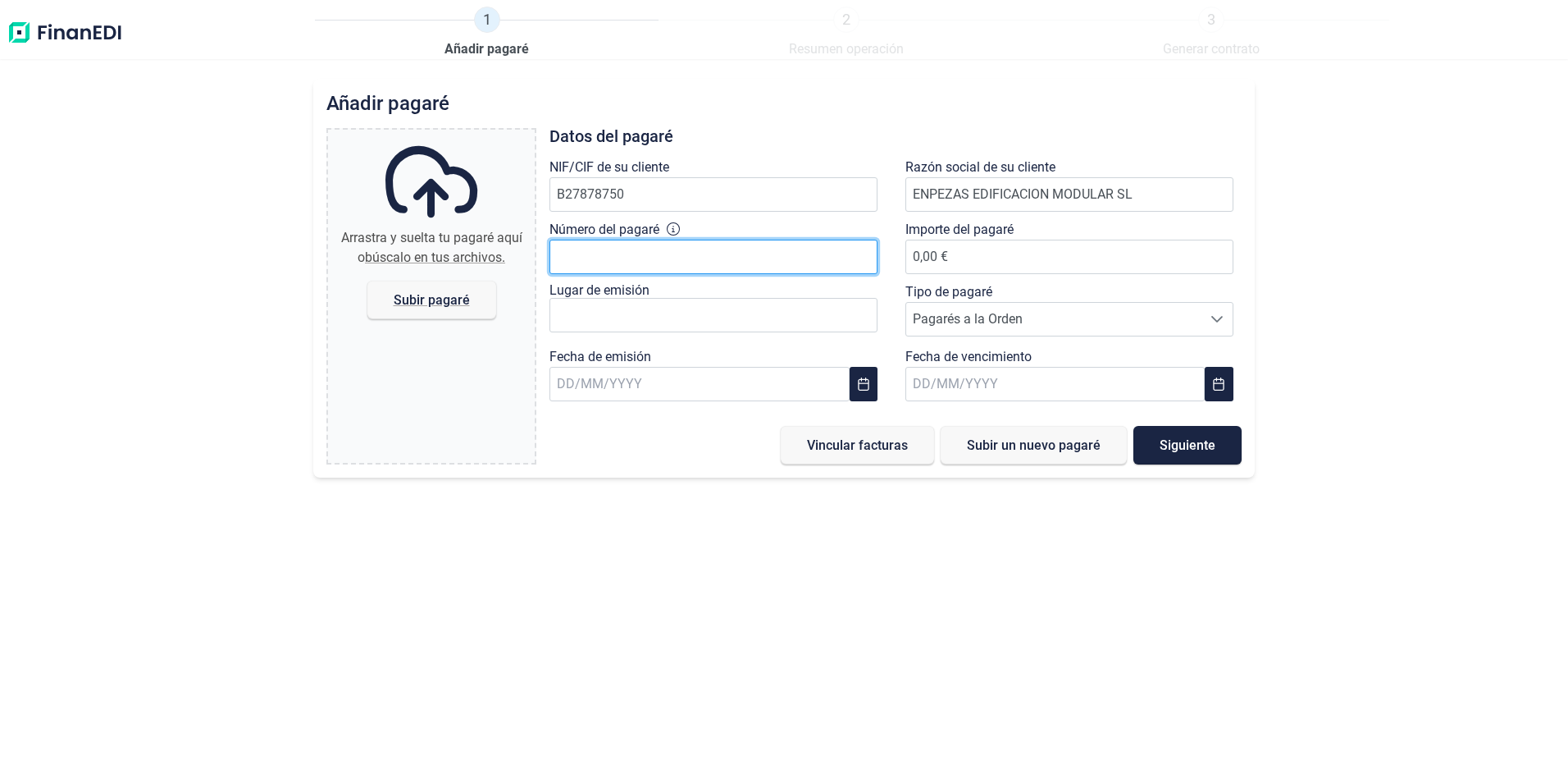
click at [663, 253] on input "Número del pagaré" at bounding box center [713, 257] width 328 height 35
type input "33116603"
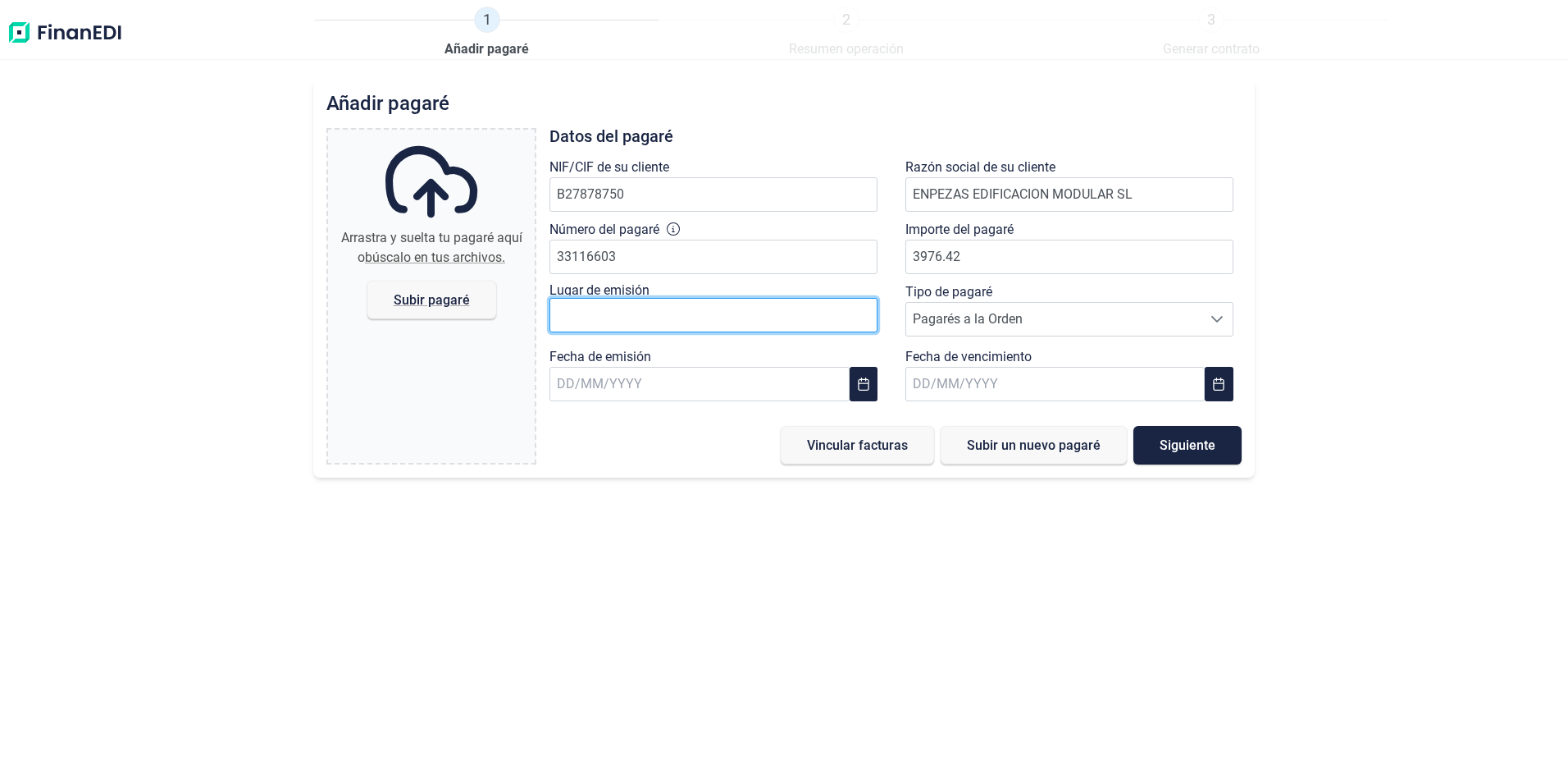
type input "3.976,42 €"
click at [597, 315] on input "text" at bounding box center [713, 315] width 328 height 35
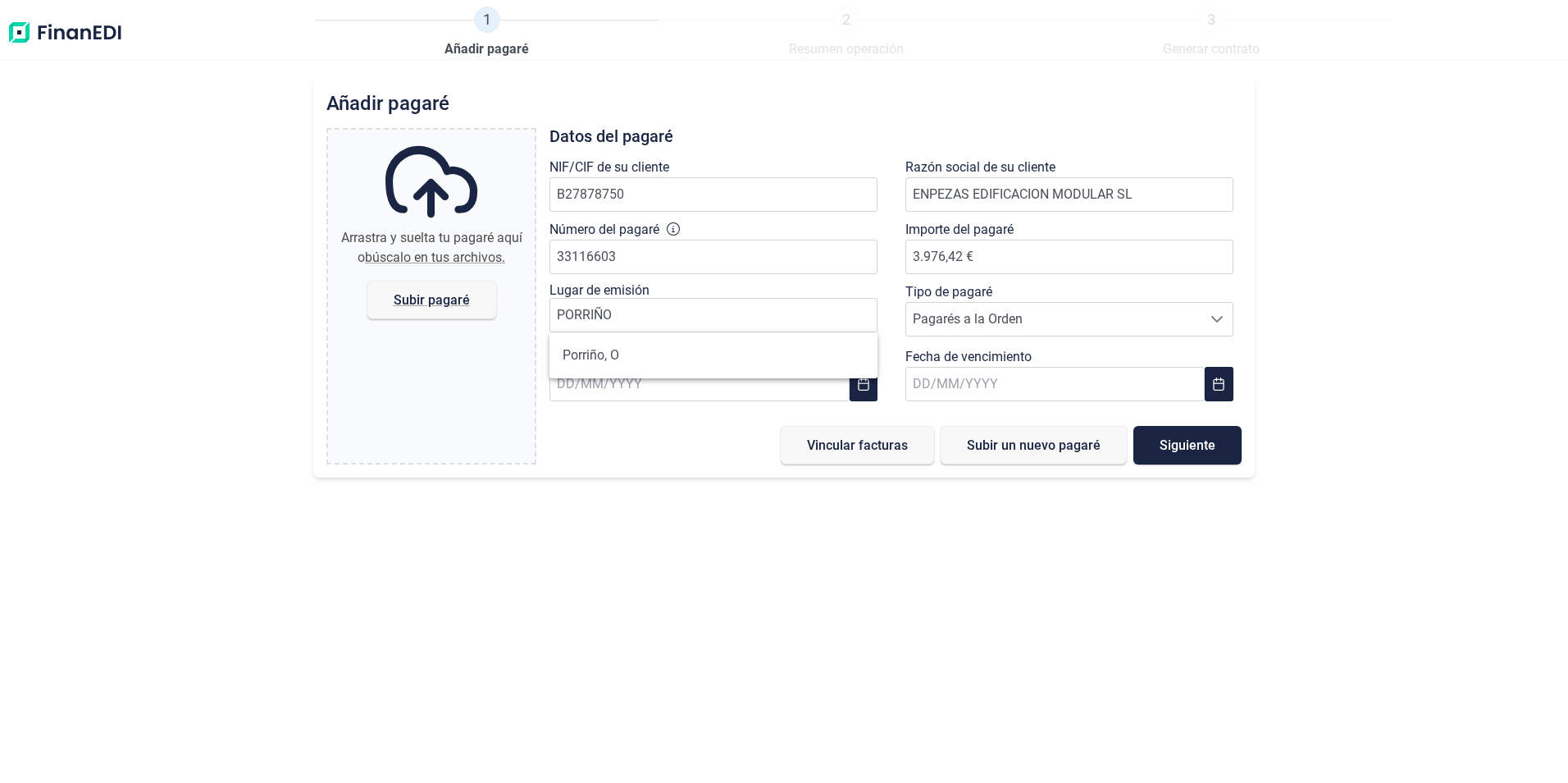
drag, startPoint x: 596, startPoint y: 362, endPoint x: 620, endPoint y: 359, distance: 24.2
click at [597, 358] on li "Porriño, O" at bounding box center [713, 355] width 328 height 33
type input "Porriño, O"
click at [615, 384] on input "text" at bounding box center [698, 384] width 299 height 35
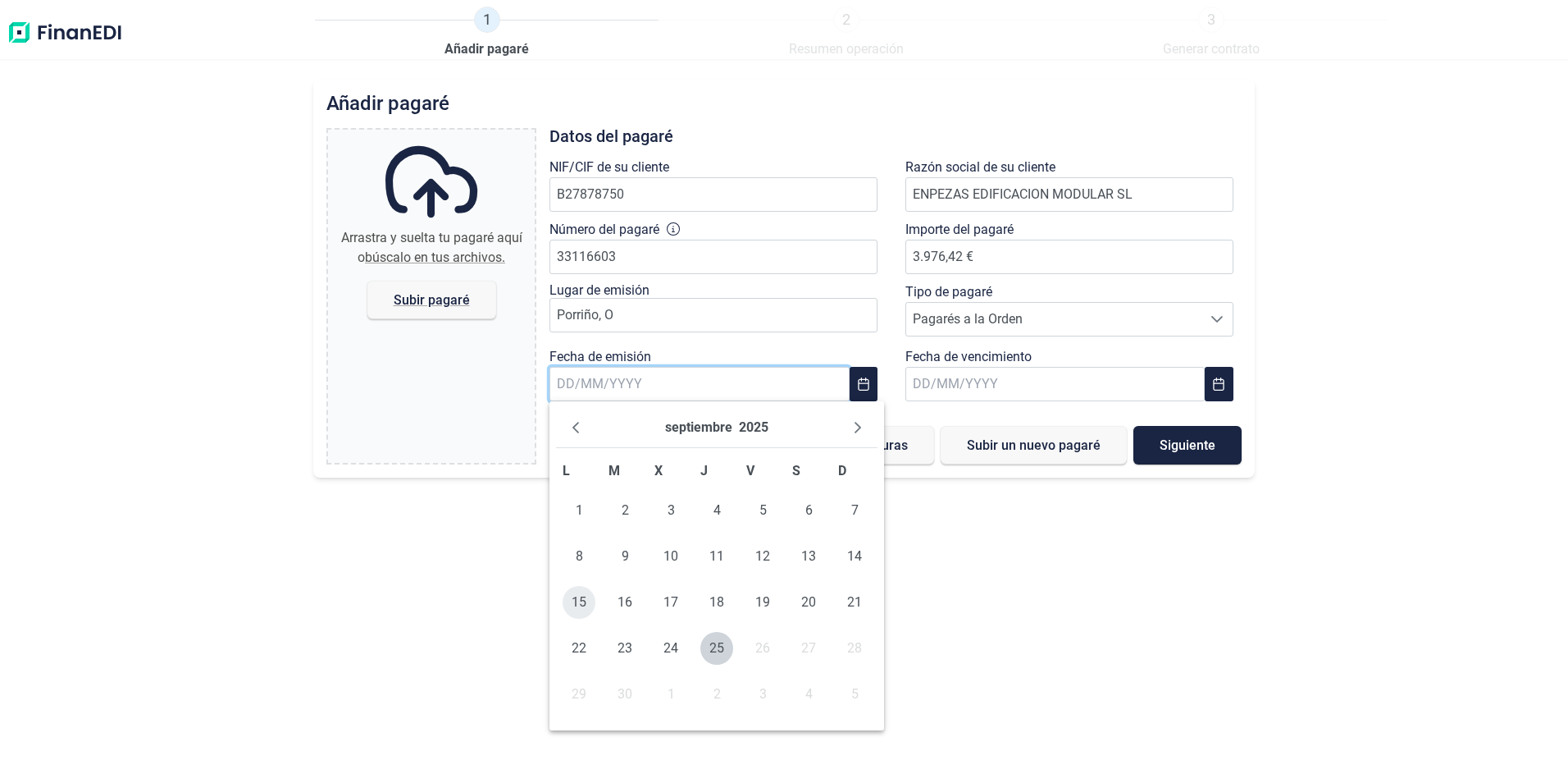
click at [579, 601] on span "15" at bounding box center [579, 603] width 33 height 33
type input "[DATE]"
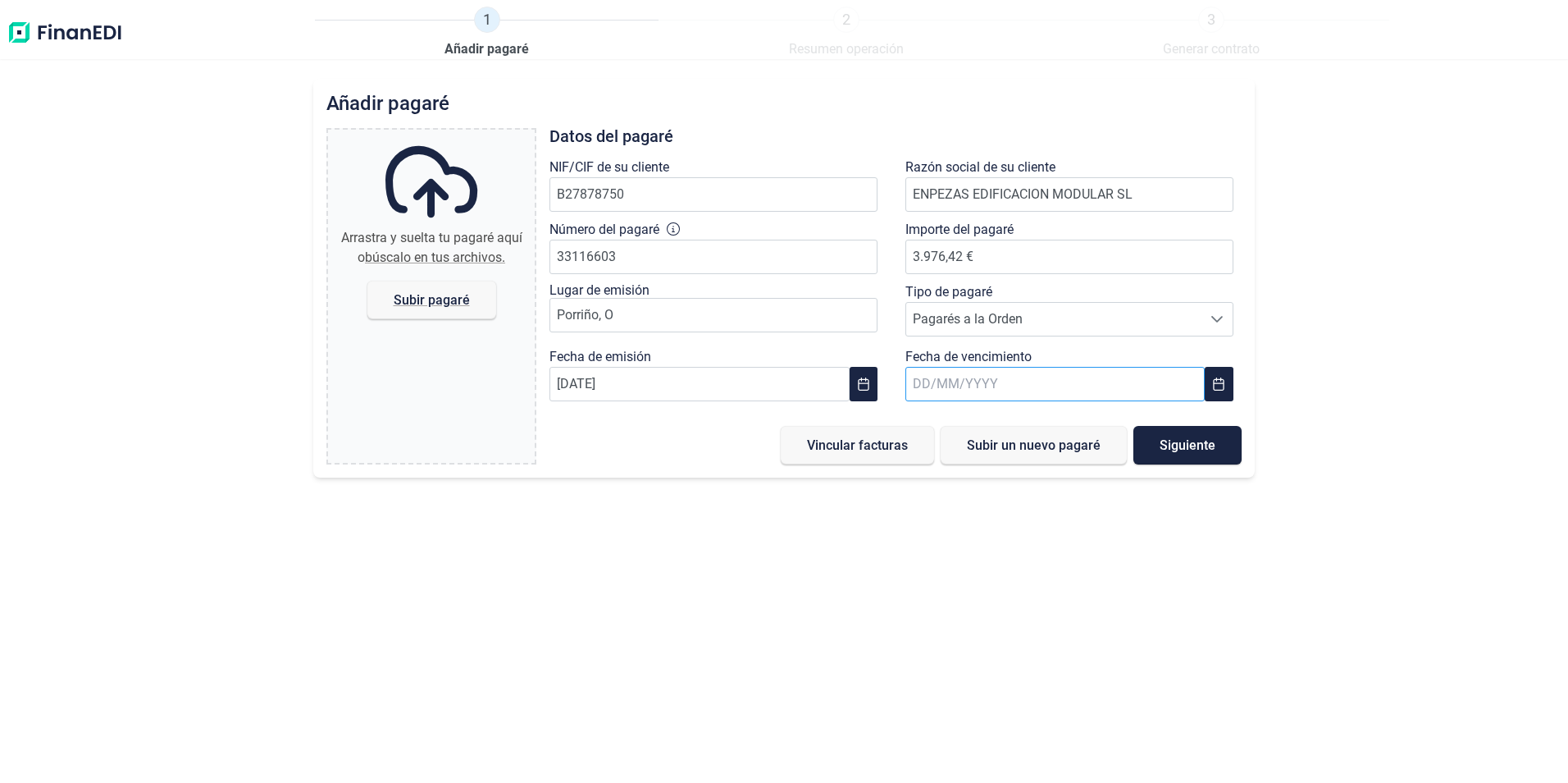
click at [981, 382] on input "text" at bounding box center [1054, 384] width 299 height 35
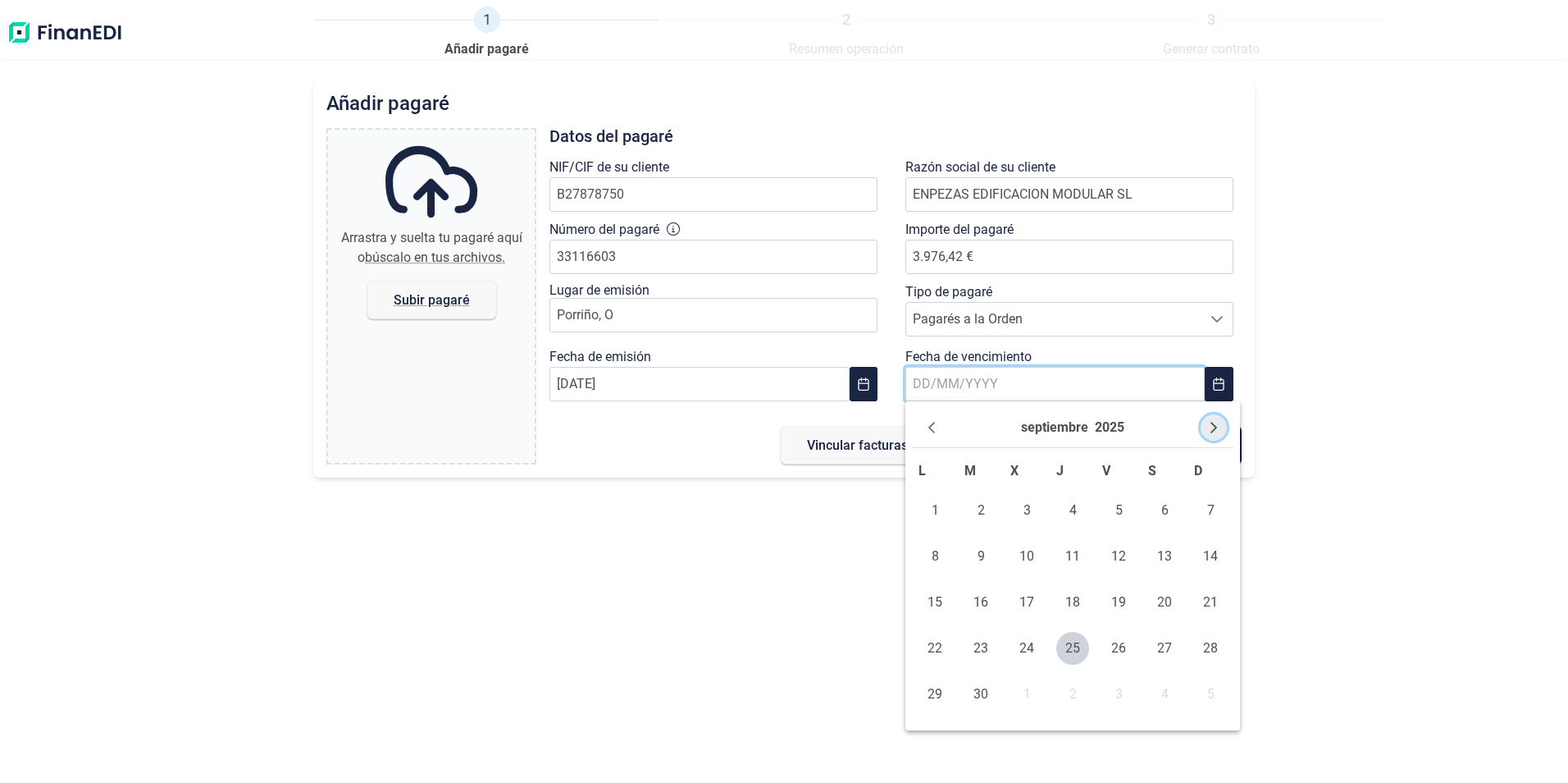
click at [1208, 428] on icon "Next Month" at bounding box center [1214, 428] width 13 height 13
click at [1220, 420] on button "Next Month" at bounding box center [1214, 427] width 27 height 27
click at [925, 602] on span "15" at bounding box center [935, 603] width 33 height 33
type input "[DATE]"
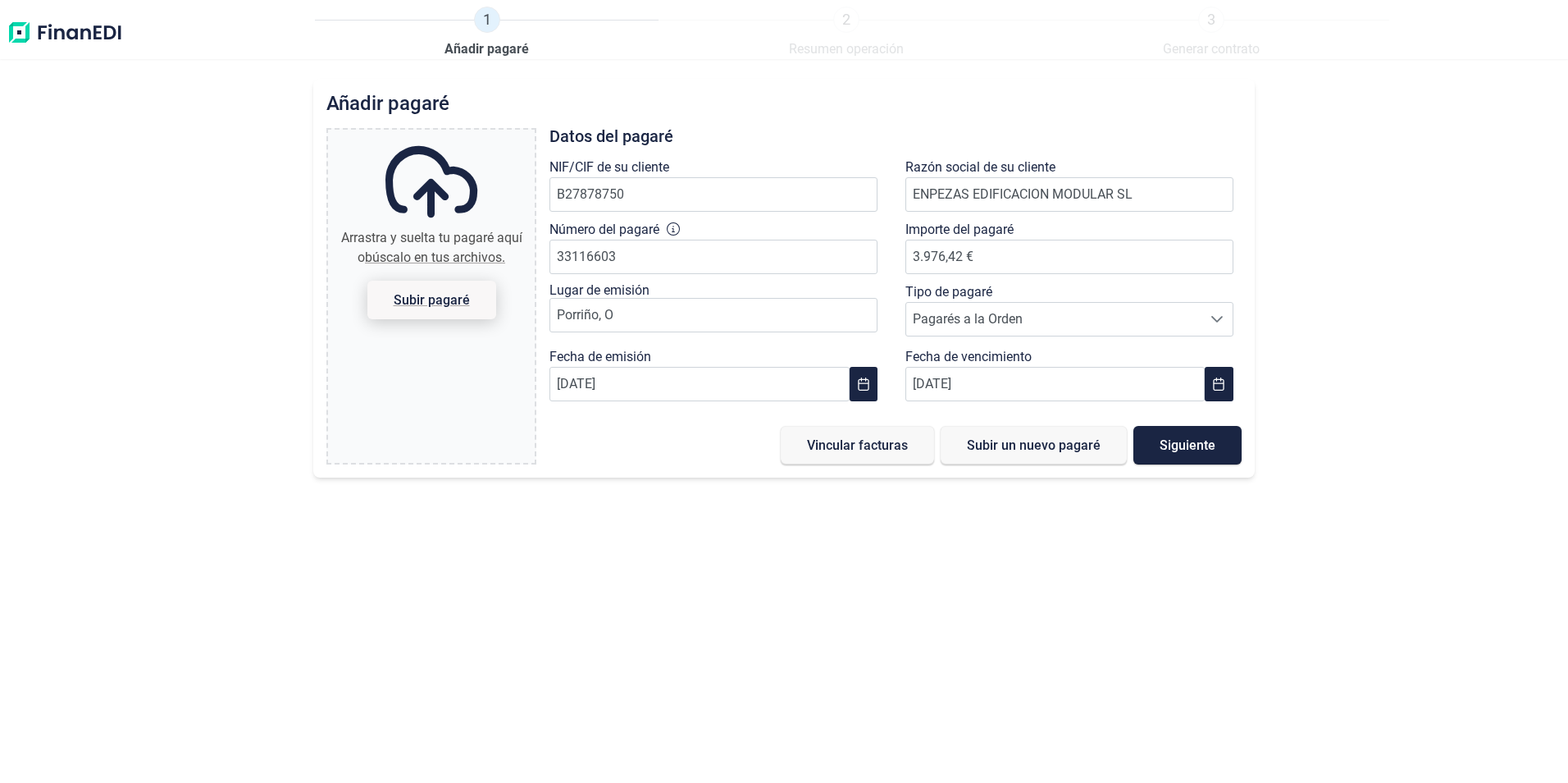
click at [436, 296] on span "Subir pagaré" at bounding box center [431, 299] width 76 height 12
click at [436, 135] on input "Arrastra y suelta tu pagaré aquí o búscalo en tus archivos. Subir pagaré" at bounding box center [431, 132] width 207 height 5
type input "C:\fakepath\Imagen de WhatsApp [DATE] a las [DATE]_f30b701a.jpg"
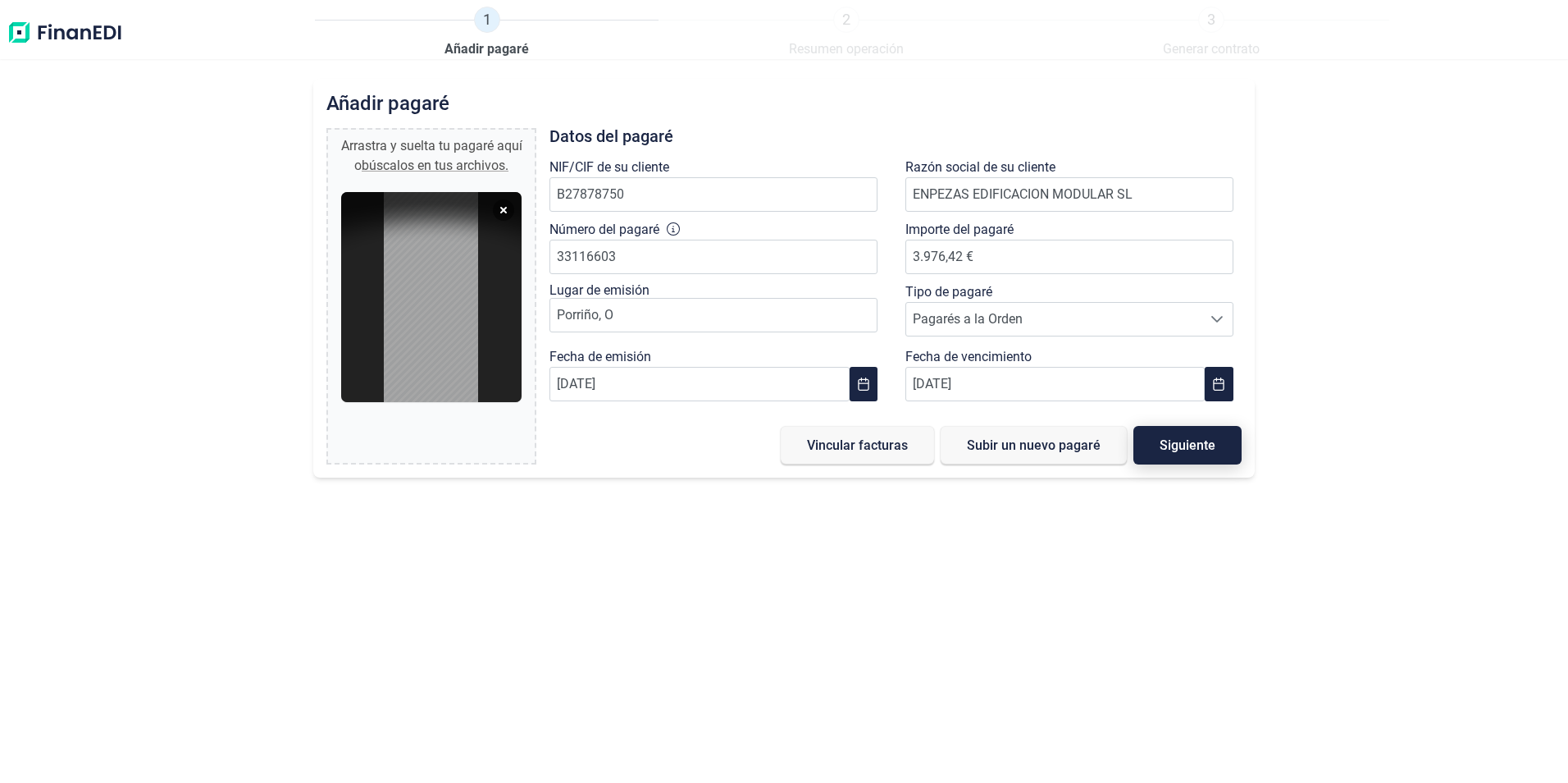
click at [1197, 449] on span "Siguiente" at bounding box center [1187, 444] width 56 height 12
type input "0,00 €"
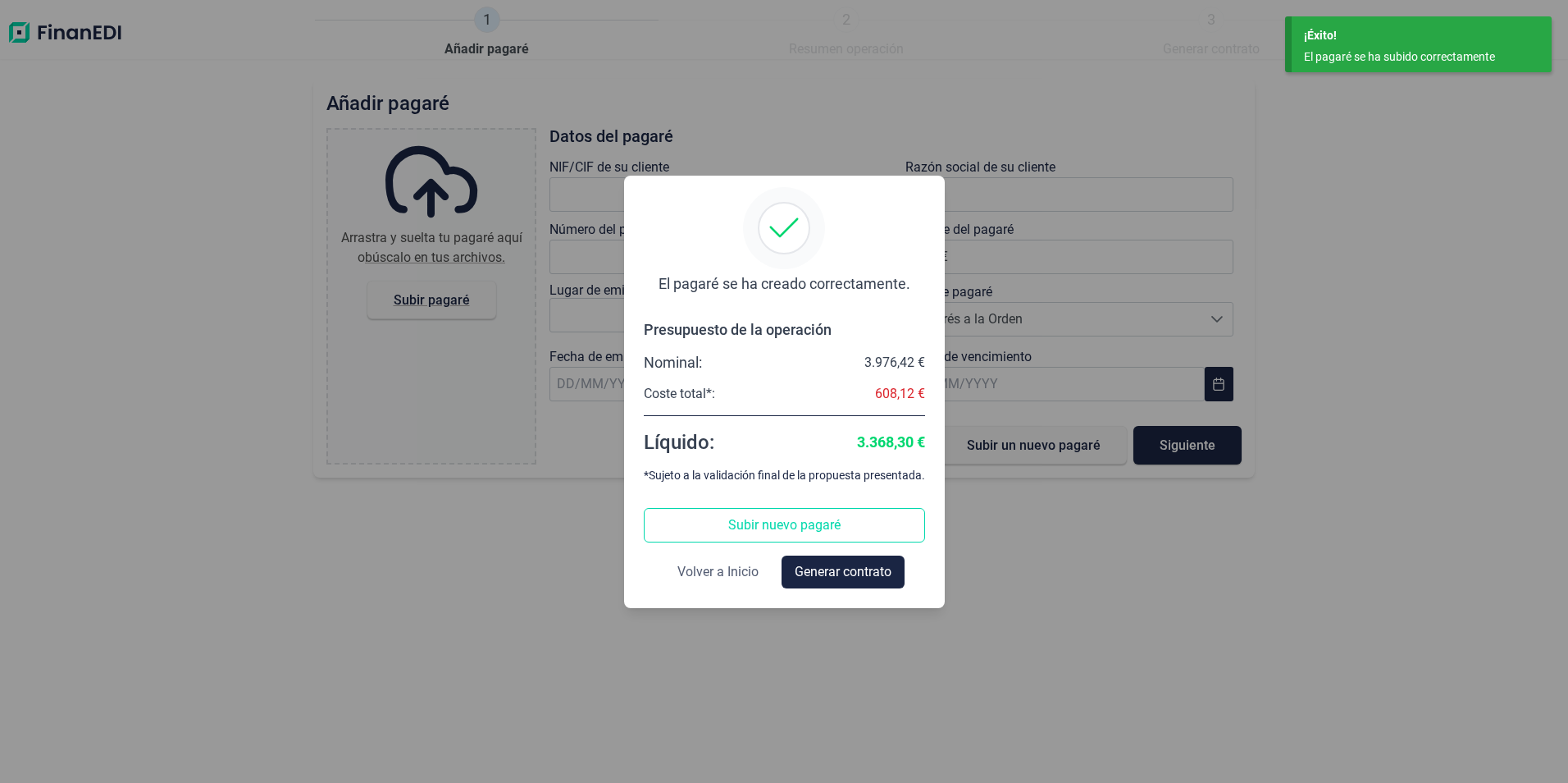
click at [730, 571] on span "Volver a Inicio" at bounding box center [718, 572] width 81 height 20
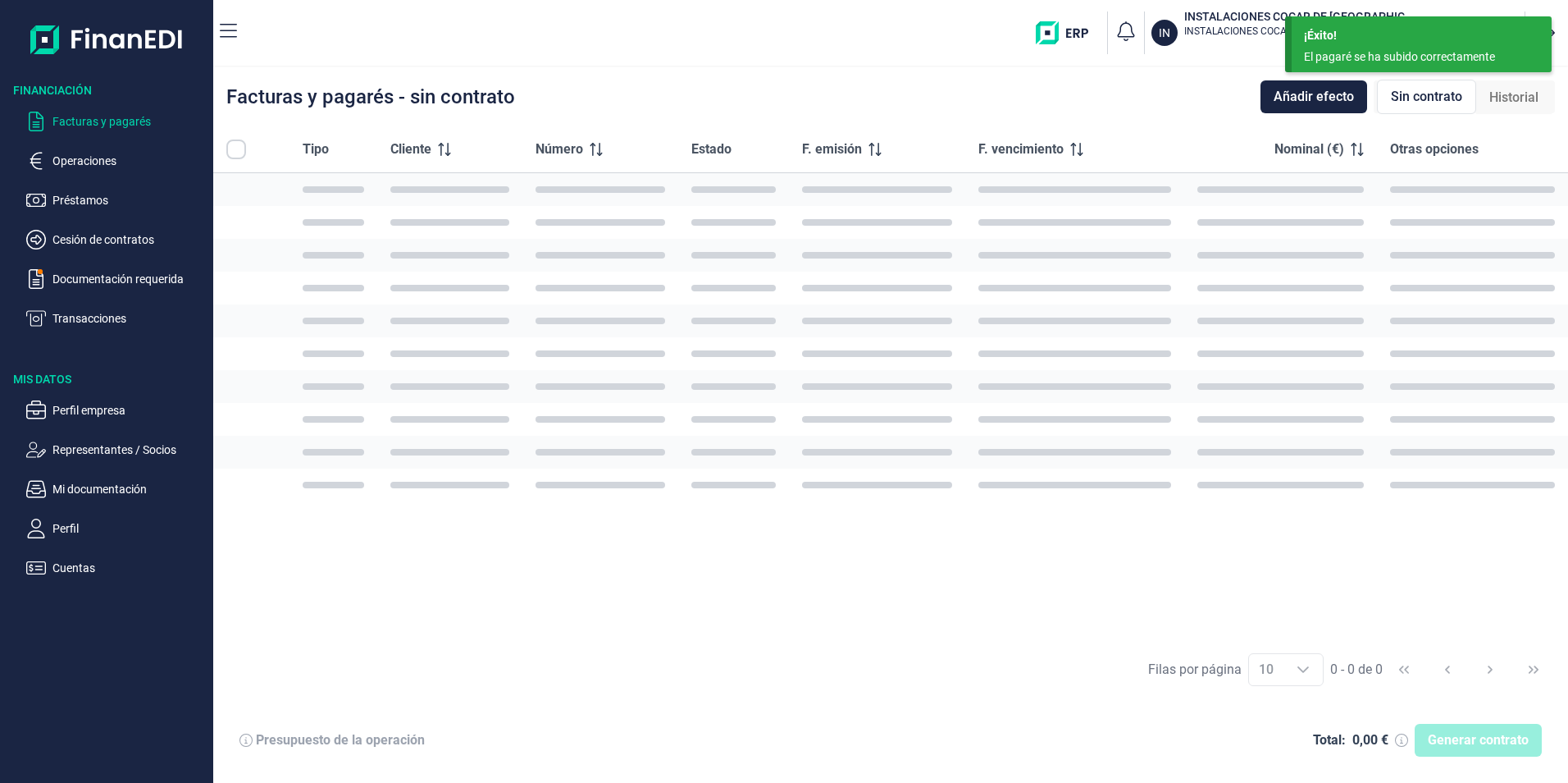
checkbox input "true"
